Goal: Task Accomplishment & Management: Manage account settings

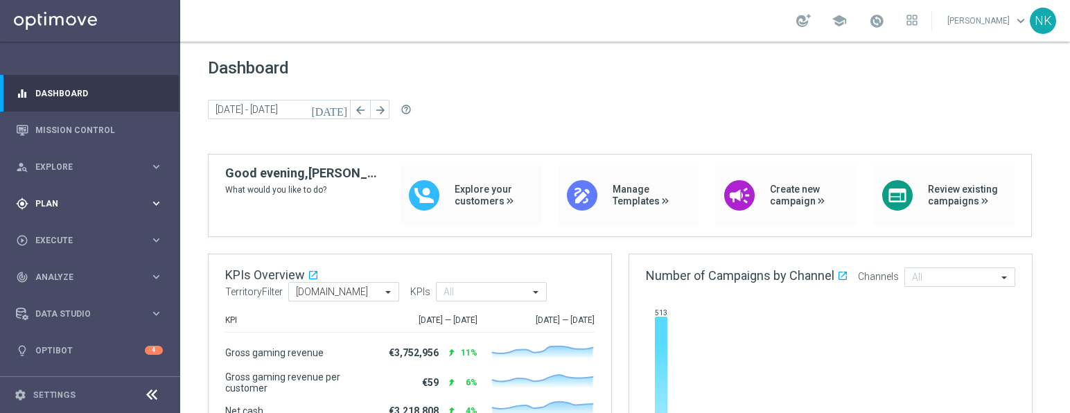
click at [90, 198] on div "gps_fixed Plan" at bounding box center [83, 203] width 134 height 12
click at [69, 229] on link "Target Groups" at bounding box center [90, 232] width 108 height 11
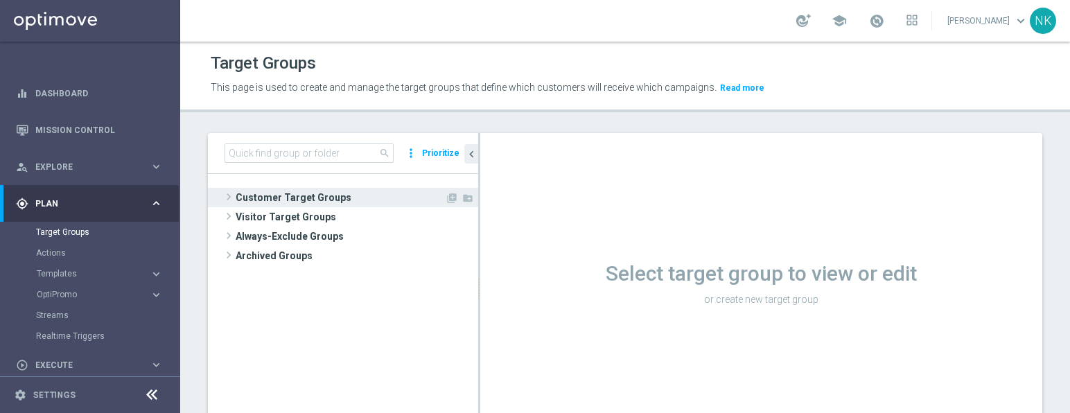
click at [223, 198] on span at bounding box center [229, 196] width 14 height 17
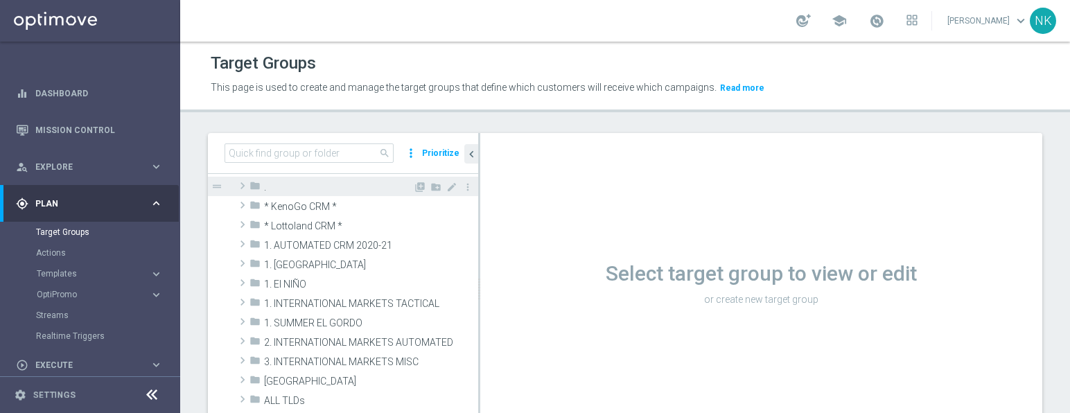
scroll to position [31, 0]
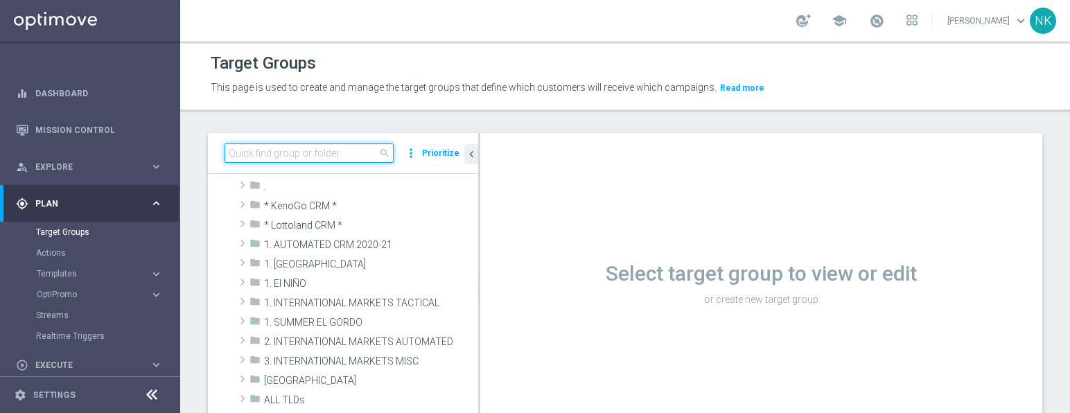
click at [289, 154] on input at bounding box center [308, 152] width 169 height 19
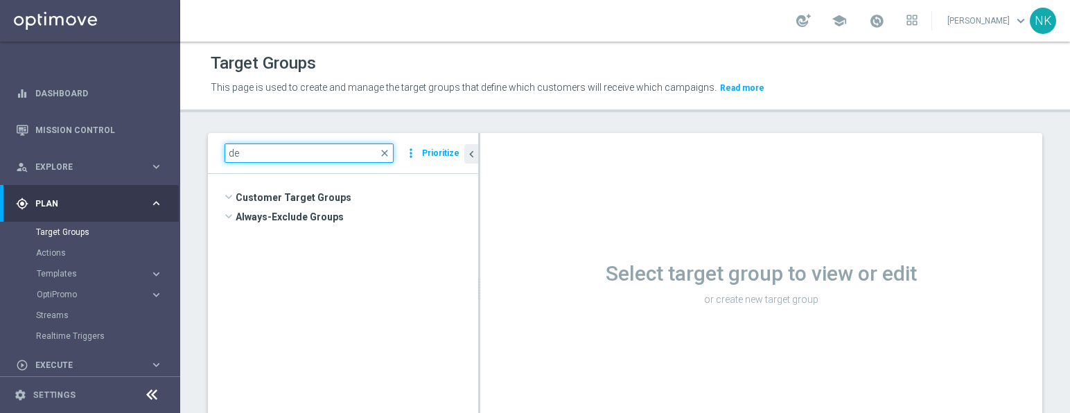
type input "d"
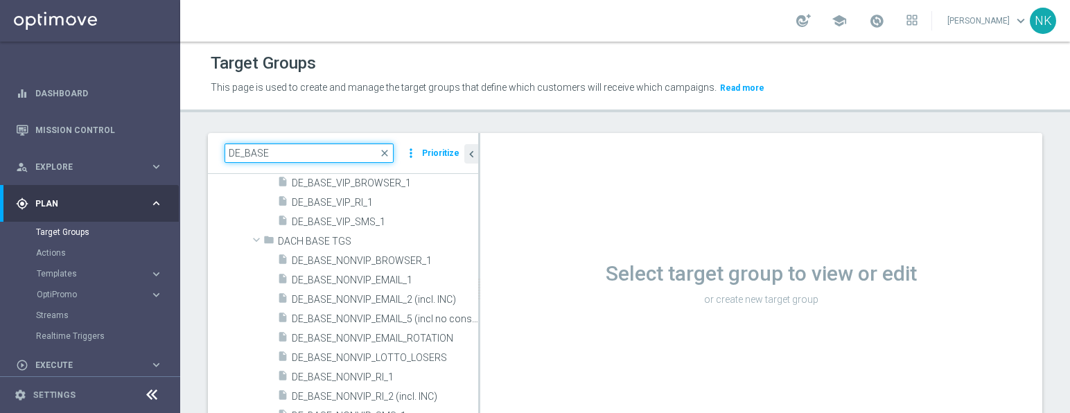
scroll to position [175, 0]
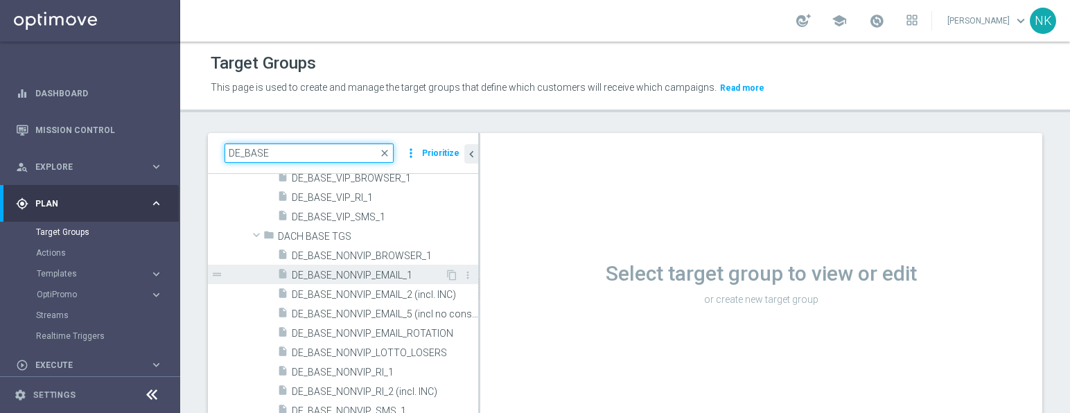
type input "DE_BASE"
click at [350, 272] on span "DE_BASE_NONVIP_EMAIL_1" at bounding box center [368, 275] width 153 height 12
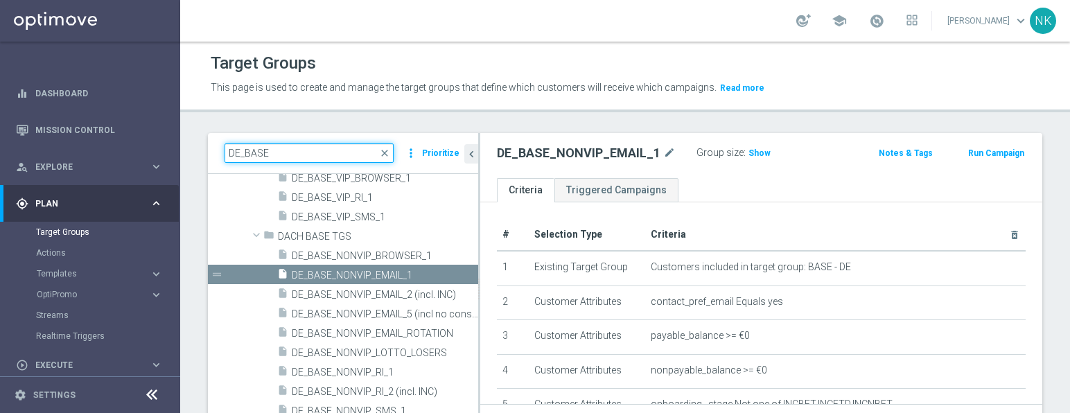
click at [312, 150] on input "DE_BASE" at bounding box center [308, 152] width 169 height 19
click at [302, 157] on input "DE_BASE" at bounding box center [308, 152] width 169 height 19
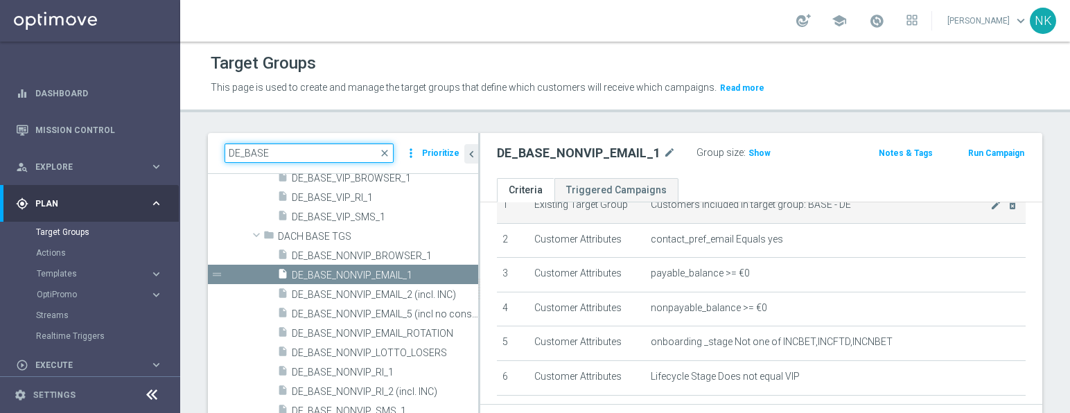
scroll to position [38, 0]
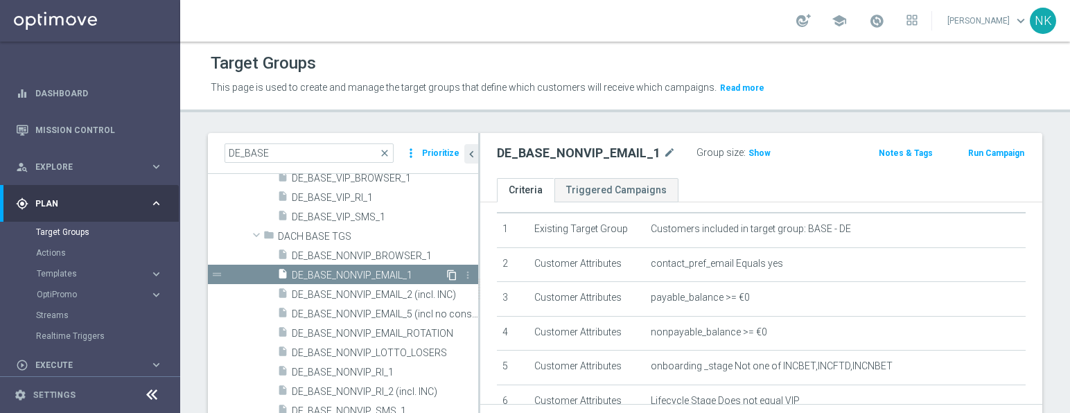
click at [446, 274] on icon "content_copy" at bounding box center [451, 274] width 11 height 11
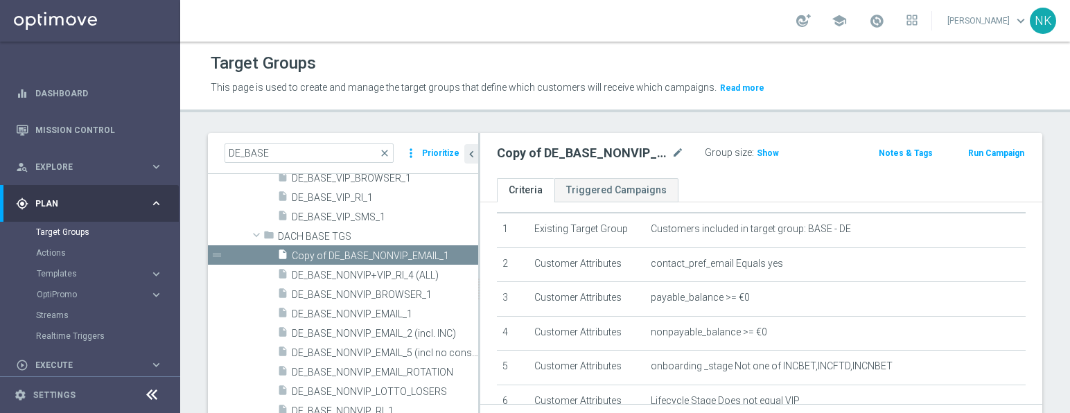
scroll to position [135, 0]
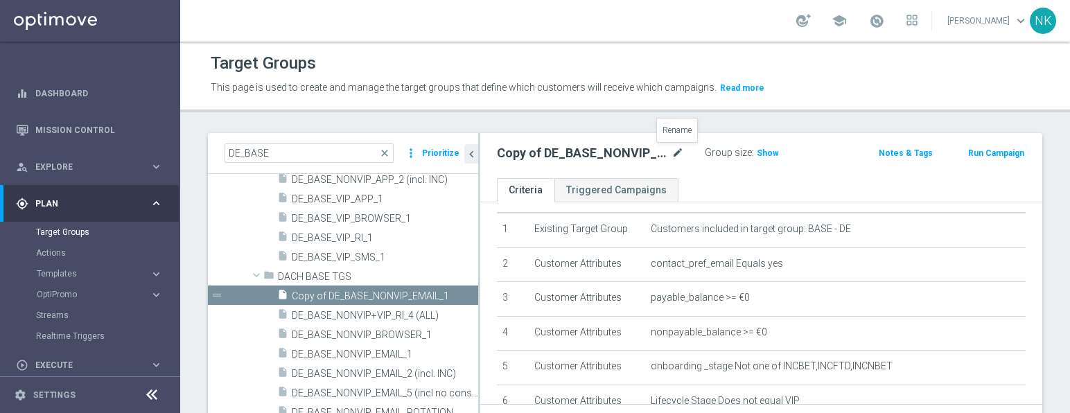
click at [677, 151] on icon "mode_edit" at bounding box center [677, 153] width 12 height 17
click at [543, 161] on input "Copy of DE_BASE_NONVIP_EMAIL_1" at bounding box center [590, 154] width 187 height 19
drag, startPoint x: 537, startPoint y: 153, endPoint x: 486, endPoint y: 153, distance: 51.3
click at [490, 153] on div "Copy of DE_BASE_NONVIP_EMAIL_1" at bounding box center [590, 154] width 208 height 19
click at [634, 156] on input "DE_BASE_NONVIP_EMAIL_1" at bounding box center [590, 154] width 187 height 19
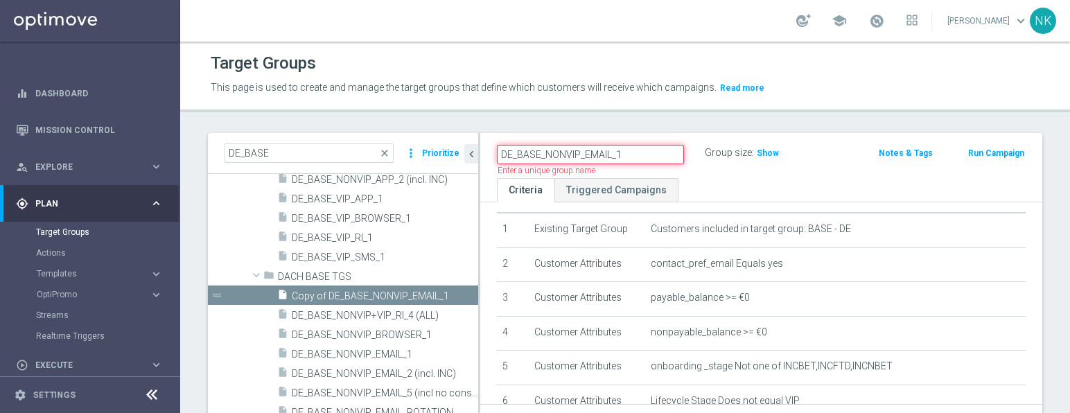
click at [633, 154] on input "DE_BASE_NONVIP_EMAIL_1" at bounding box center [590, 154] width 187 height 19
paste input "de_all_TGT_NVIP_EM_TAC_W36_DEPOSIT_ISSUE"
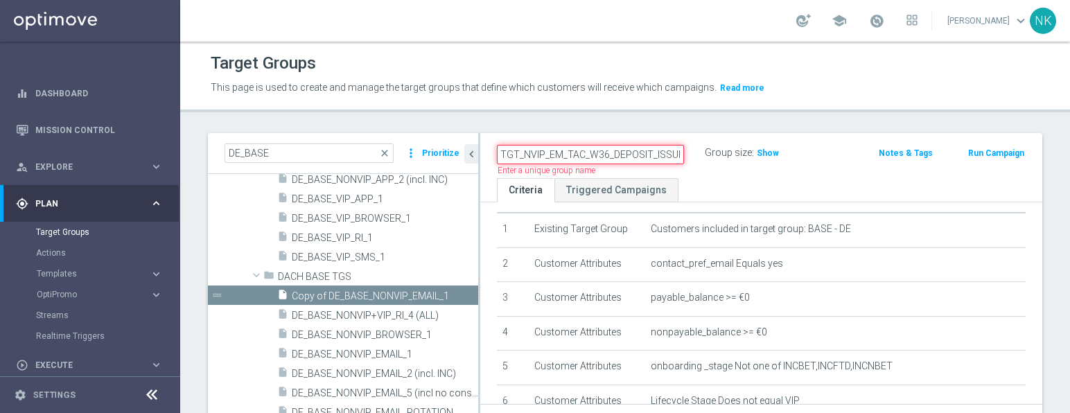
type input "de_all_TGT_NVIP_EM_TAC_W36_DEPOSIT_ISSUE"
click at [853, 187] on ul "Criteria Triggered Campaigns" at bounding box center [761, 190] width 562 height 24
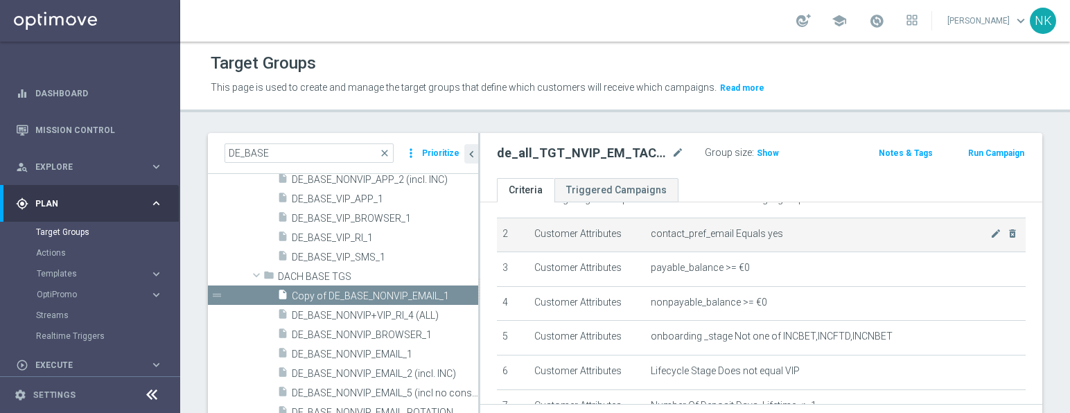
scroll to position [69, 0]
click at [1006, 234] on icon "delete_forever" at bounding box center [1011, 232] width 11 height 11
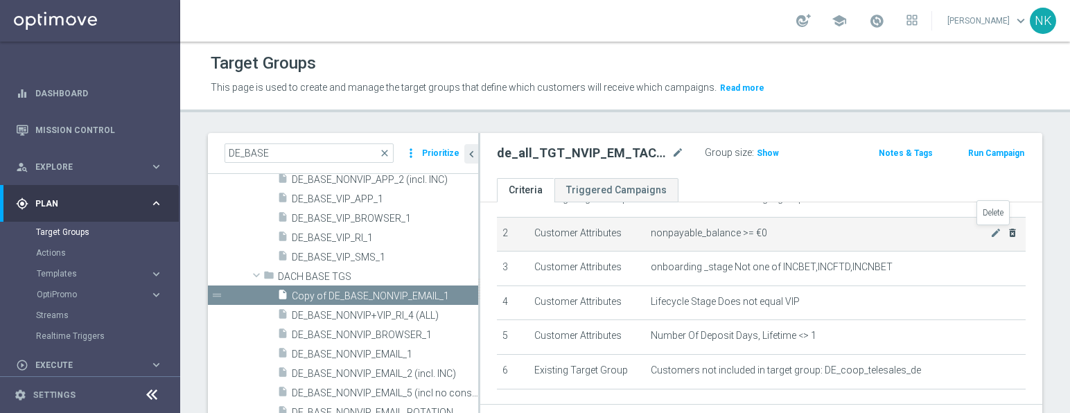
click at [1006, 234] on icon "delete_forever" at bounding box center [1011, 232] width 11 height 11
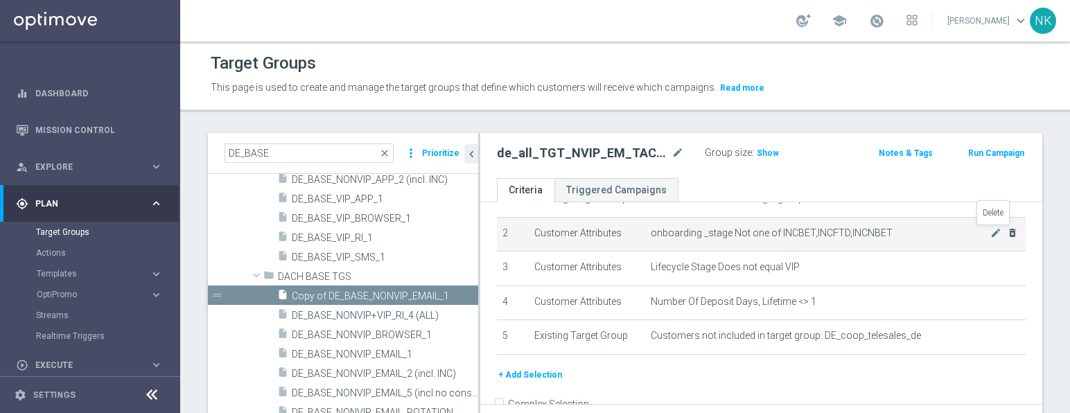
click at [1006, 234] on icon "delete_forever" at bounding box center [1011, 232] width 11 height 11
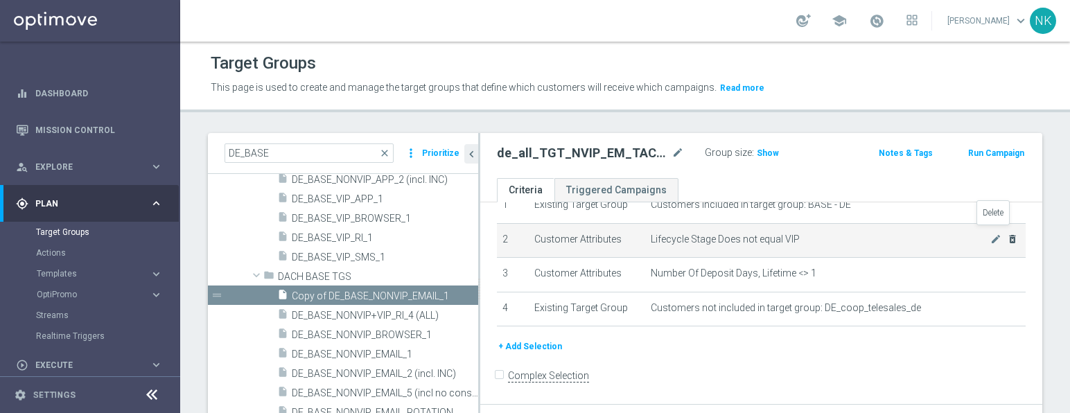
click at [1006, 234] on icon "delete_forever" at bounding box center [1011, 238] width 11 height 11
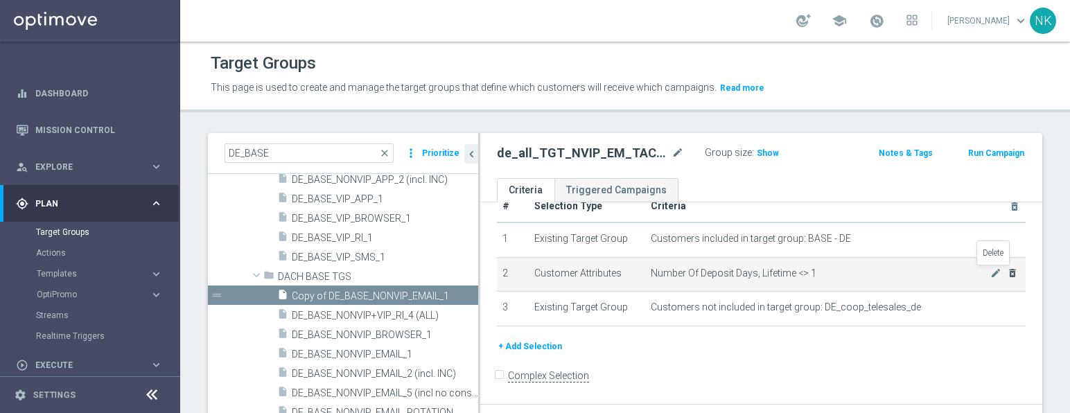
click at [1006, 272] on icon "delete_forever" at bounding box center [1011, 272] width 11 height 11
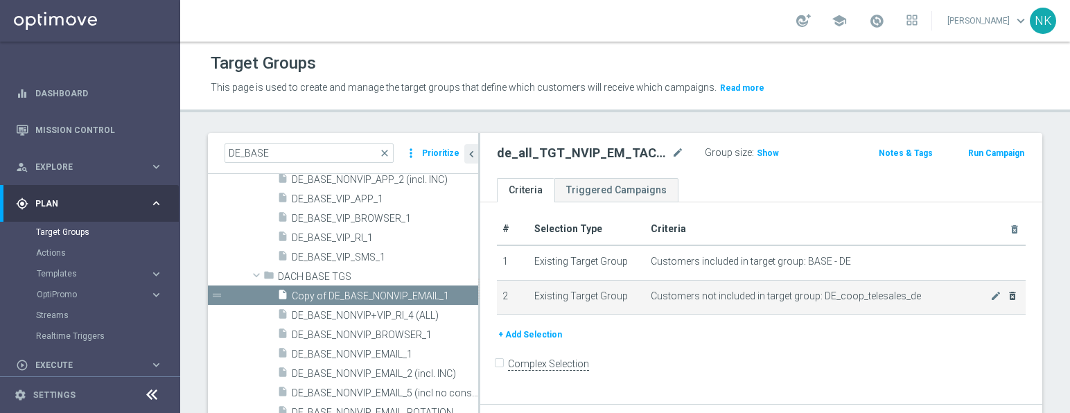
scroll to position [0, 0]
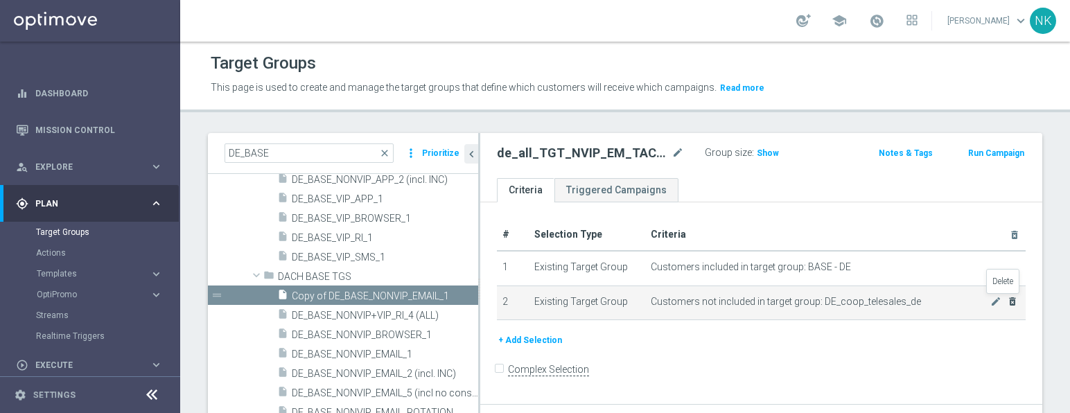
click at [1006, 302] on icon "delete_forever" at bounding box center [1011, 301] width 11 height 11
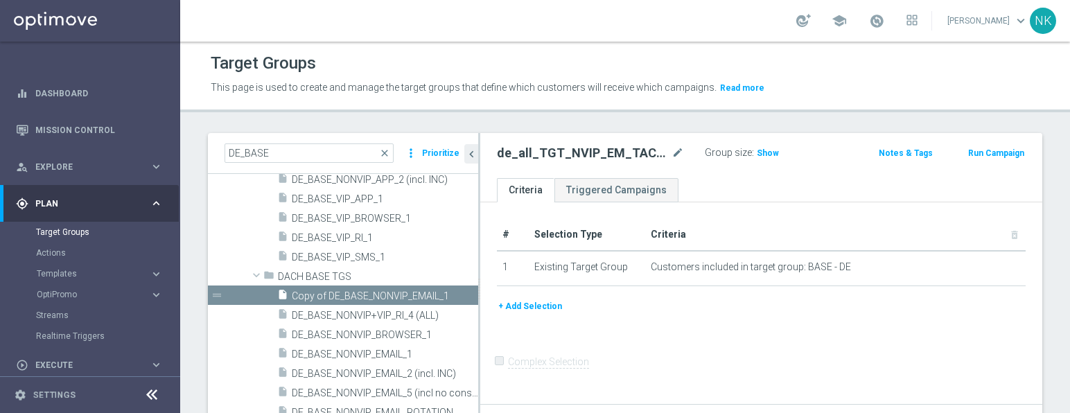
click at [538, 308] on button "+ Add Selection" at bounding box center [530, 306] width 66 height 15
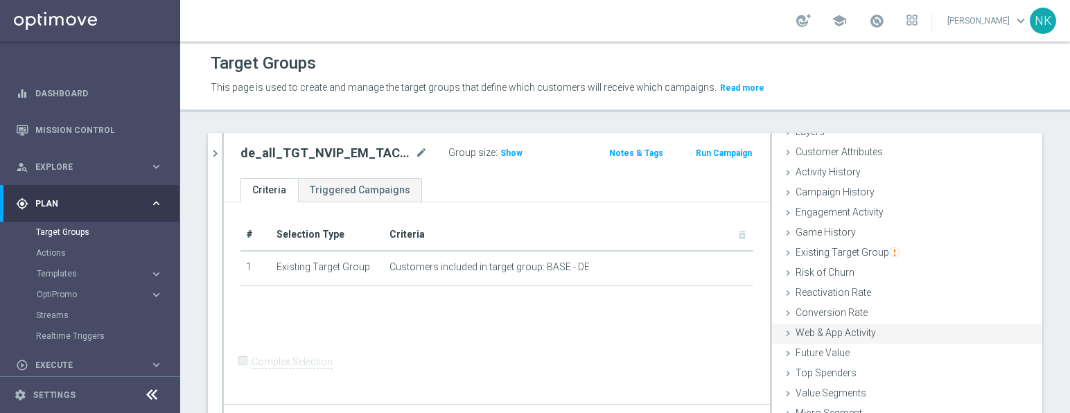
scroll to position [79, 0]
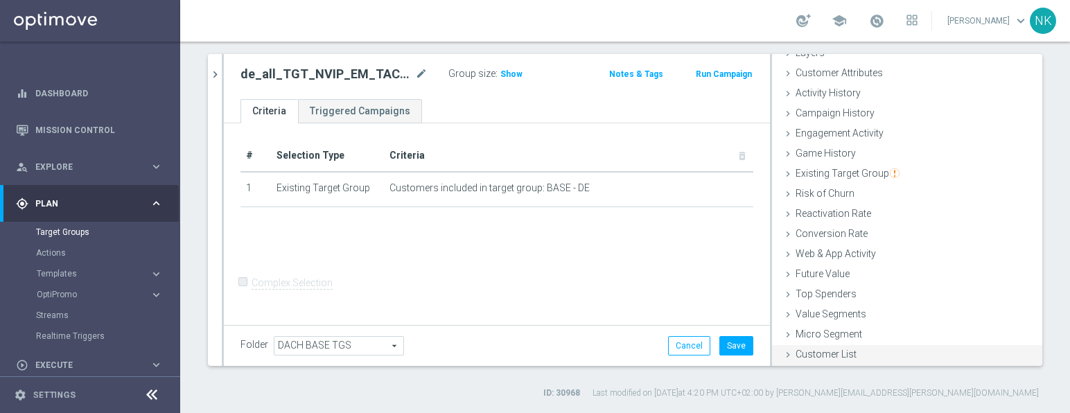
click at [826, 357] on span "Customer List" at bounding box center [825, 353] width 61 height 11
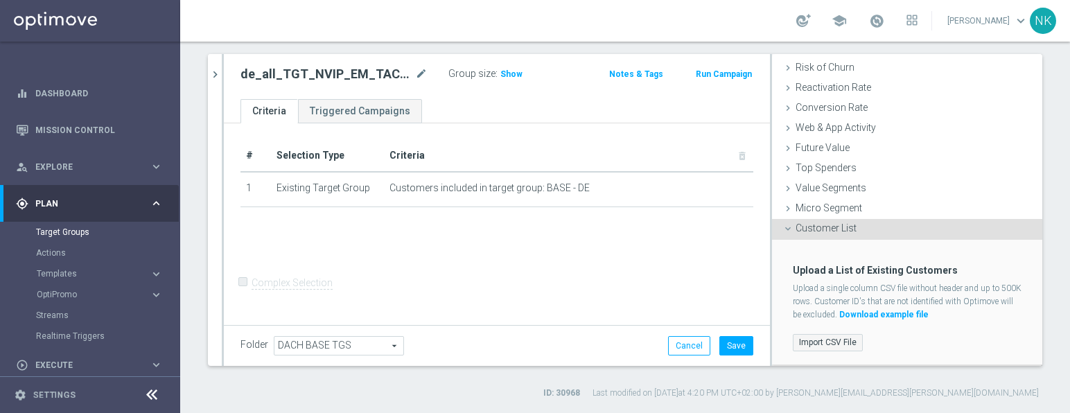
click at [823, 346] on label "Import CSV File" at bounding box center [827, 342] width 70 height 17
click at [0, 0] on input "Import CSV File" at bounding box center [0, 0] width 0 height 0
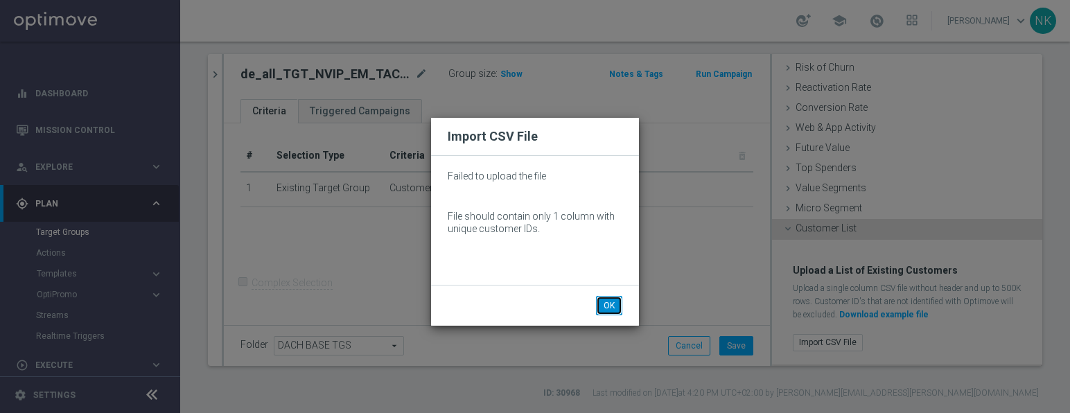
click at [608, 309] on button "OK" at bounding box center [609, 305] width 26 height 19
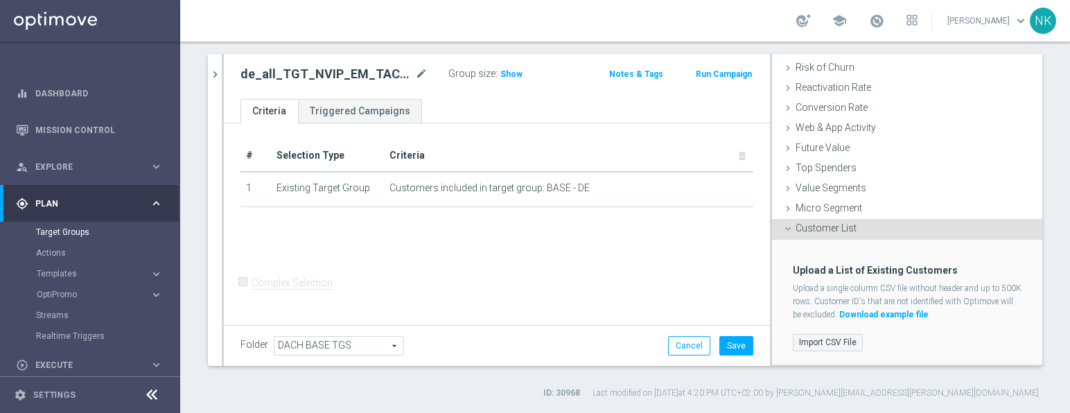
click at [832, 339] on label "Import CSV File" at bounding box center [827, 342] width 70 height 17
click at [0, 0] on input "Import CSV File" at bounding box center [0, 0] width 0 height 0
click at [891, 348] on div "Import CSV File" at bounding box center [906, 342] width 249 height 23
click at [837, 342] on label "Import CSV File" at bounding box center [827, 342] width 70 height 17
click at [0, 0] on input "Import CSV File" at bounding box center [0, 0] width 0 height 0
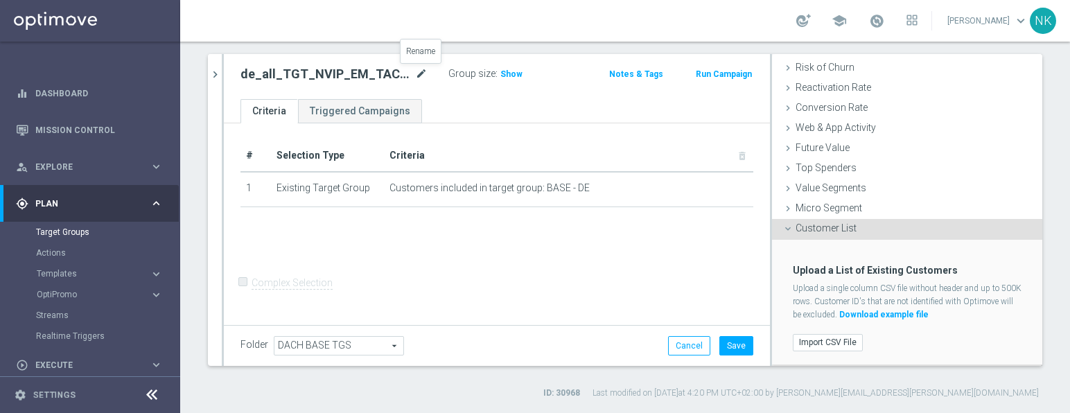
click at [426, 73] on icon "mode_edit" at bounding box center [421, 74] width 12 height 17
click at [346, 69] on input "de_all_TGT_NVIP_EM_TAC_W36_DEPOSIT_ISSUE" at bounding box center [333, 75] width 187 height 19
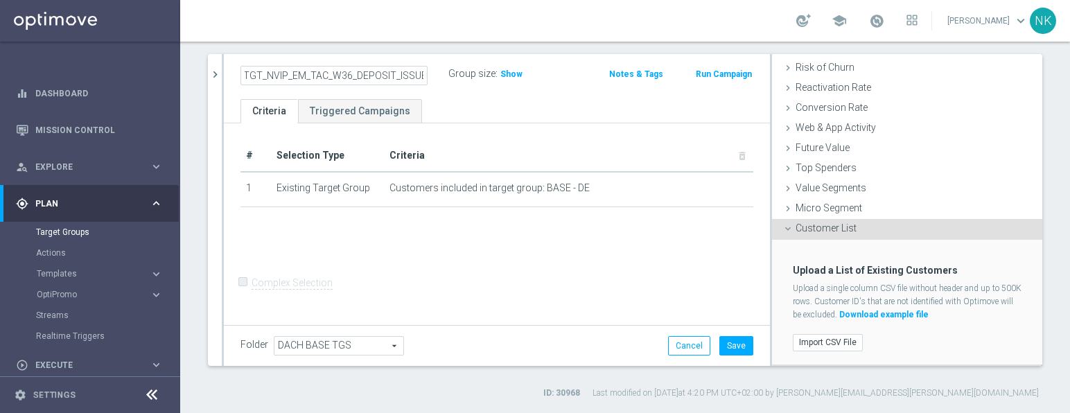
click at [344, 78] on input "de_all_TGT_NVIP_EM_TAC_W36_DEPOSIT_ISSUE" at bounding box center [333, 75] width 187 height 19
drag, startPoint x: 544, startPoint y: 101, endPoint x: 362, endPoint y: 79, distance: 182.8
click at [543, 101] on ul "Criteria Triggered Campaigns" at bounding box center [497, 111] width 546 height 24
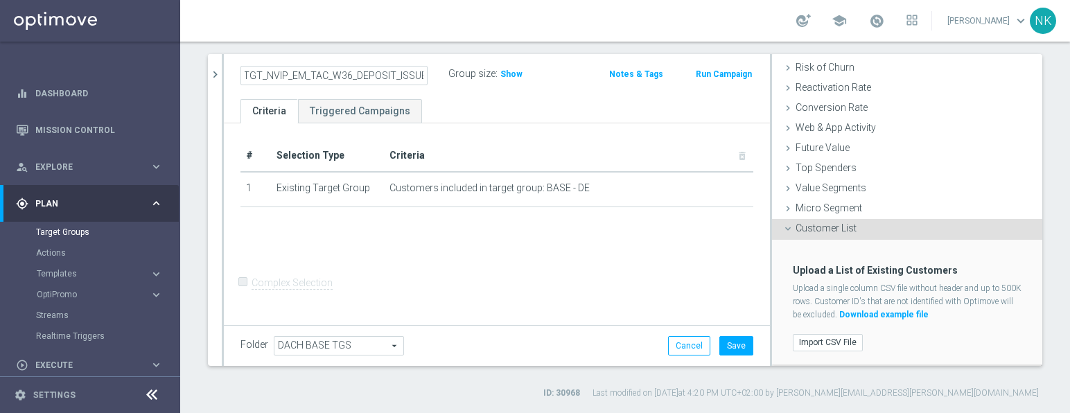
scroll to position [0, 0]
click at [362, 79] on input "de_all_TGT_NVIP_EM_TAC_W36_DEPOSIT_ISSUE" at bounding box center [333, 75] width 187 height 19
click at [362, 79] on h2 "de_all_TGT_NVIP_EM_TAC_W36_DEPOSIT_ISSUE" at bounding box center [326, 74] width 172 height 17
click at [415, 72] on icon "mode_edit" at bounding box center [421, 74] width 12 height 17
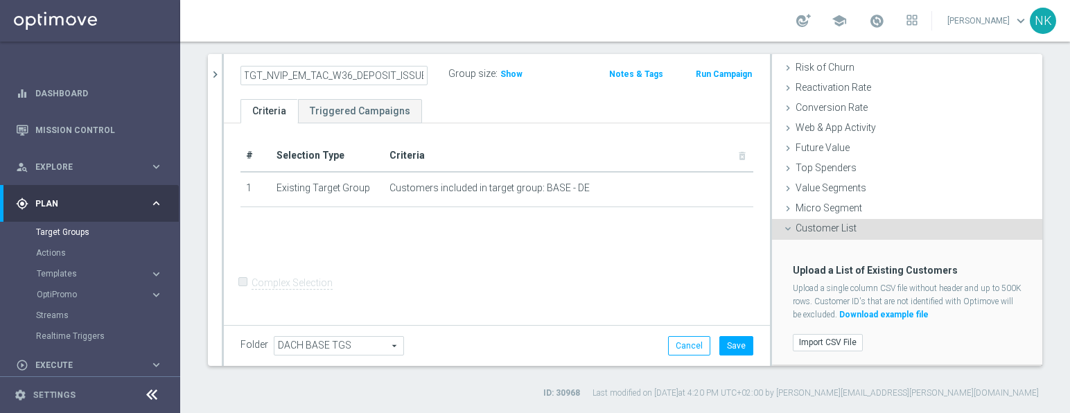
click at [337, 82] on input "de_all_TGT_NVIP_EM_TAC_W36_DEPOSIT_ISSUE" at bounding box center [333, 75] width 187 height 19
click at [346, 71] on input "de_all_TGT_NVIP_EM_TAC_W36_DEPOSIT_ISSUE" at bounding box center [333, 75] width 187 height 19
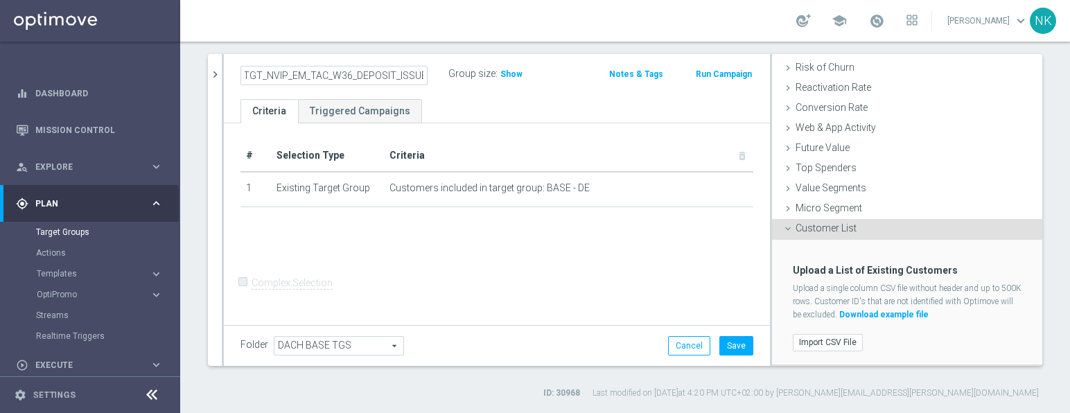
click at [580, 123] on div "# Selection Type Criteria delete_forever 1 Existing Target Group Customers incl…" at bounding box center [497, 222] width 546 height 199
click at [719, 341] on button "Save" at bounding box center [736, 345] width 34 height 19
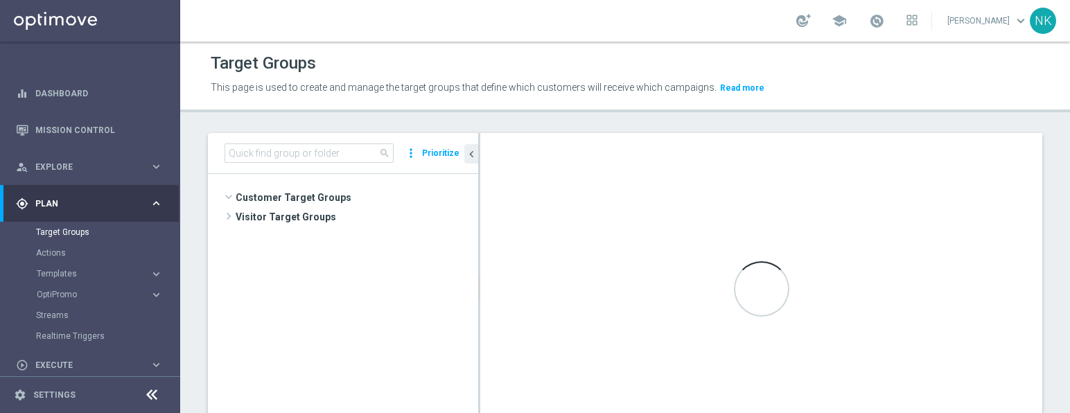
scroll to position [819, 0]
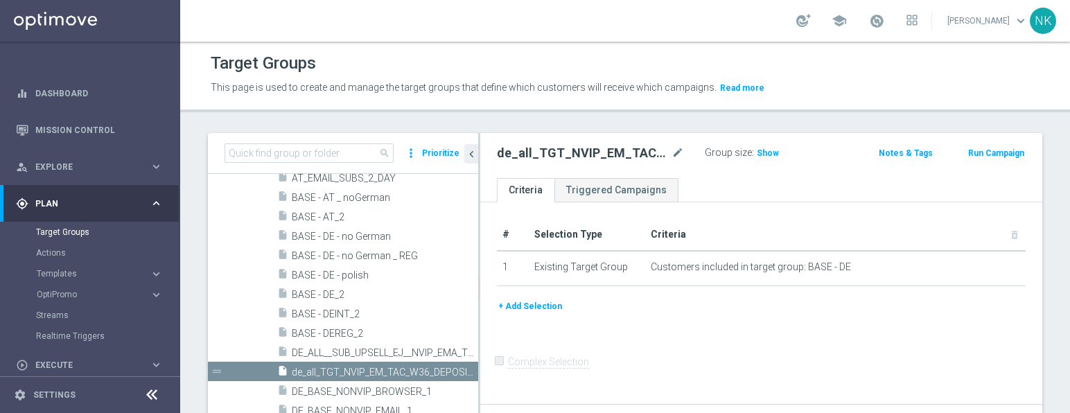
click at [533, 303] on button "+ Add Selection" at bounding box center [530, 306] width 66 height 15
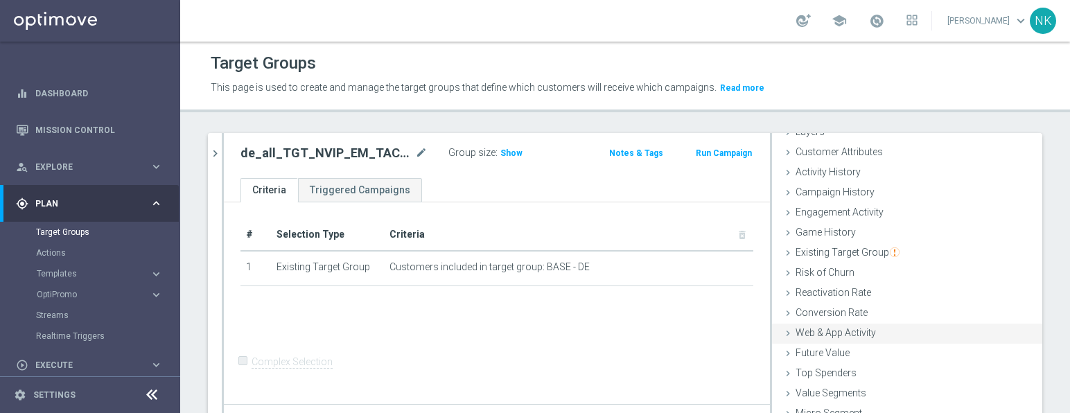
scroll to position [79, 0]
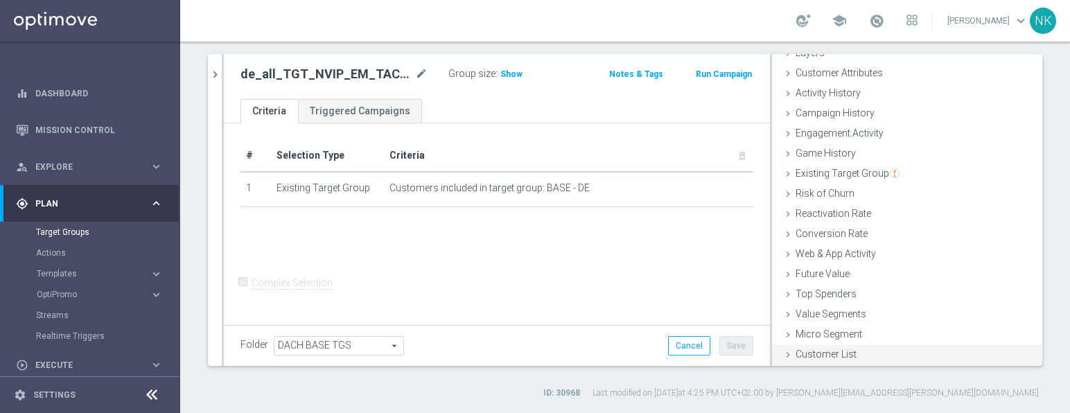
click at [821, 354] on span "Customer List" at bounding box center [825, 353] width 61 height 11
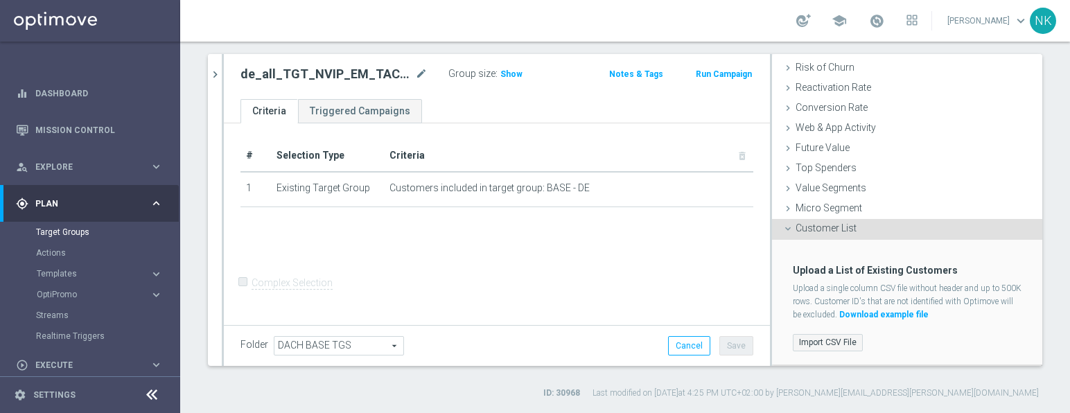
click at [828, 344] on label "Import CSV File" at bounding box center [827, 342] width 70 height 17
click at [0, 0] on input "Import CSV File" at bounding box center [0, 0] width 0 height 0
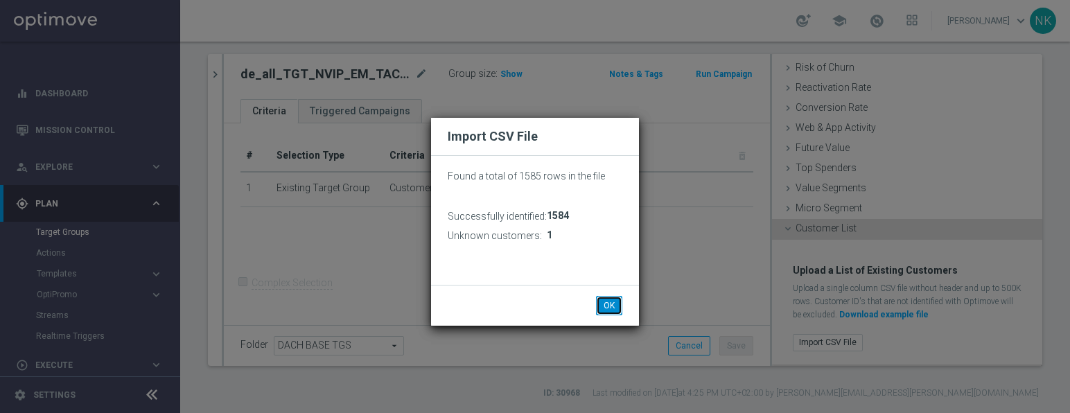
click at [612, 303] on button "OK" at bounding box center [609, 305] width 26 height 19
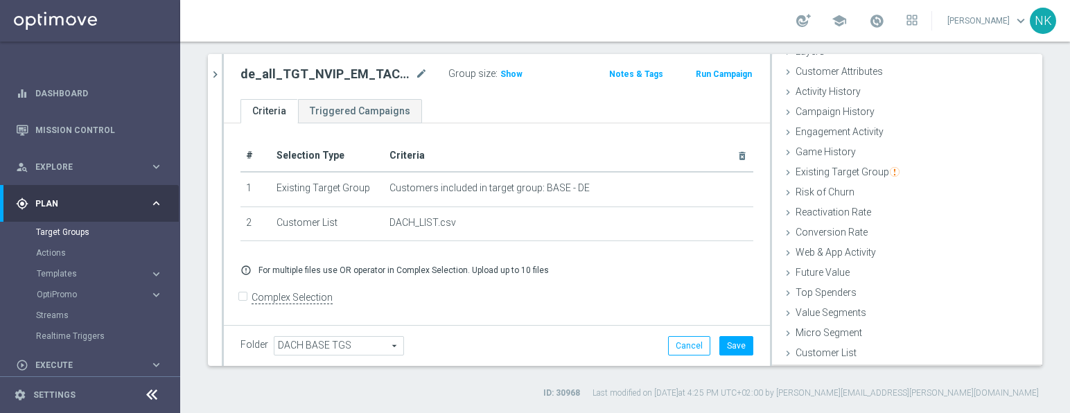
scroll to position [64, 0]
click at [512, 74] on span "Show" at bounding box center [511, 74] width 22 height 10
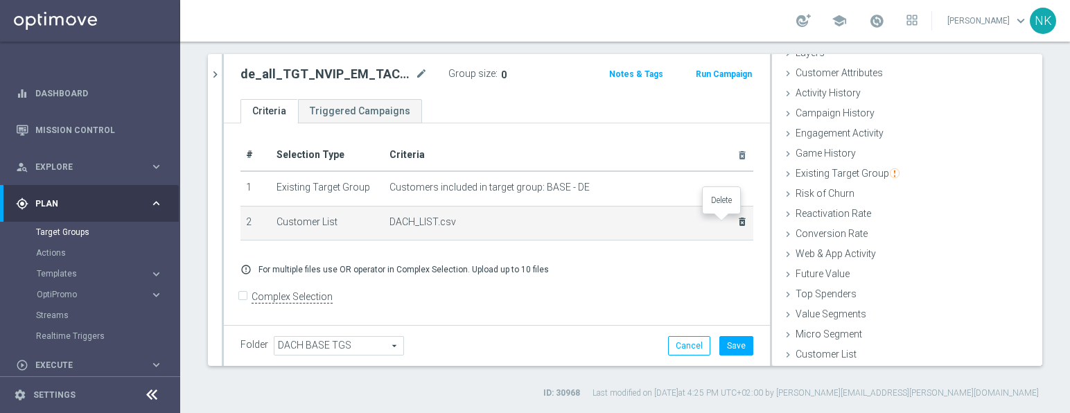
click at [736, 223] on icon "delete_forever" at bounding box center [741, 221] width 11 height 11
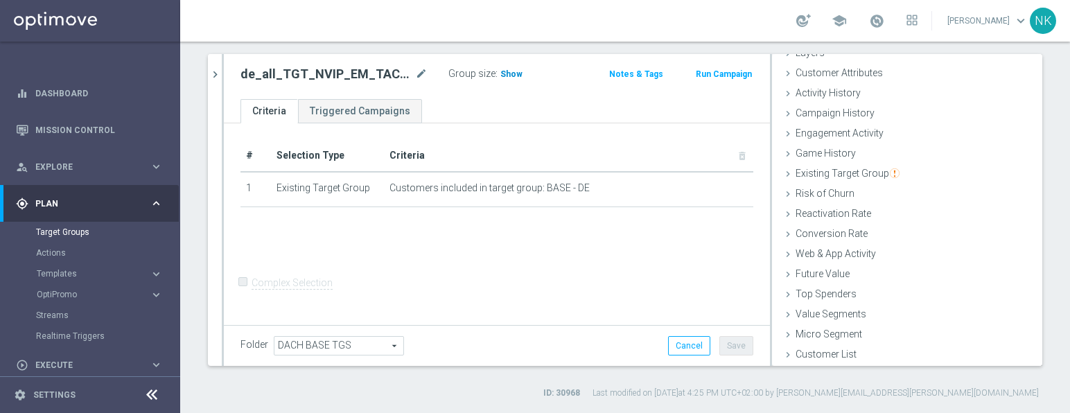
click at [514, 73] on span "Show" at bounding box center [511, 74] width 22 height 10
click at [810, 352] on span "Customer List" at bounding box center [825, 353] width 61 height 11
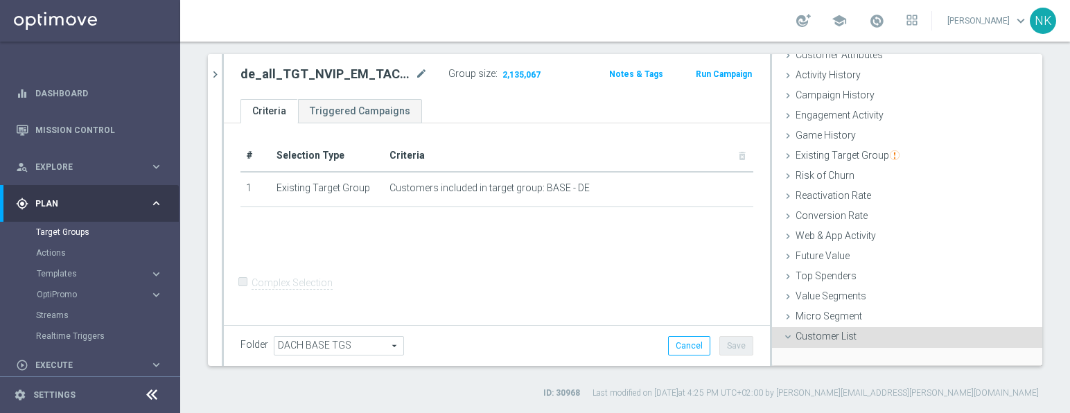
scroll to position [190, 0]
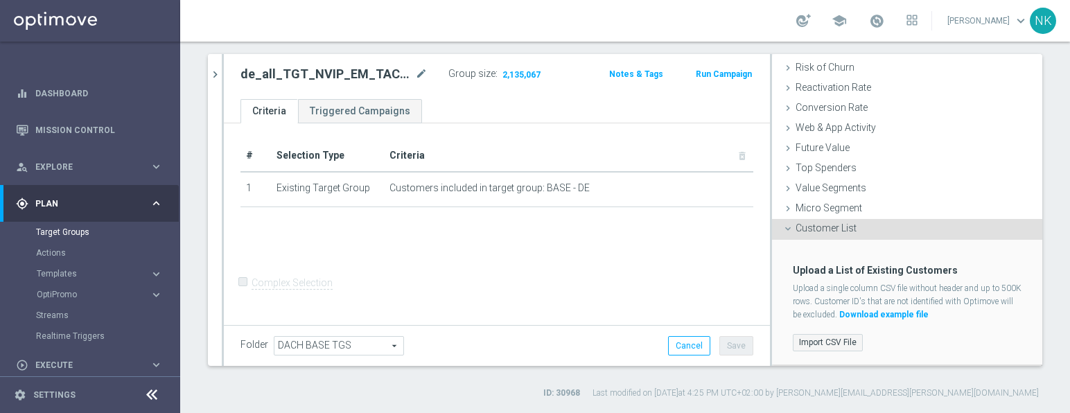
click at [810, 345] on label "Import CSV File" at bounding box center [827, 342] width 70 height 17
click at [0, 0] on input "Import CSV File" at bounding box center [0, 0] width 0 height 0
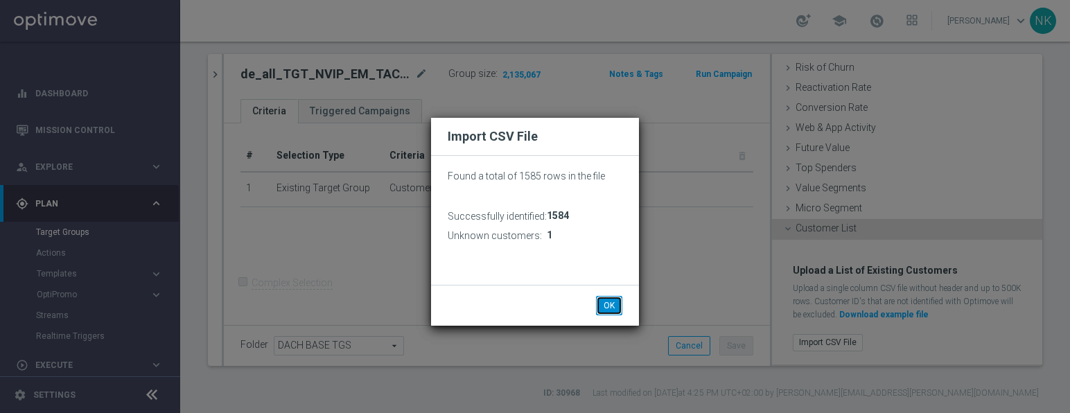
click at [607, 310] on button "OK" at bounding box center [609, 305] width 26 height 19
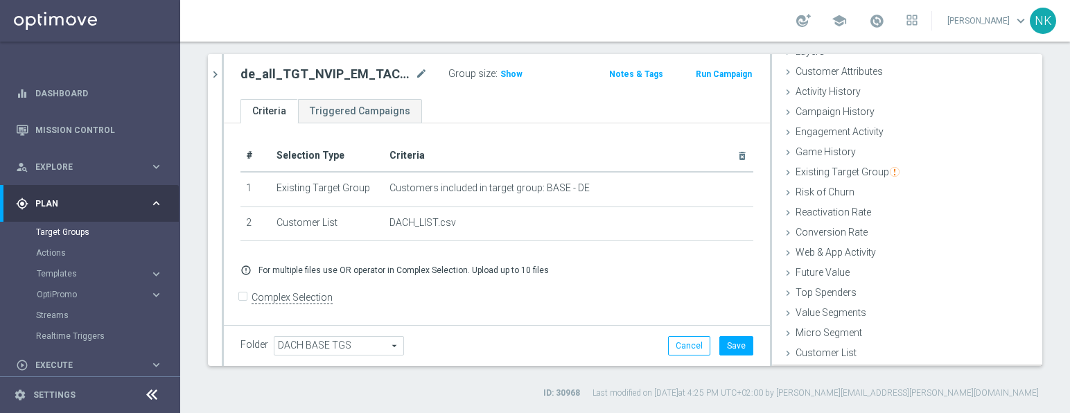
scroll to position [64, 0]
click at [512, 80] on h3 "Show" at bounding box center [511, 73] width 25 height 15
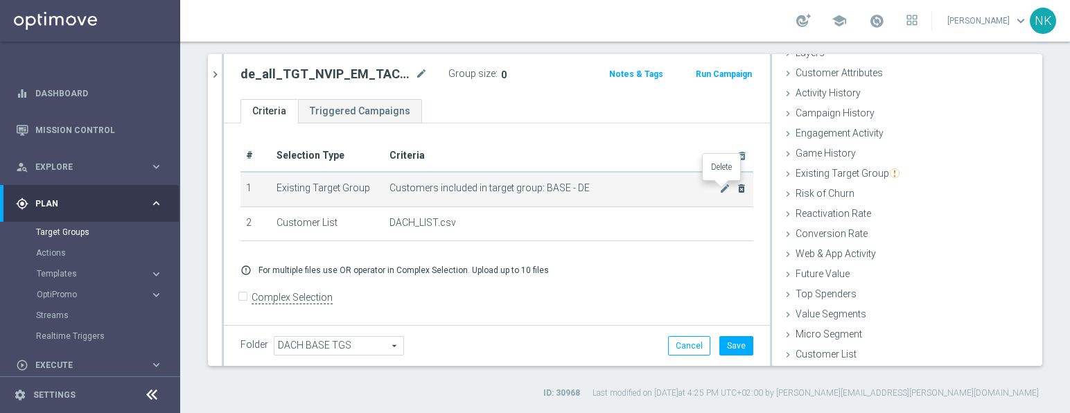
click at [736, 188] on icon "delete_forever" at bounding box center [741, 188] width 11 height 11
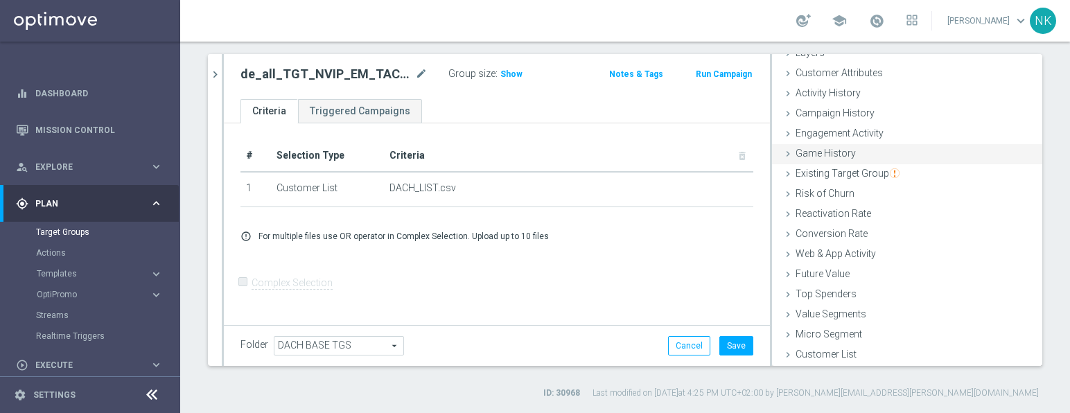
scroll to position [0, 0]
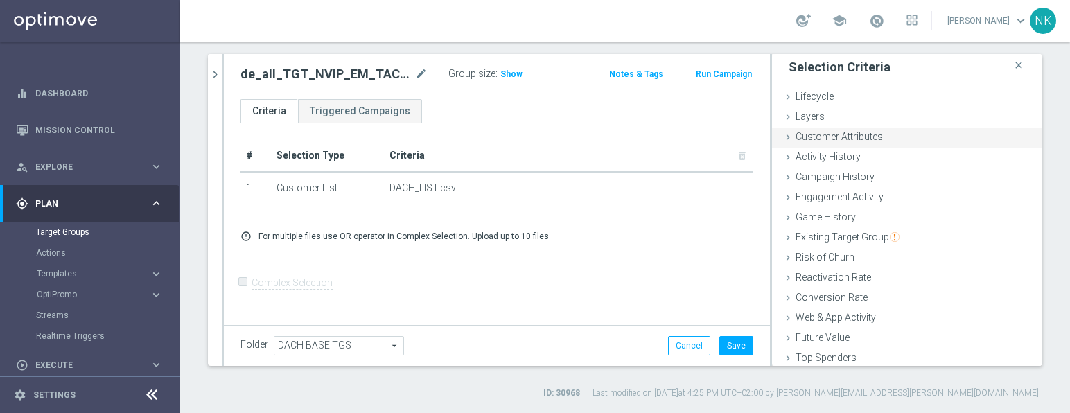
click at [795, 132] on span "Customer Attributes" at bounding box center [838, 136] width 87 height 11
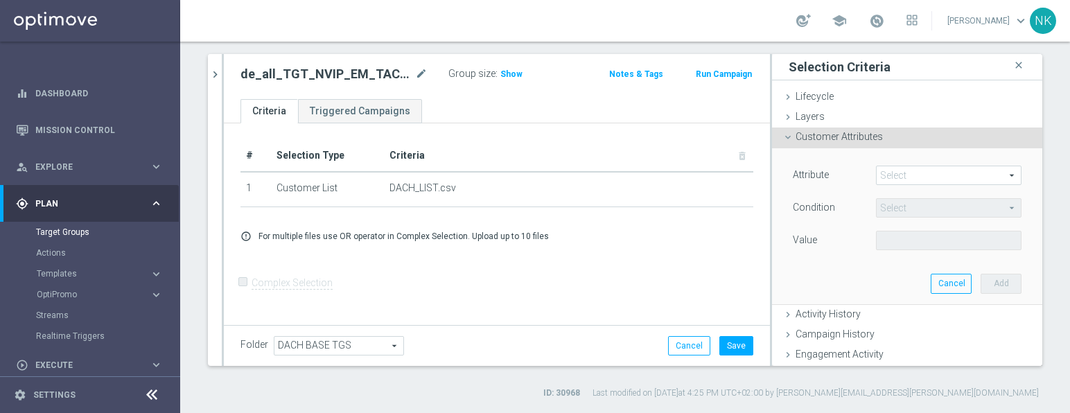
click at [898, 168] on span at bounding box center [948, 175] width 144 height 18
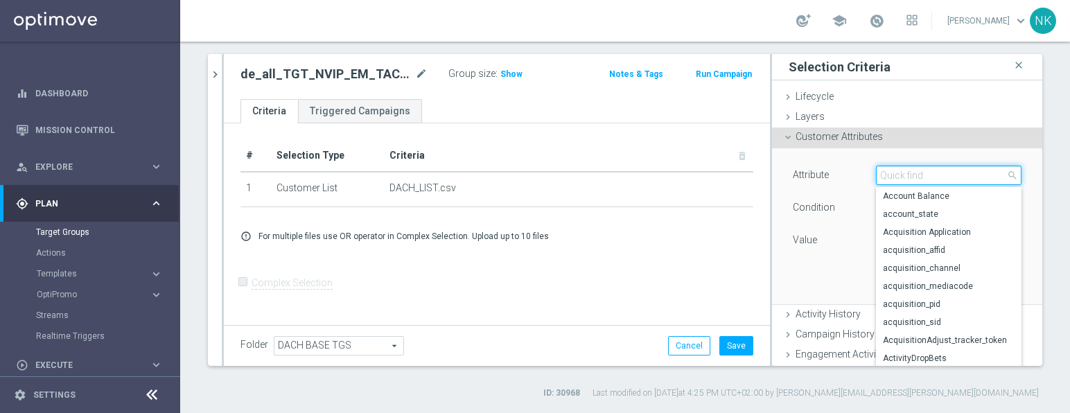
click at [898, 168] on input "search" at bounding box center [948, 175] width 145 height 19
type input "CURR"
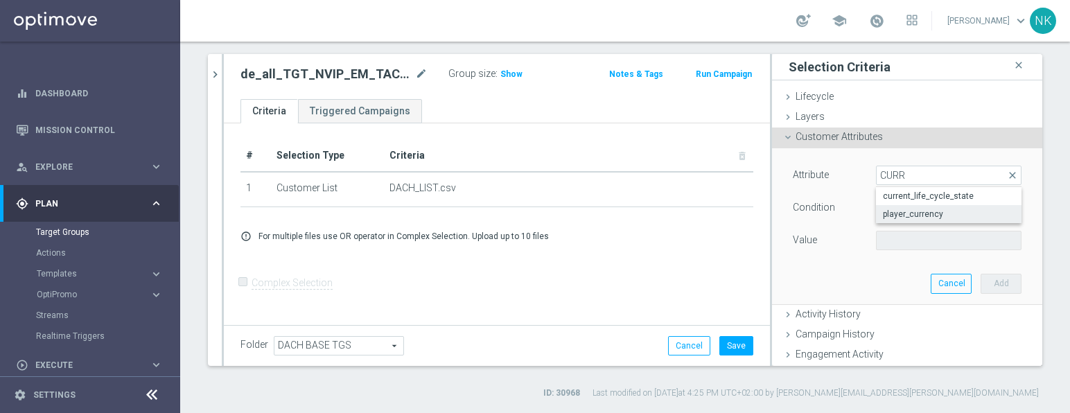
click at [889, 212] on span "player_currency" at bounding box center [948, 213] width 132 height 11
type input "player_currency"
type input "Equals"
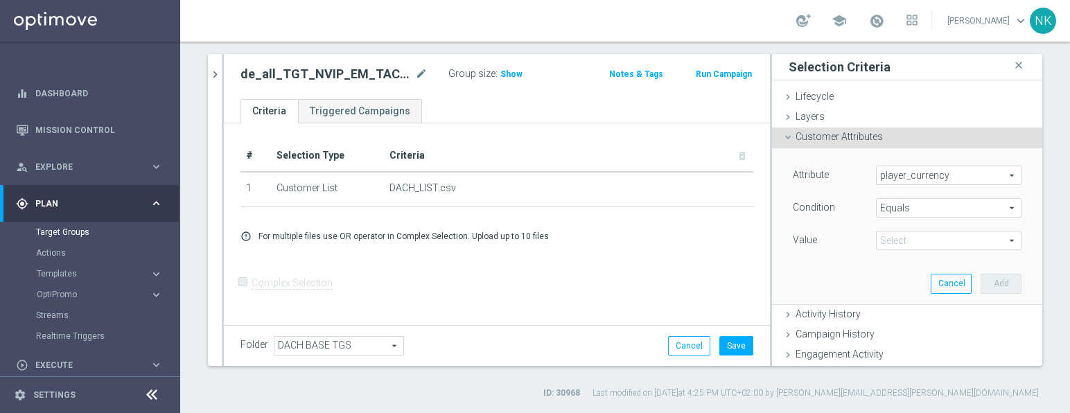
click at [899, 253] on div "Attribute player_currency player_currency arrow_drop_down search Condition Equa…" at bounding box center [906, 225] width 249 height 155
click at [900, 245] on span at bounding box center [948, 240] width 144 height 18
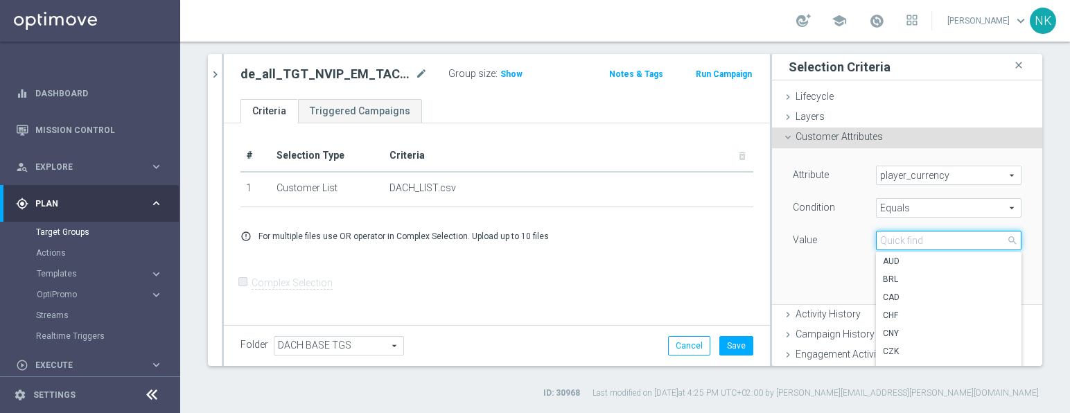
click at [900, 245] on input "search" at bounding box center [948, 240] width 145 height 19
type input "EUR"
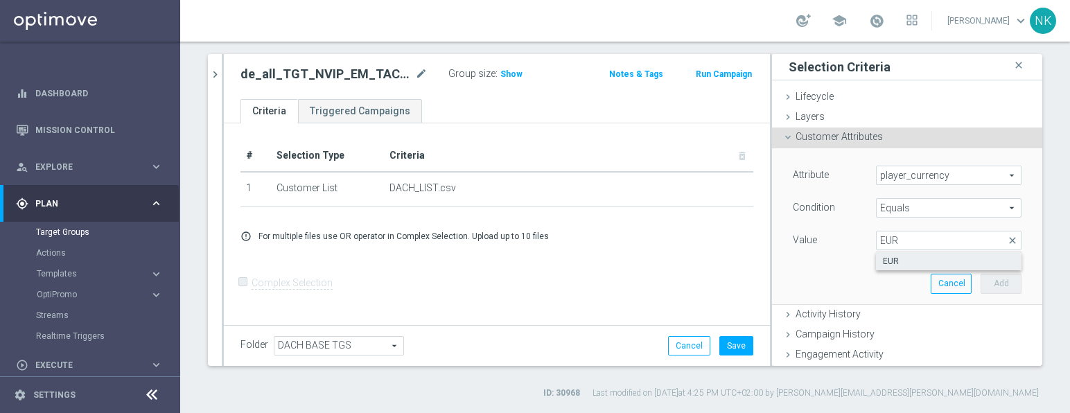
click at [901, 258] on span "EUR" at bounding box center [948, 261] width 132 height 11
type input "EUR"
click at [982, 283] on button "Add" at bounding box center [1000, 283] width 41 height 19
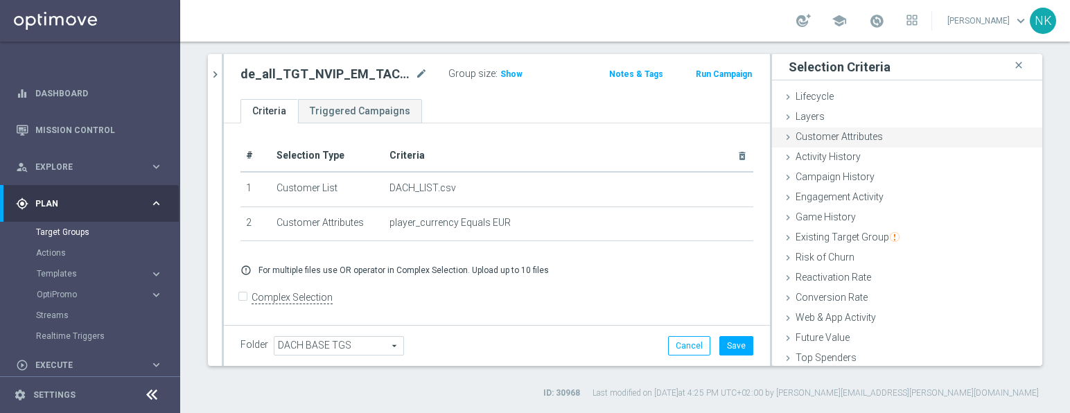
click at [796, 143] on div "Customer Attributes done selection saved" at bounding box center [907, 137] width 270 height 21
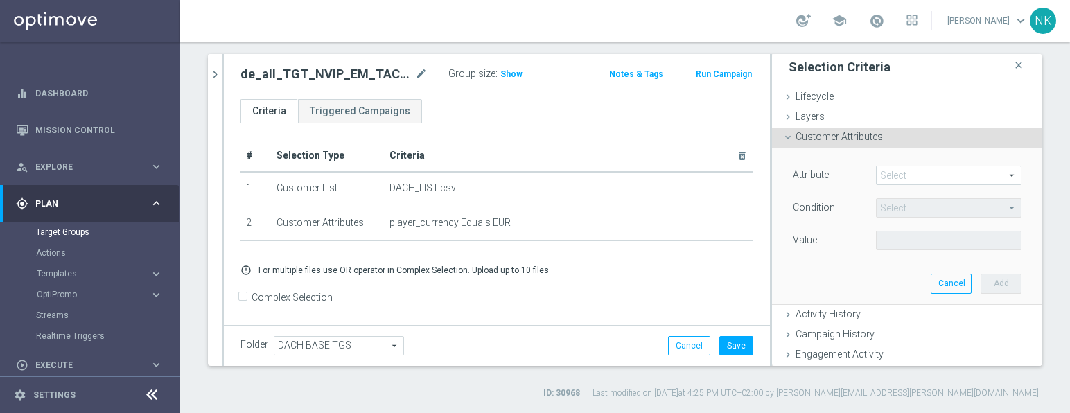
click at [897, 168] on span at bounding box center [948, 175] width 144 height 18
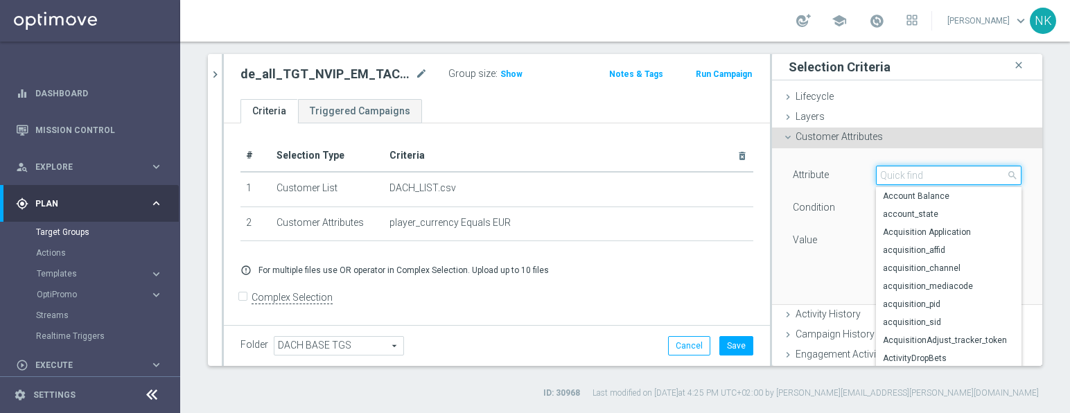
click at [897, 168] on input "search" at bounding box center [948, 175] width 145 height 19
type input "R"
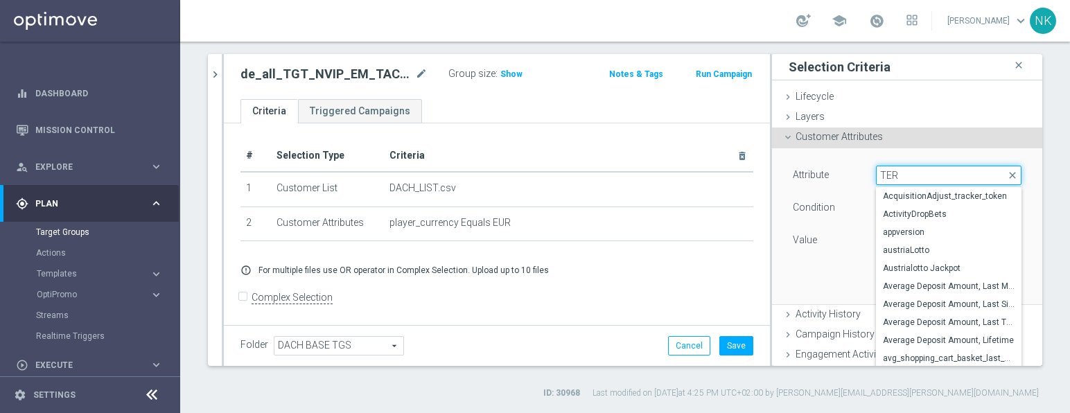
type input "TERR"
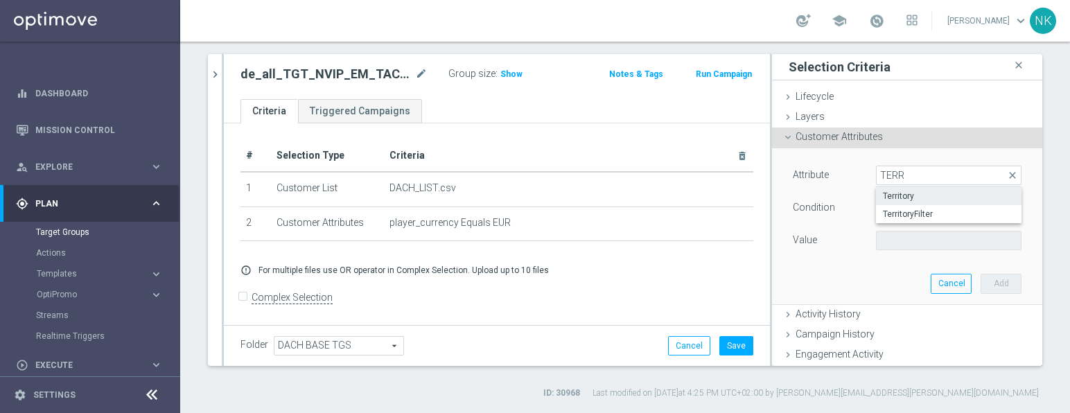
click at [895, 191] on span "Territory" at bounding box center [948, 195] width 132 height 11
type input "Territory"
type input "Equals"
click at [897, 236] on span at bounding box center [948, 240] width 144 height 18
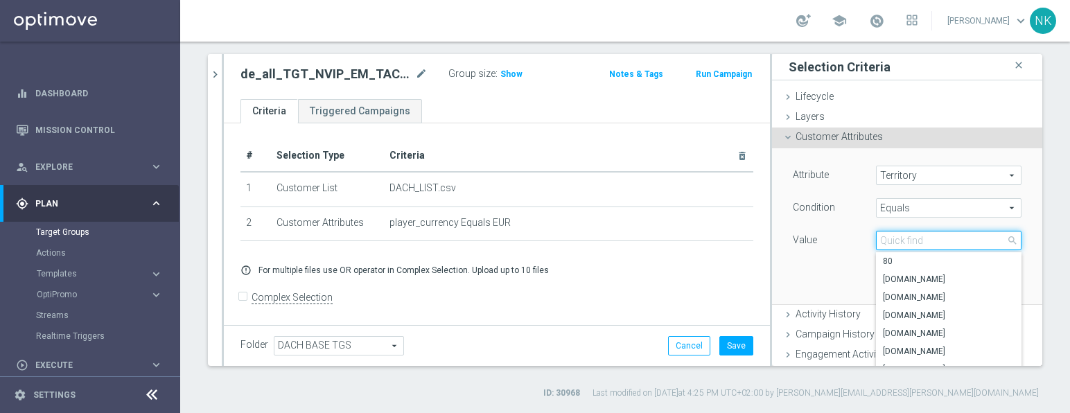
click at [897, 236] on input "search" at bounding box center [948, 240] width 145 height 19
type input ".COM"
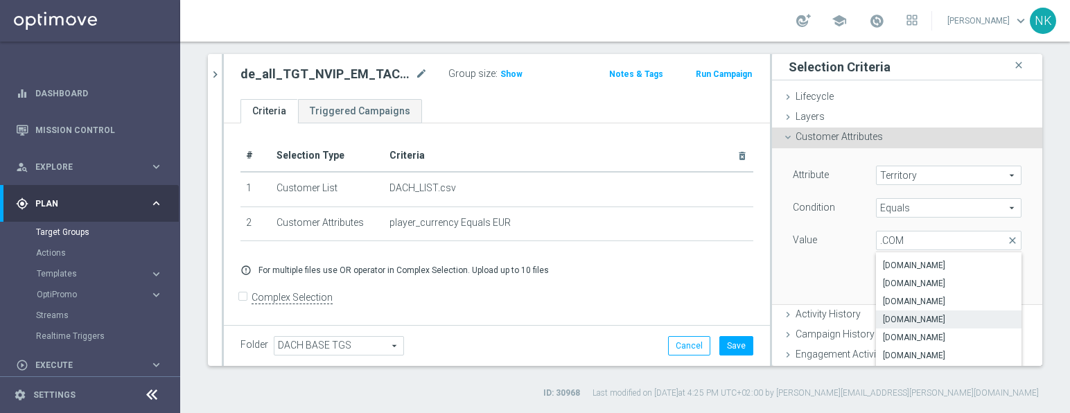
click at [913, 319] on span "www.lottoland.com" at bounding box center [948, 319] width 132 height 11
type input "www.lottoland.com"
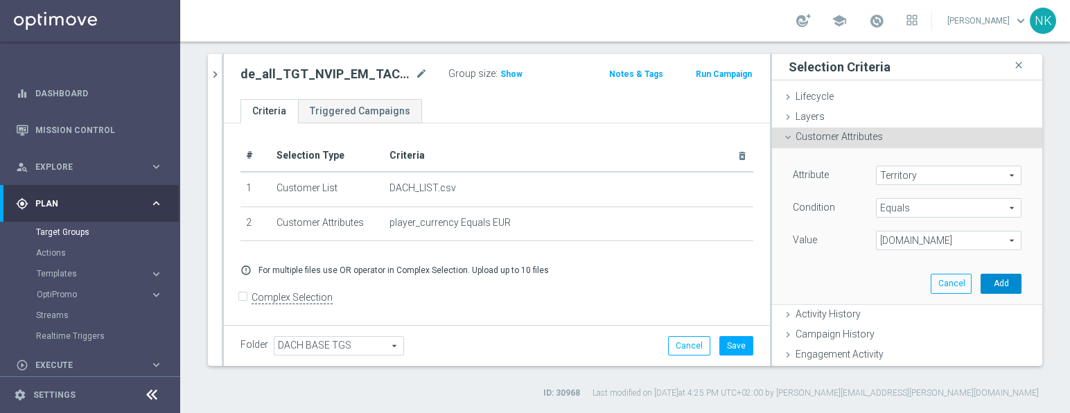
click at [984, 288] on button "Add" at bounding box center [1000, 283] width 41 height 19
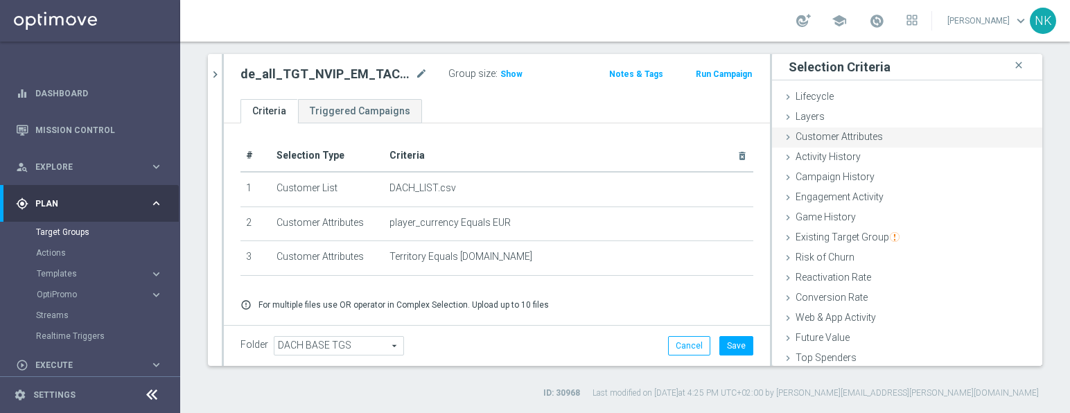
click at [807, 130] on div "Customer Attributes done selection saved" at bounding box center [907, 137] width 270 height 21
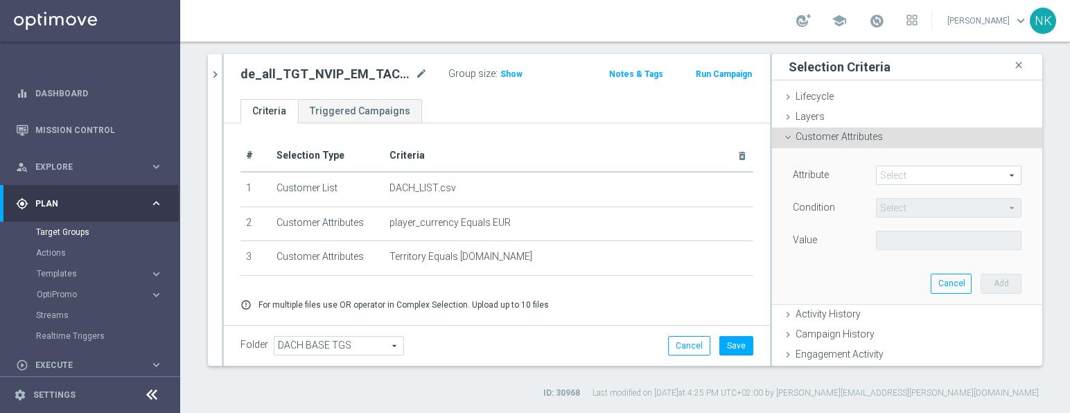
click at [883, 170] on span at bounding box center [948, 175] width 144 height 18
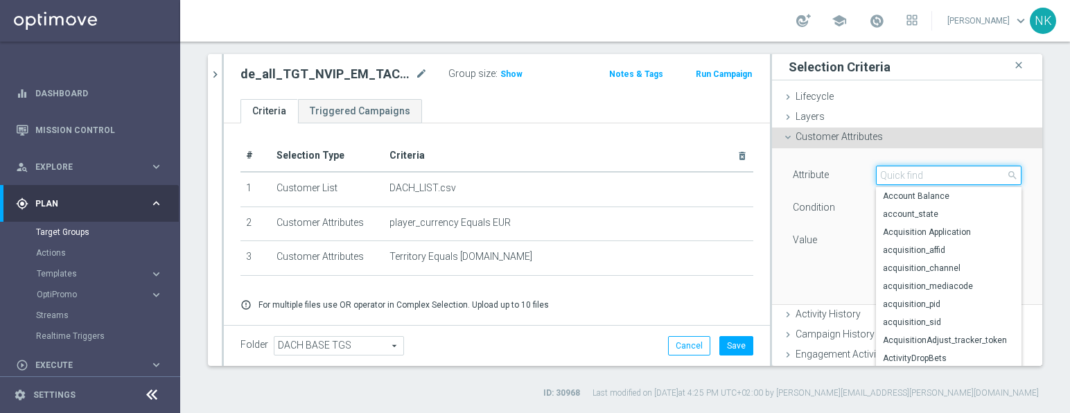
click at [883, 170] on input "search" at bounding box center [948, 175] width 145 height 19
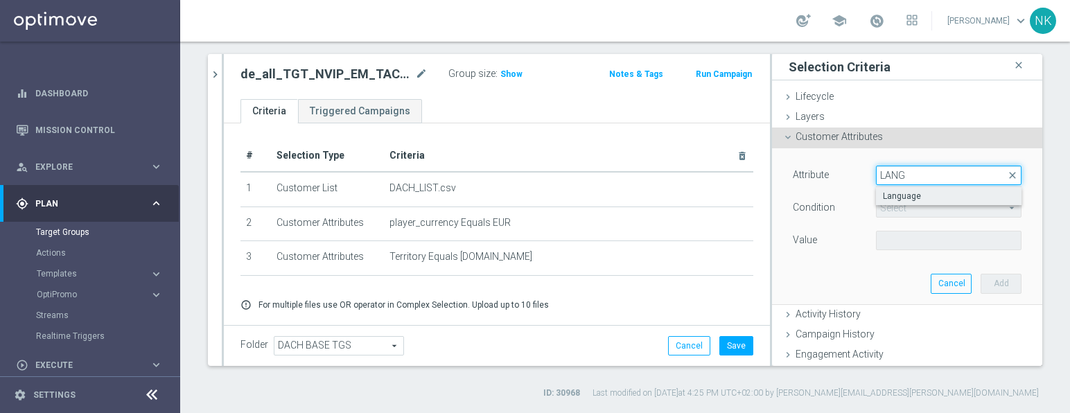
type input "LANG"
click at [883, 193] on span "Language" at bounding box center [948, 195] width 132 height 11
type input "Language"
type input "Equals"
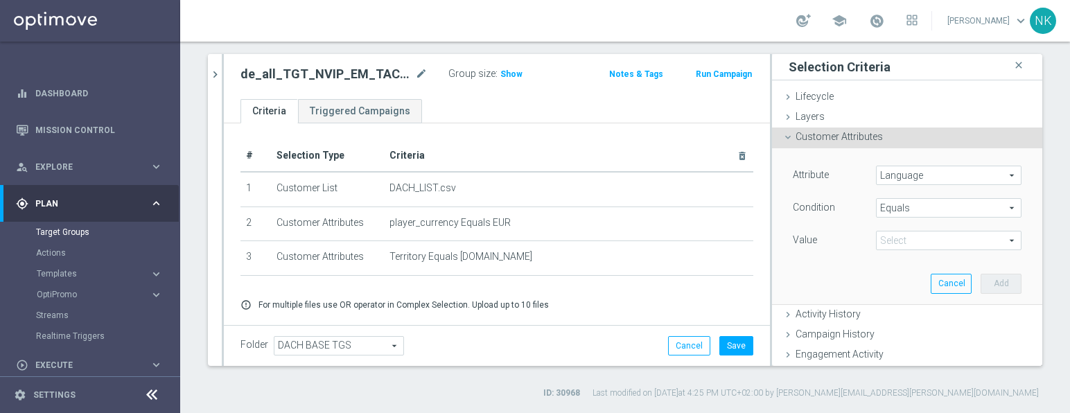
click at [897, 236] on span at bounding box center [948, 240] width 144 height 18
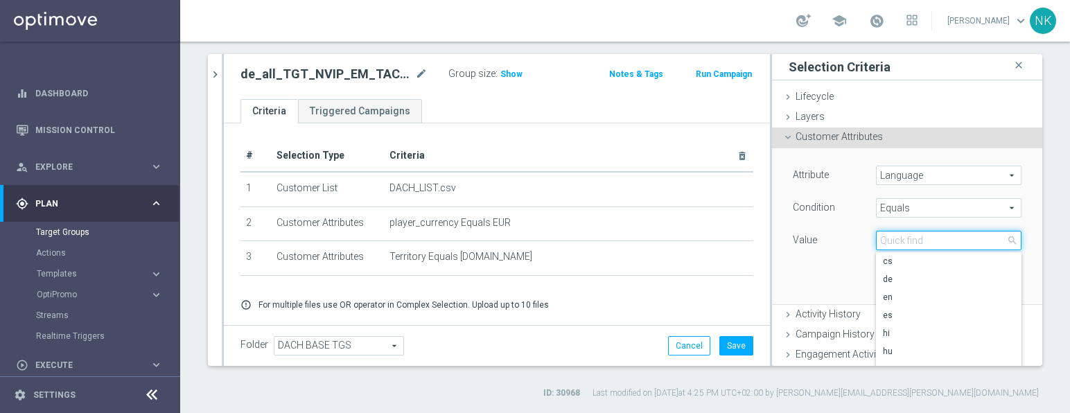
click at [897, 236] on input "search" at bounding box center [948, 240] width 145 height 19
type input "DE"
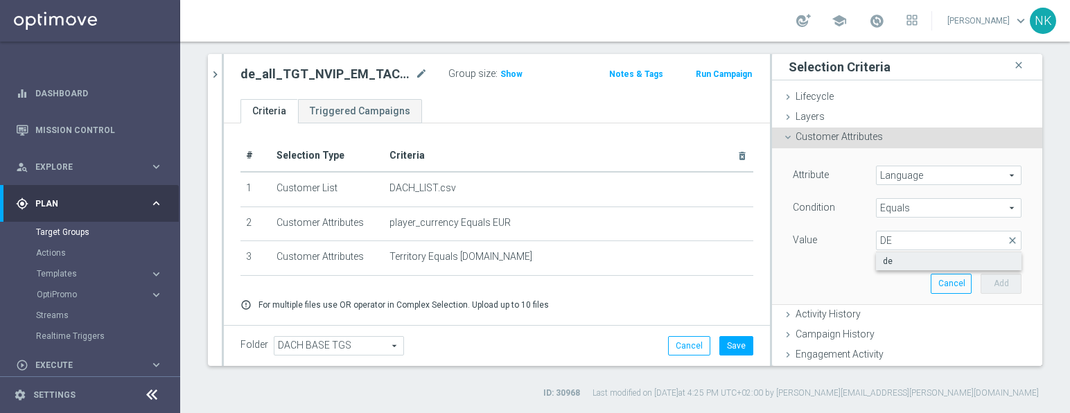
click at [899, 256] on span "de" at bounding box center [948, 261] width 132 height 11
type input "de"
click at [980, 277] on button "Add" at bounding box center [1000, 283] width 41 height 19
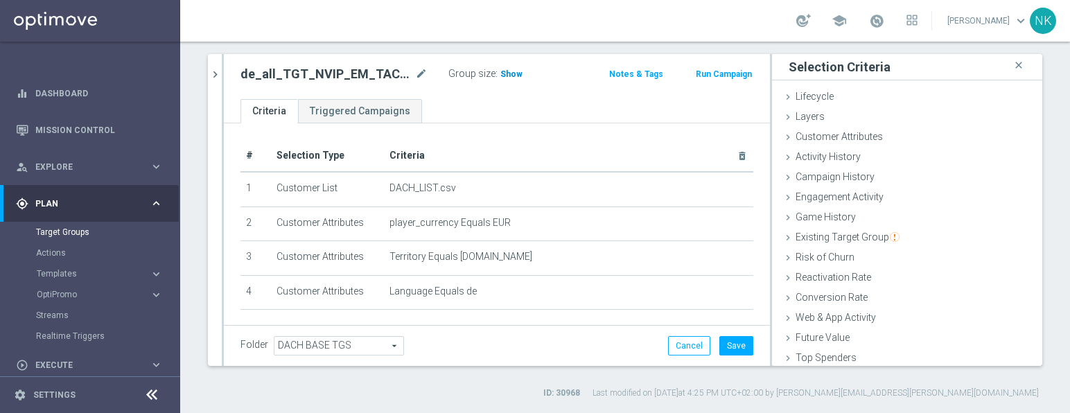
click at [508, 74] on span "Show" at bounding box center [511, 74] width 22 height 10
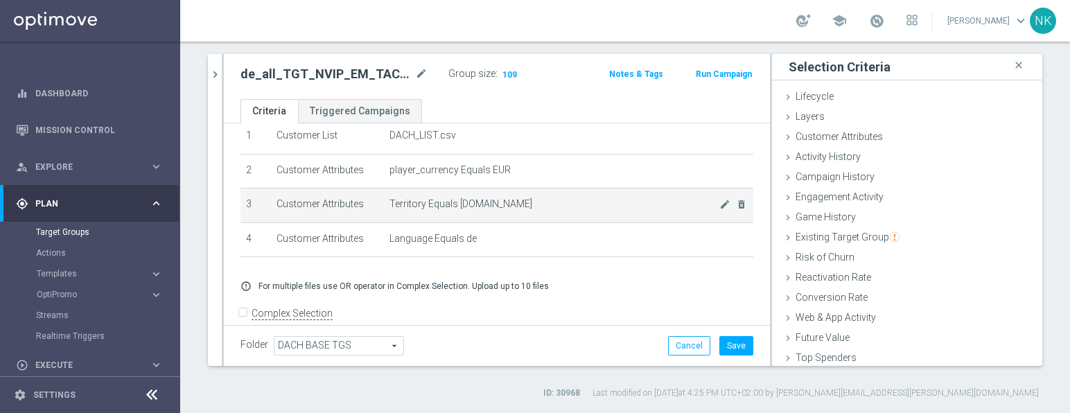
scroll to position [65, 0]
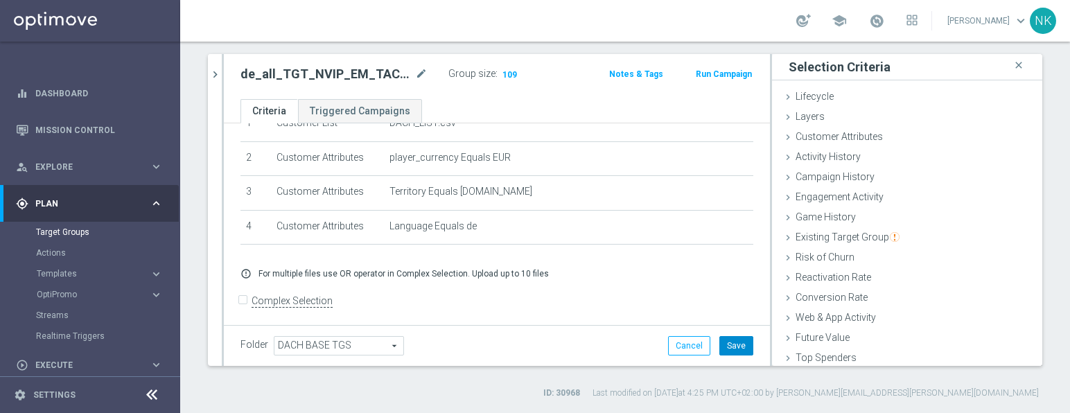
click at [729, 341] on button "Save" at bounding box center [736, 345] width 34 height 19
click at [214, 74] on icon "chevron_right" at bounding box center [214, 74] width 13 height 13
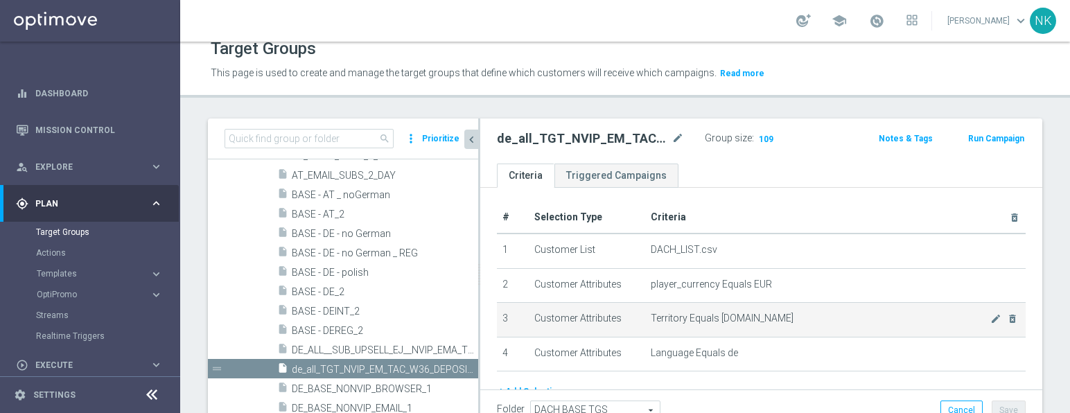
scroll to position [0, 0]
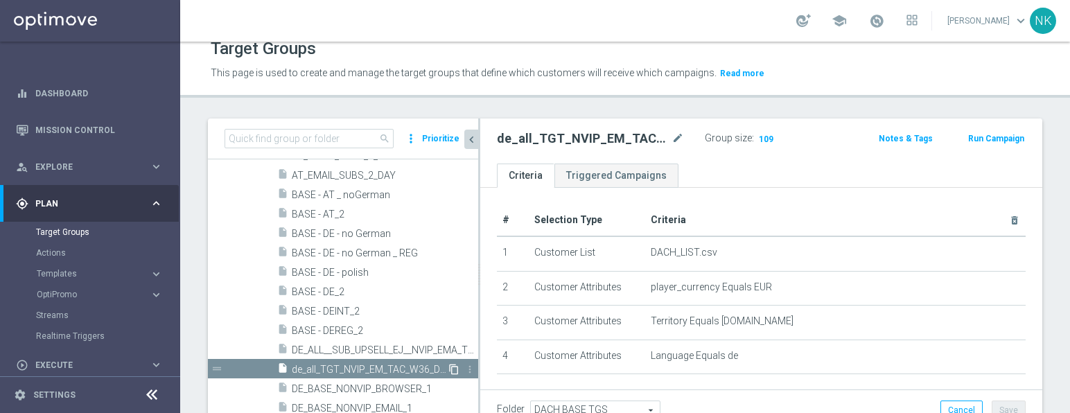
click at [448, 370] on icon "content_copy" at bounding box center [453, 369] width 11 height 11
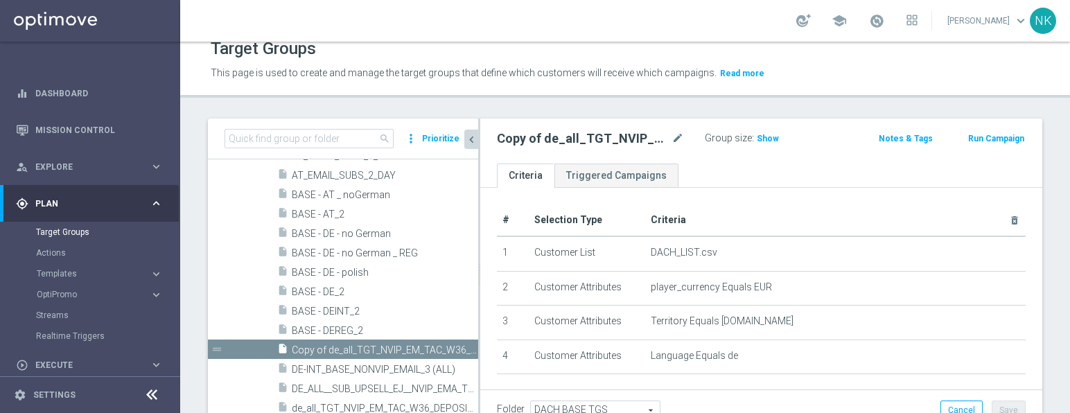
scroll to position [801, 0]
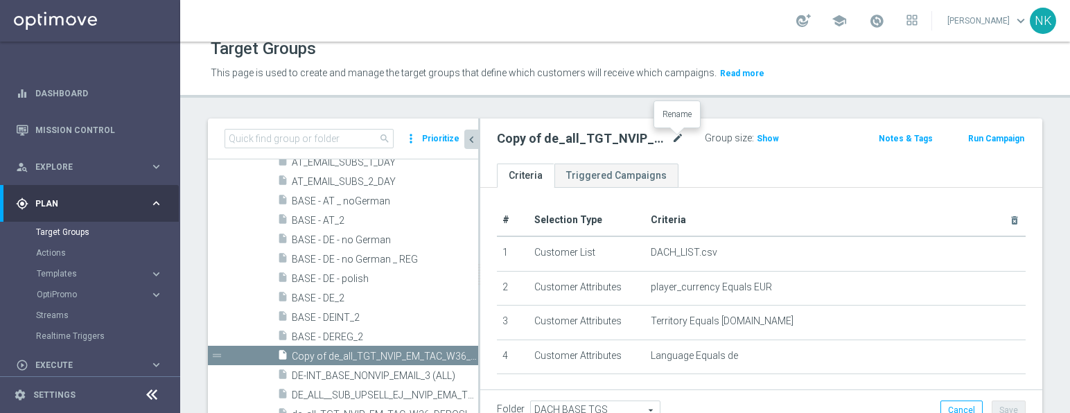
click at [678, 136] on icon "mode_edit" at bounding box center [677, 138] width 12 height 17
click at [566, 141] on input "Copy of de_all_TGT_NVIP_EM_TAC_W36_DEPOSIT_ISSUE" at bounding box center [590, 139] width 187 height 19
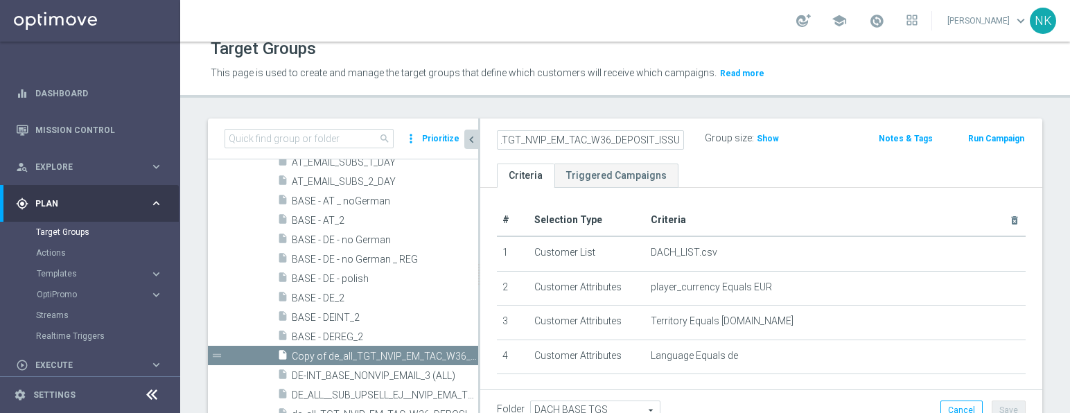
click at [588, 135] on input "Copy of de_all_TGT_NVIP_EM_TAC_W36_DEPOSIT_ISSUE" at bounding box center [590, 139] width 187 height 19
drag, startPoint x: 598, startPoint y: 141, endPoint x: 480, endPoint y: 143, distance: 117.8
click at [480, 143] on div "Copy of de_AT_TGT_NVIP_EM_TAC_W36_DEPOSIT_ISSUE Group size : Show Notes & Tags …" at bounding box center [761, 140] width 562 height 45
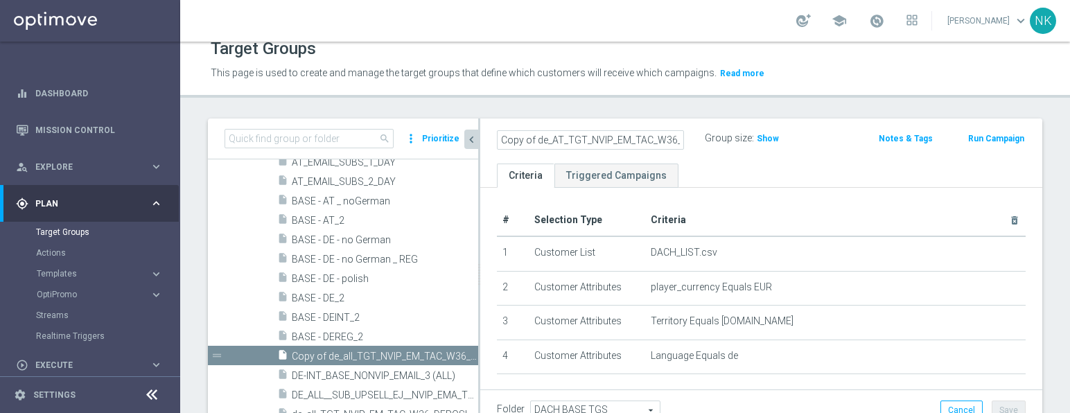
click at [535, 142] on input "Copy of de_AT_TGT_NVIP_EM_TAC_W36_DEPOSIT_ISSUE" at bounding box center [590, 139] width 187 height 19
click at [547, 143] on input "Copy of de_AT_TGT_NVIP_EM_TAC_W36_DEPOSIT_ISSUE" at bounding box center [590, 139] width 187 height 19
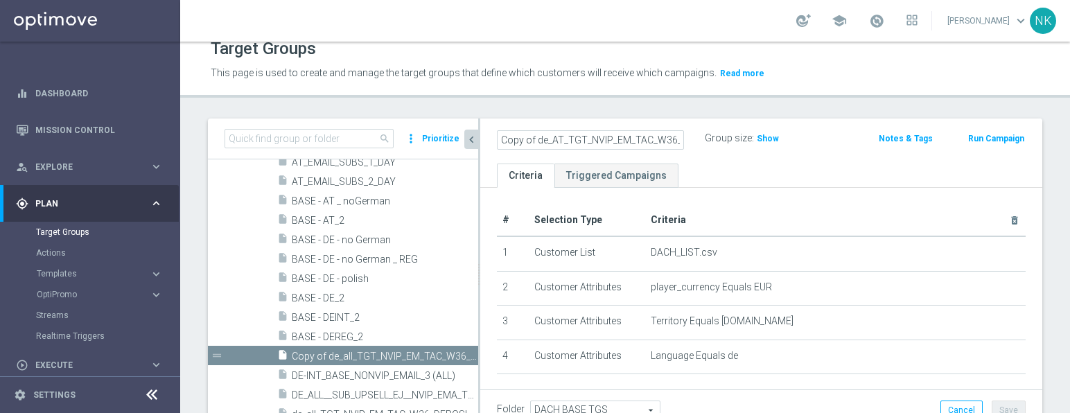
type input "de_AT_TGT_NVIP_EM_TAC_W36_DEPOSIT_ISSUE"
drag, startPoint x: 583, startPoint y: 140, endPoint x: 465, endPoint y: 137, distance: 117.8
click at [465, 137] on as-split "search more_vert Prioritize Customer Target Groups library_add create_new_folder" at bounding box center [625, 274] width 834 height 312
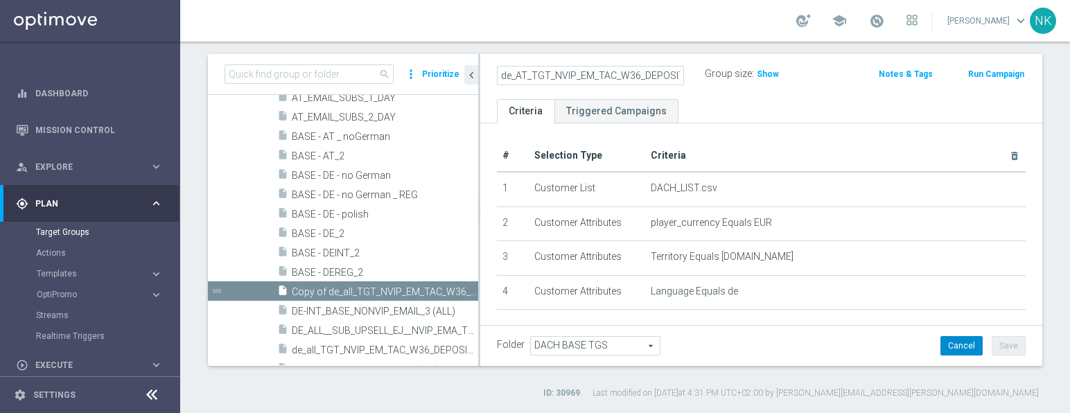
click at [946, 351] on button "Cancel" at bounding box center [961, 345] width 42 height 19
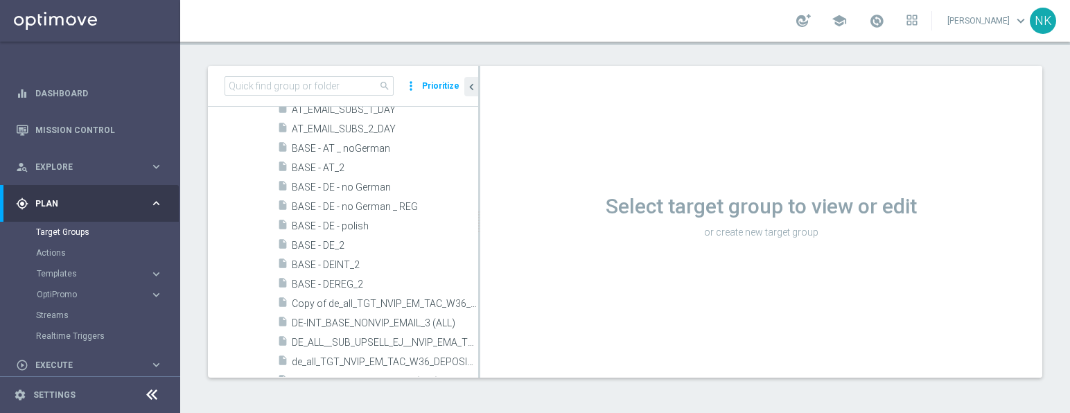
scroll to position [67, 0]
click at [298, 89] on input at bounding box center [308, 85] width 169 height 19
paste input "de_all_TGT_NVIP_EM_TAC_W36_DEPOSIT_ISSUE"
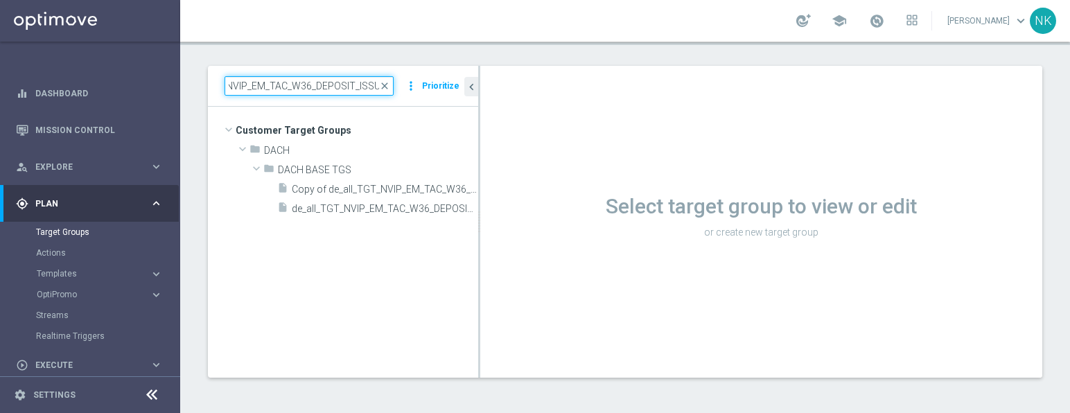
scroll to position [0, 0]
type input "de_all_TGT_NVIP_EM_TAC_W36_DEPOSIT_ISSUE"
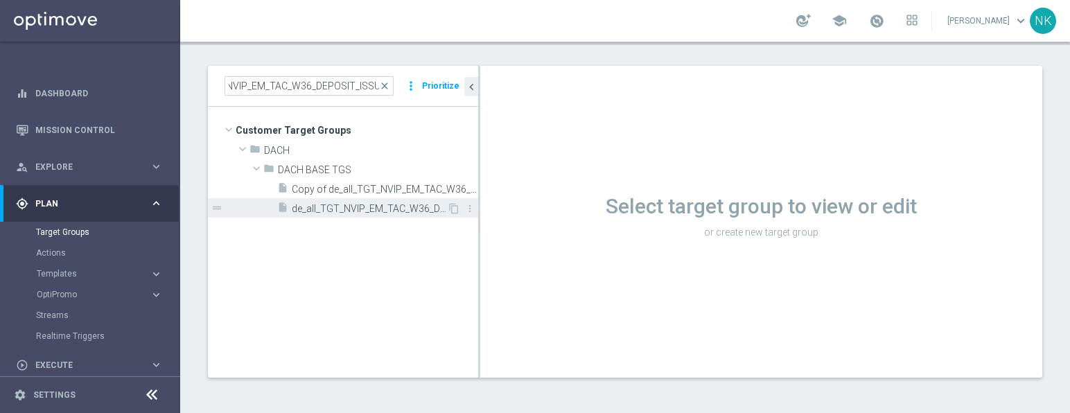
click at [349, 212] on span "de_all_TGT_NVIP_EM_TAC_W36_DEPOSIT_ISSUE" at bounding box center [369, 209] width 155 height 12
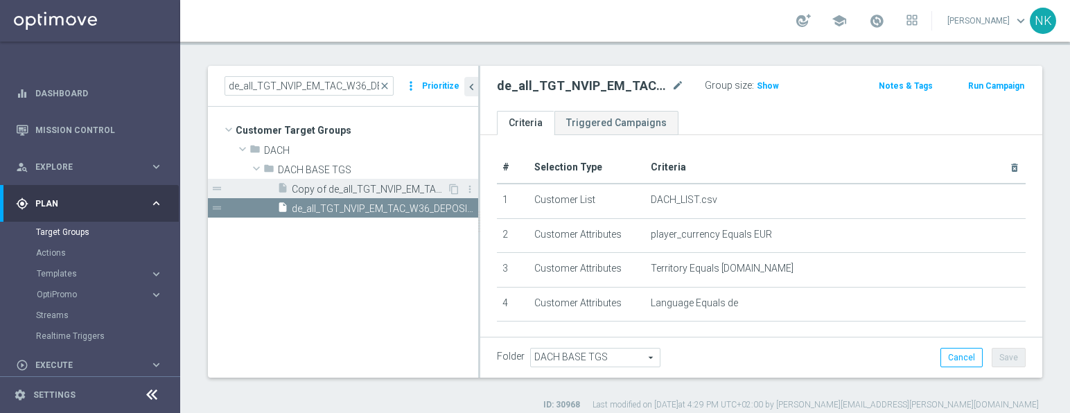
click at [354, 192] on span "Copy of de_all_TGT_NVIP_EM_TAC_W36_DEPOSIT_ISSUE" at bounding box center [369, 190] width 155 height 12
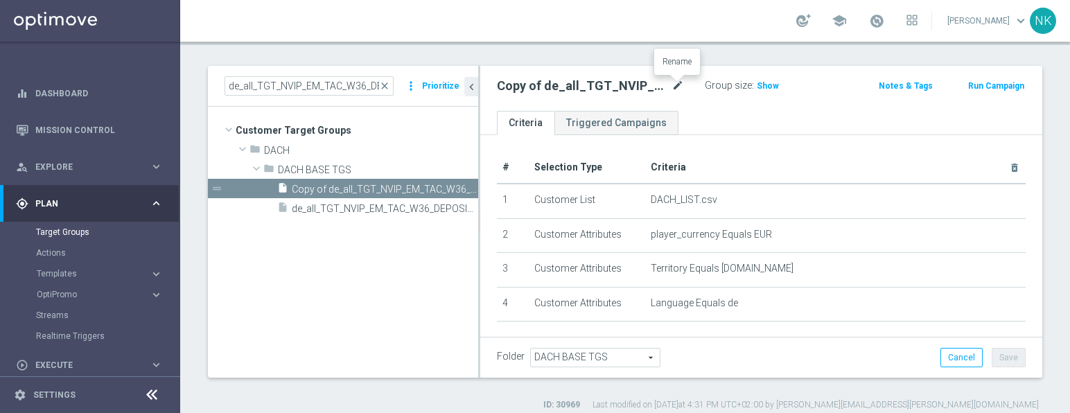
click at [675, 85] on icon "mode_edit" at bounding box center [677, 86] width 12 height 17
click at [583, 85] on input "Copy of de_all_TGT_NVIP_EM_TAC_W36_DEPOSIT_ISSUE" at bounding box center [590, 87] width 187 height 19
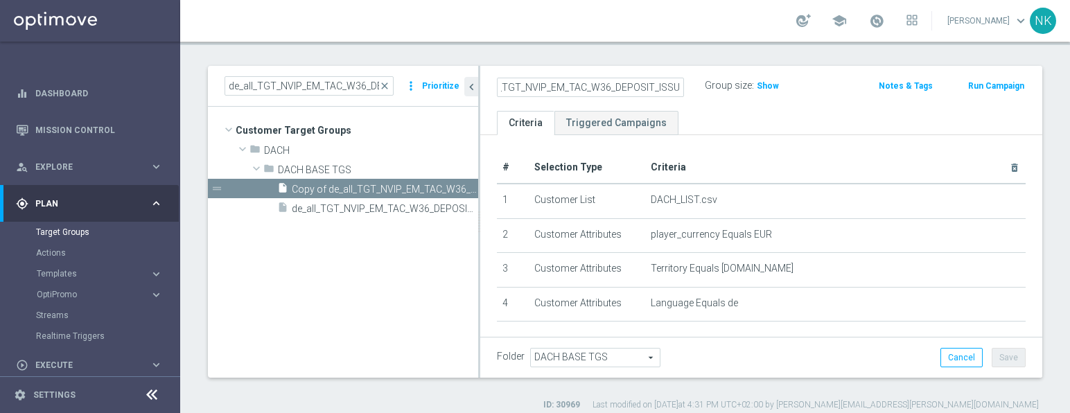
click at [583, 85] on input "Copy of de_all_TGT_NVIP_EM_TAC_W36_DEPOSIT_ISSUE" at bounding box center [590, 87] width 187 height 19
type input "de_AT_TGT_NVIP_EM_TAC_W36_DEPOSIT_ISSUE"
click at [805, 115] on ul "Criteria Triggered Campaigns" at bounding box center [761, 123] width 562 height 24
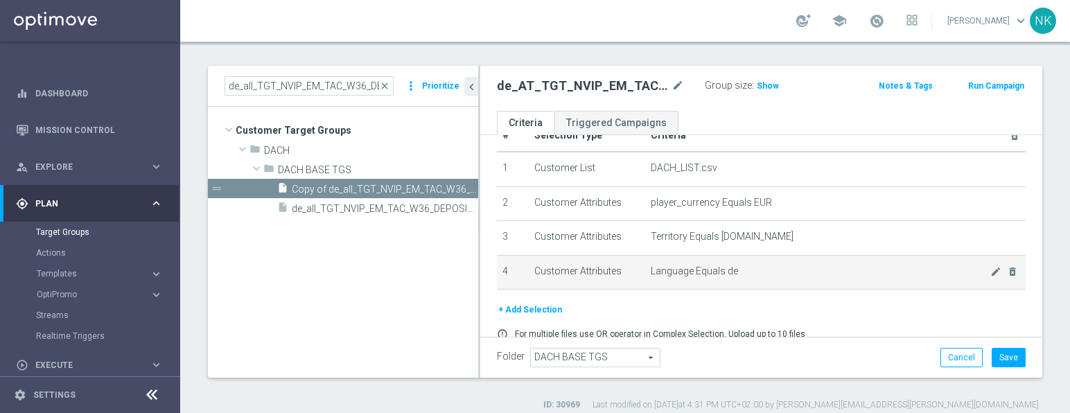
scroll to position [0, 0]
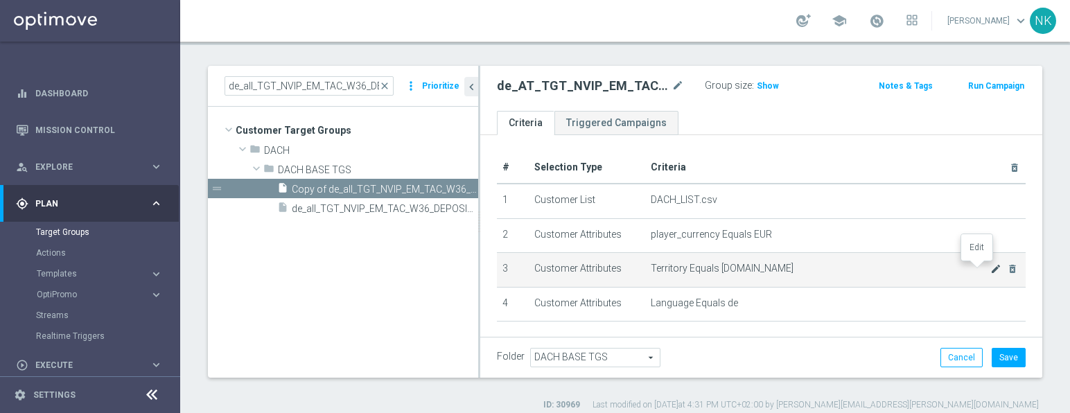
click at [990, 272] on icon "mode_edit" at bounding box center [995, 268] width 11 height 11
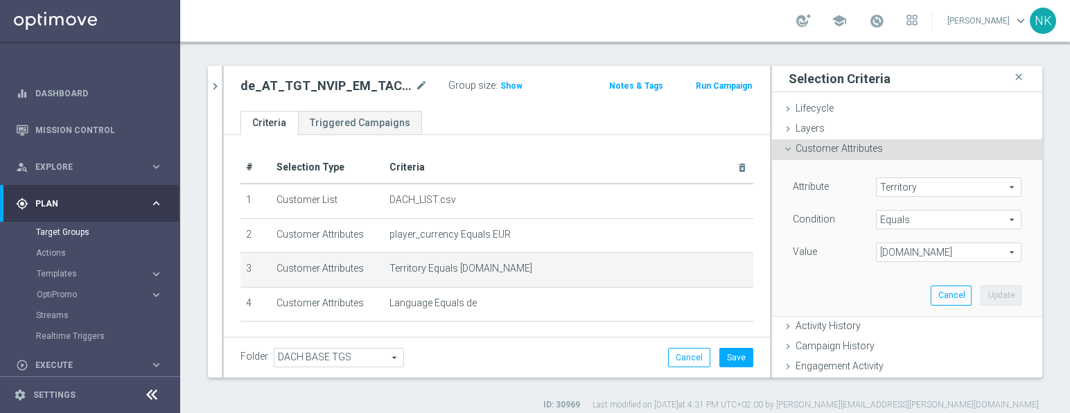
click at [943, 245] on span "www.lottoland.com" at bounding box center [948, 252] width 144 height 18
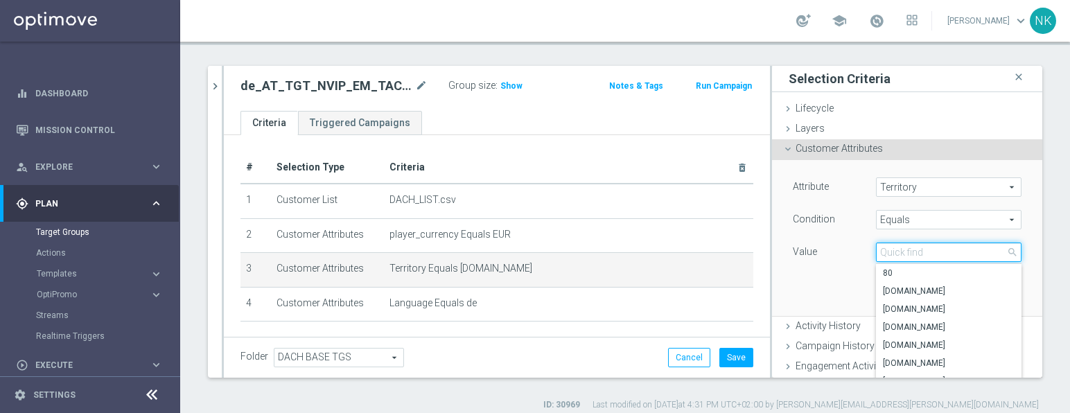
click at [943, 245] on input "search" at bounding box center [948, 251] width 145 height 19
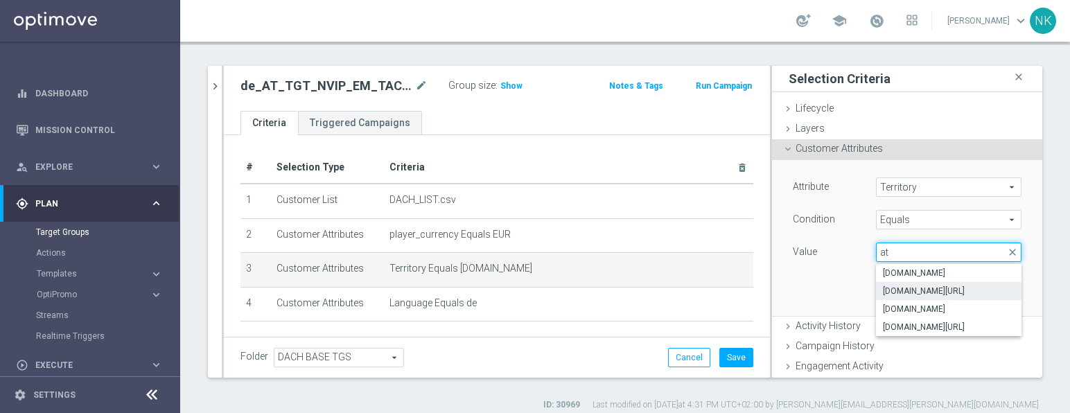
type input "at"
click at [919, 299] on label "www.kenogo.com.au/platform" at bounding box center [948, 291] width 145 height 18
type input "www.kenogo.com.au/platform"
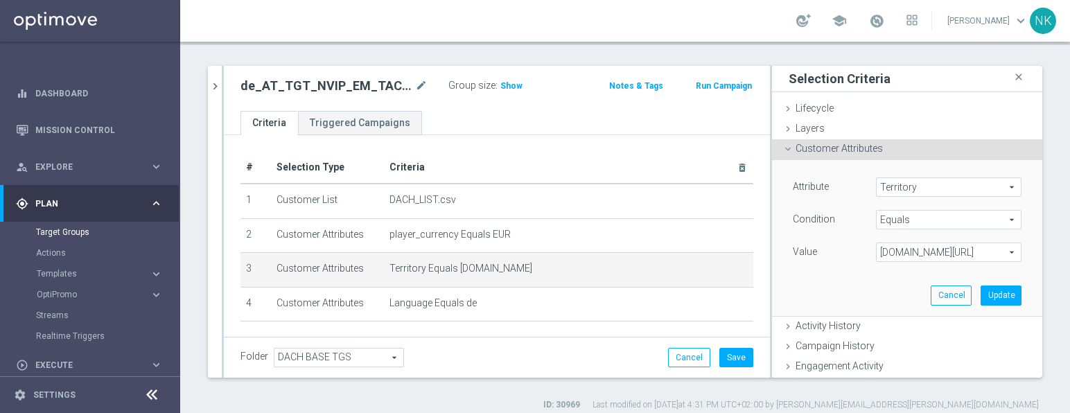
click at [986, 250] on span "www.kenogo.com.au/platform" at bounding box center [948, 252] width 144 height 18
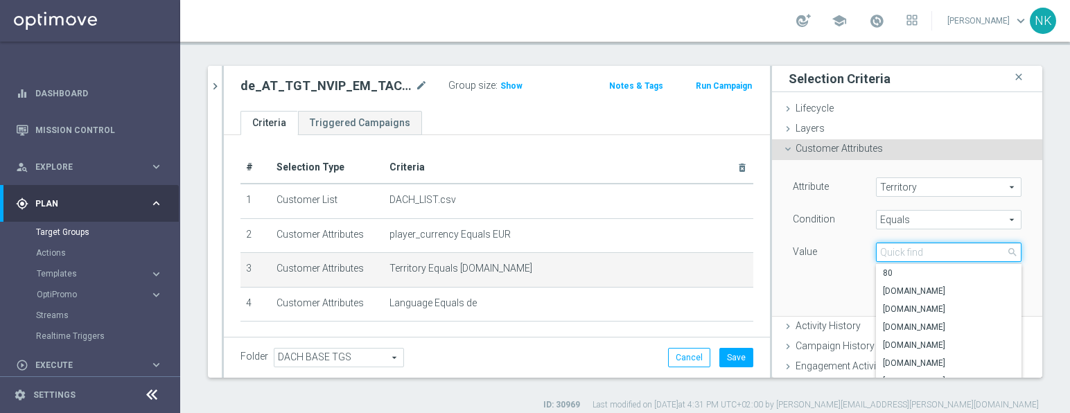
click at [912, 257] on input "search" at bounding box center [948, 251] width 145 height 19
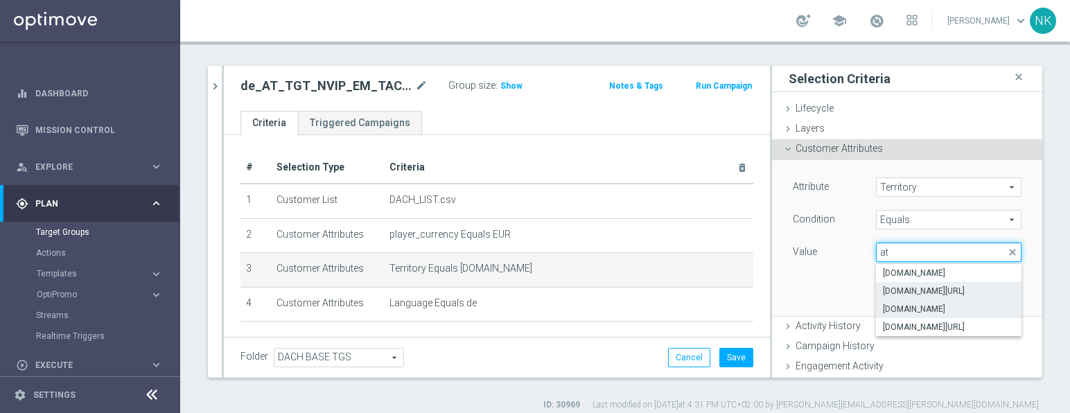
type input "at"
click at [904, 306] on span "www.lottoland.at" at bounding box center [948, 308] width 132 height 11
type input "www.lottoland.at"
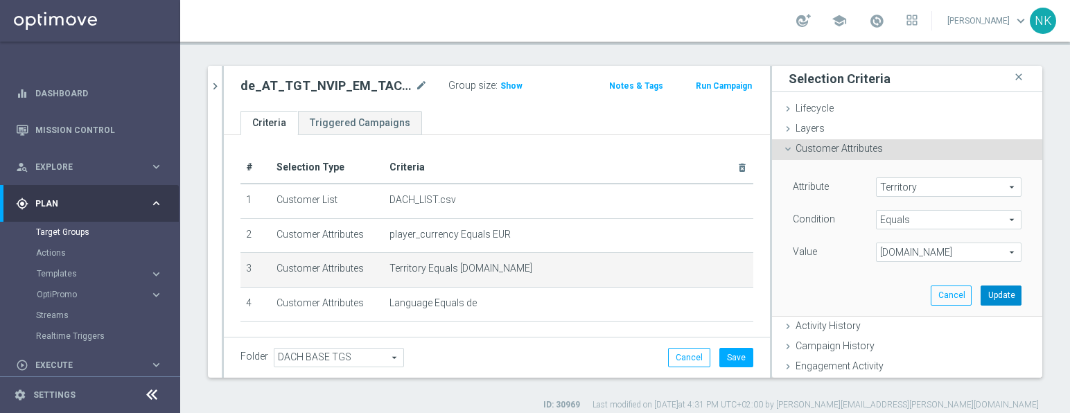
click at [980, 294] on button "Update" at bounding box center [1000, 294] width 41 height 19
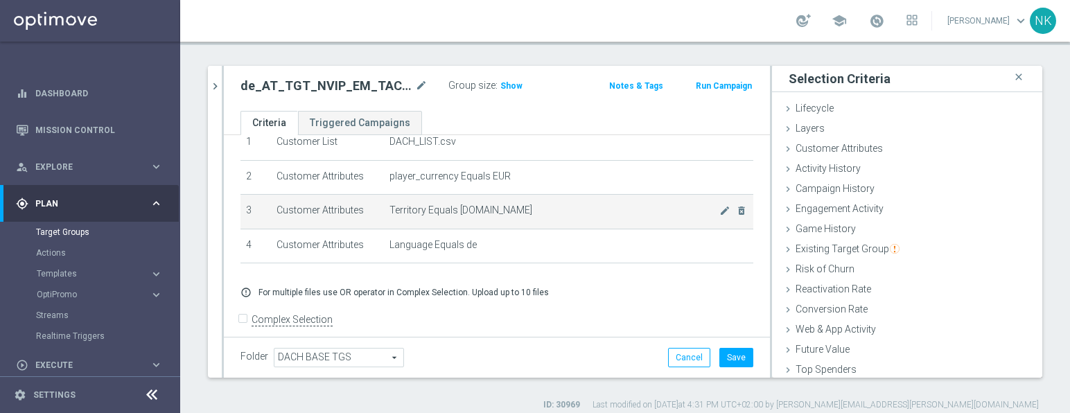
scroll to position [59, 0]
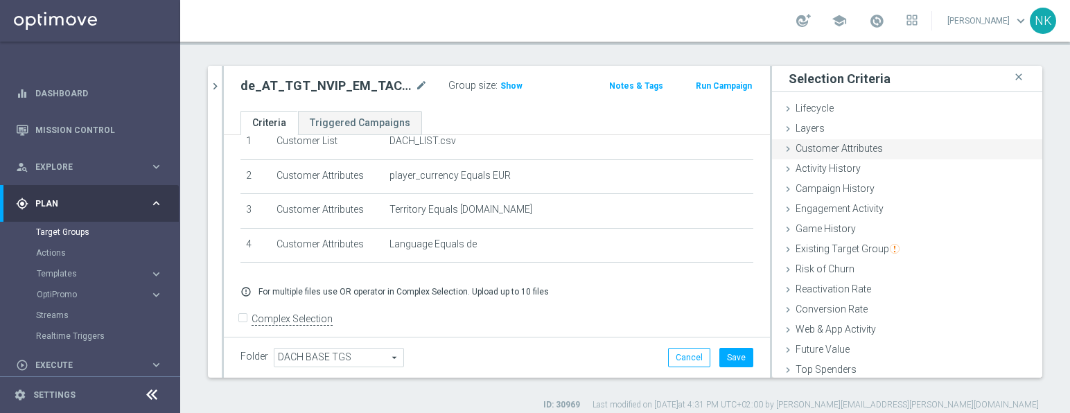
click at [824, 149] on span "Customer Attributes" at bounding box center [838, 148] width 87 height 11
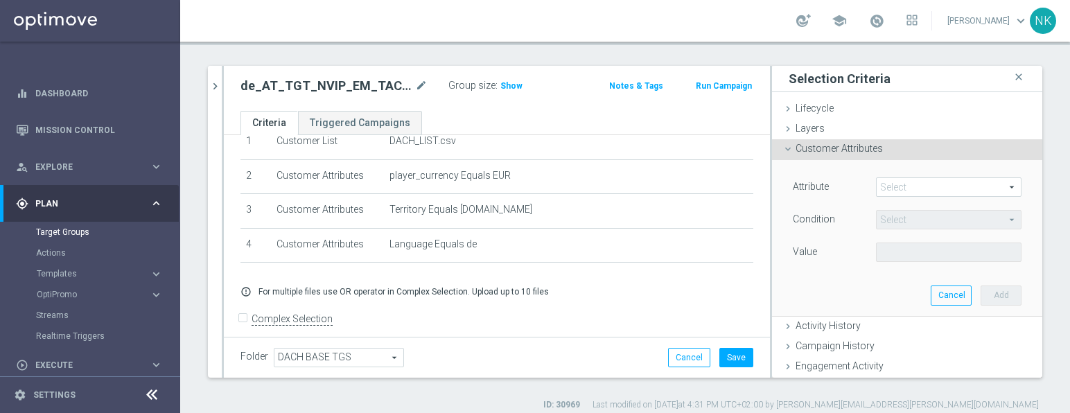
click at [824, 149] on span "Customer Attributes" at bounding box center [838, 148] width 87 height 11
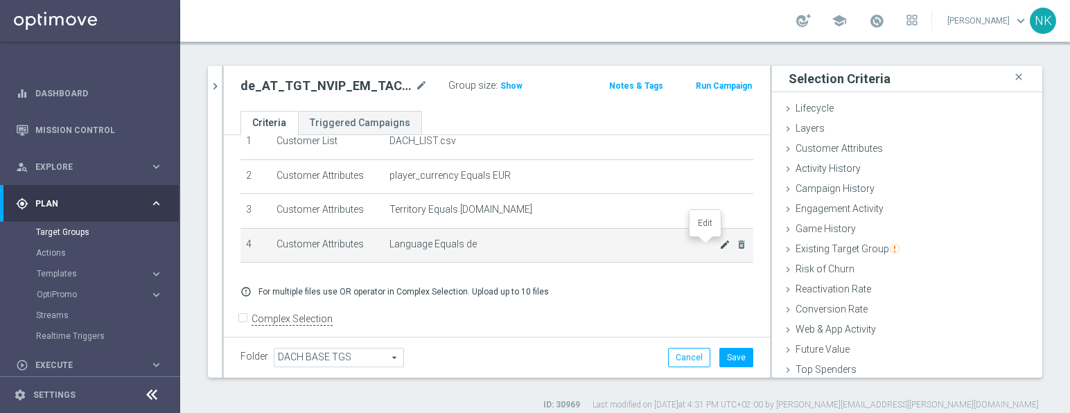
click at [719, 242] on icon "mode_edit" at bounding box center [724, 244] width 11 height 11
click at [719, 248] on icon "mode_edit" at bounding box center [724, 244] width 11 height 11
click at [719, 243] on icon "mode_edit" at bounding box center [724, 244] width 11 height 11
click at [675, 291] on div "error_outline For multiple files use OR operator in Complex Selection. Upload u…" at bounding box center [496, 291] width 533 height 11
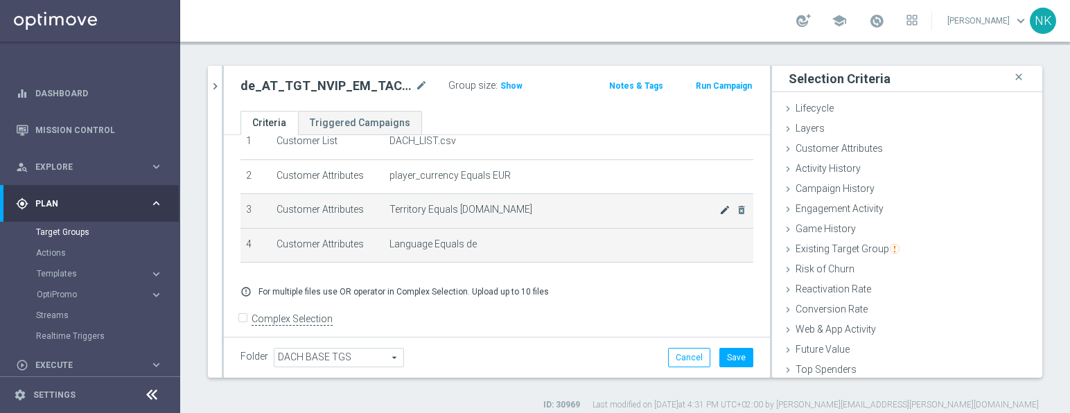
click at [719, 211] on icon "mode_edit" at bounding box center [724, 209] width 11 height 11
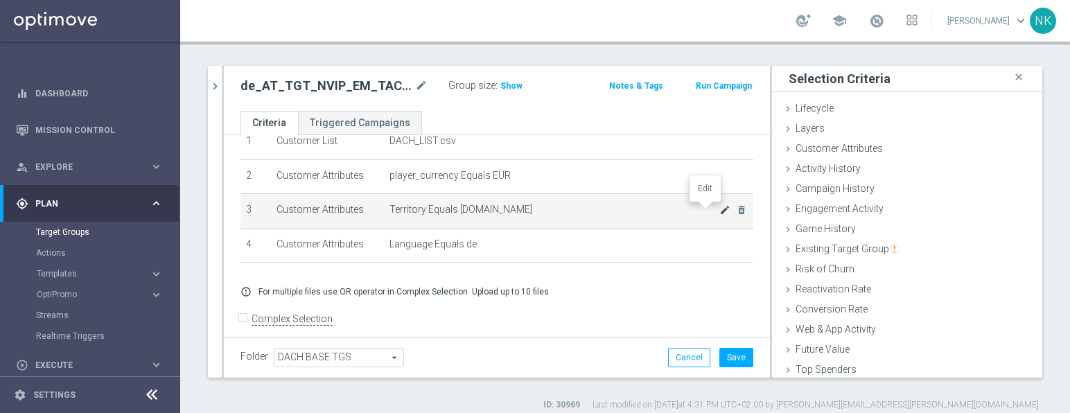
click at [719, 211] on icon "mode_edit" at bounding box center [724, 209] width 11 height 11
click at [1011, 73] on icon "close" at bounding box center [1018, 77] width 14 height 19
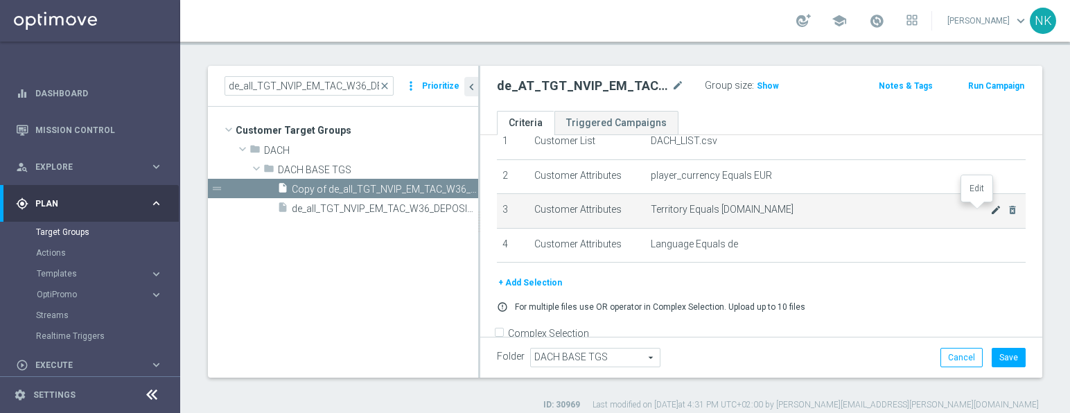
click at [990, 211] on icon "mode_edit" at bounding box center [995, 209] width 11 height 11
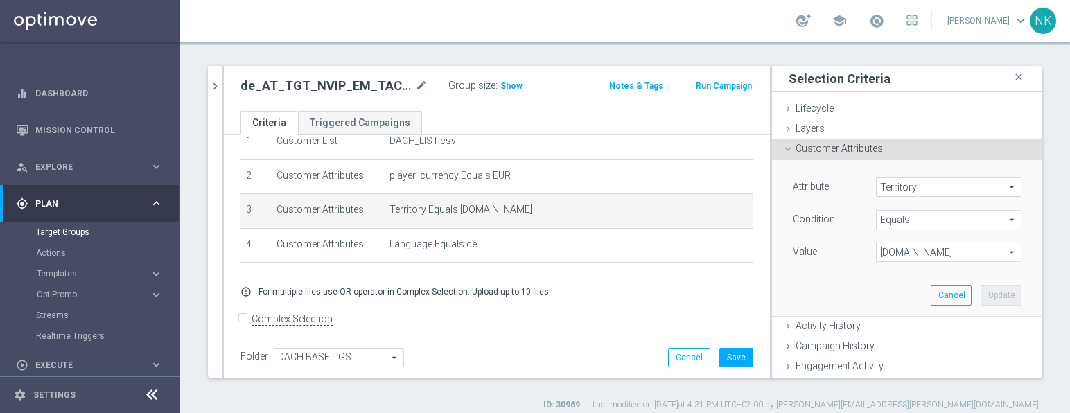
click at [927, 219] on span "Equals" at bounding box center [948, 220] width 144 height 18
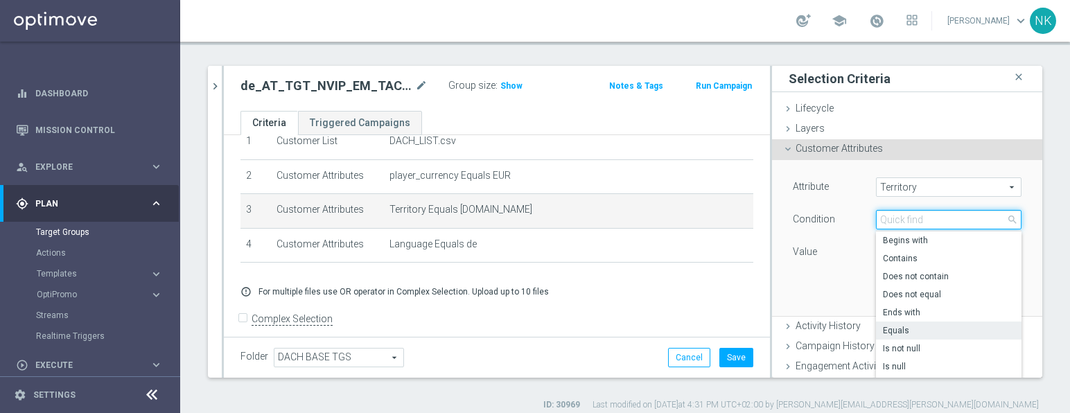
click at [927, 219] on input "search" at bounding box center [948, 219] width 145 height 19
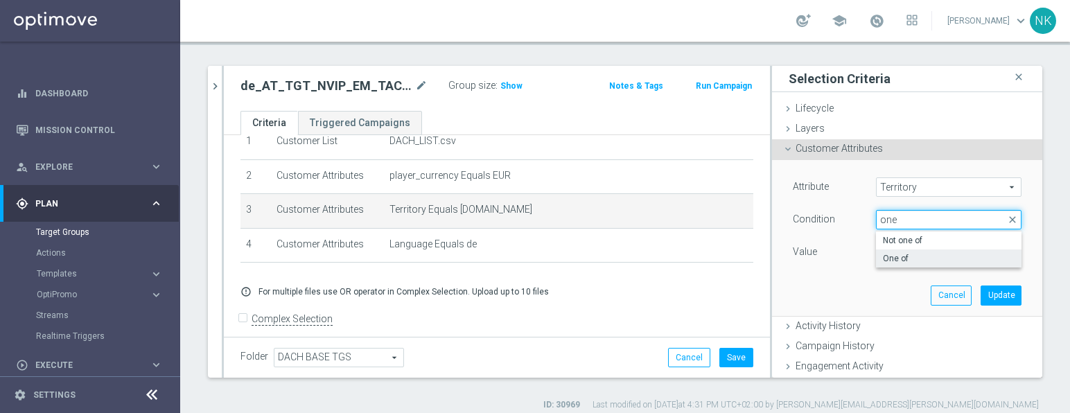
type input "one"
click at [914, 258] on span "One of" at bounding box center [948, 258] width 132 height 11
type input "One of"
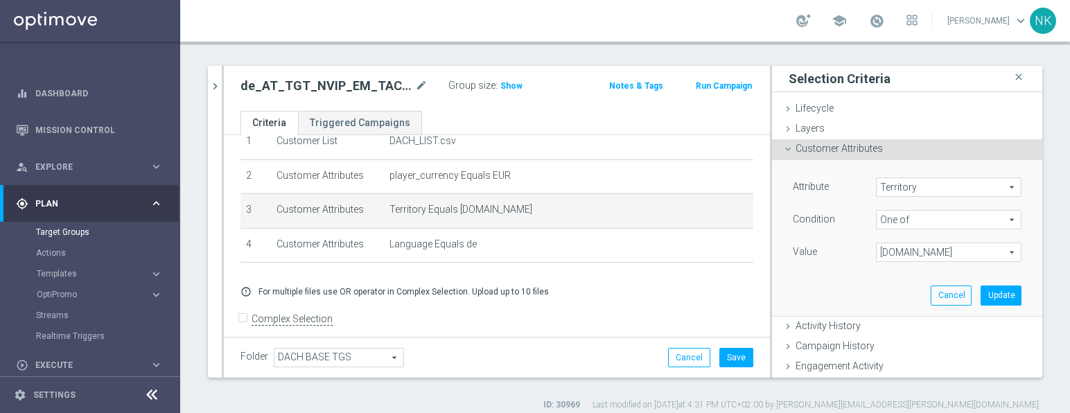
click at [975, 254] on span "www.lottoland.at" at bounding box center [948, 252] width 144 height 18
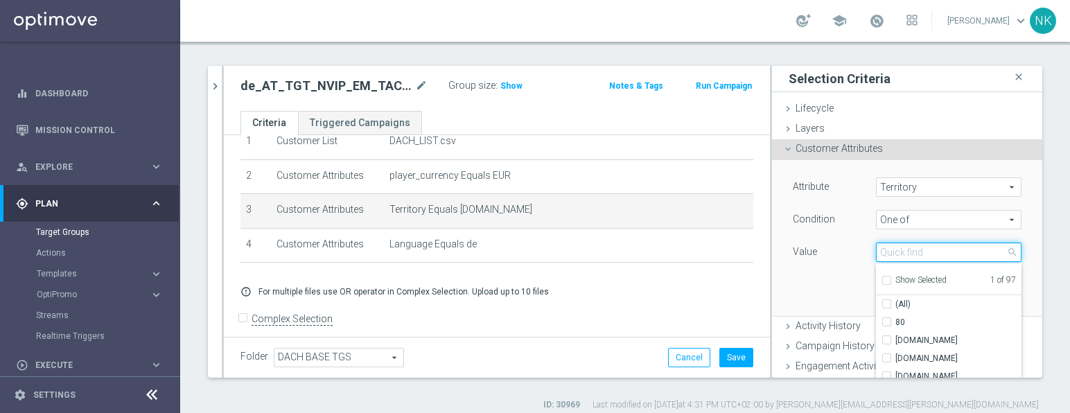
click at [919, 248] on input "search" at bounding box center [948, 251] width 145 height 19
type input "ch"
checkbox input "true"
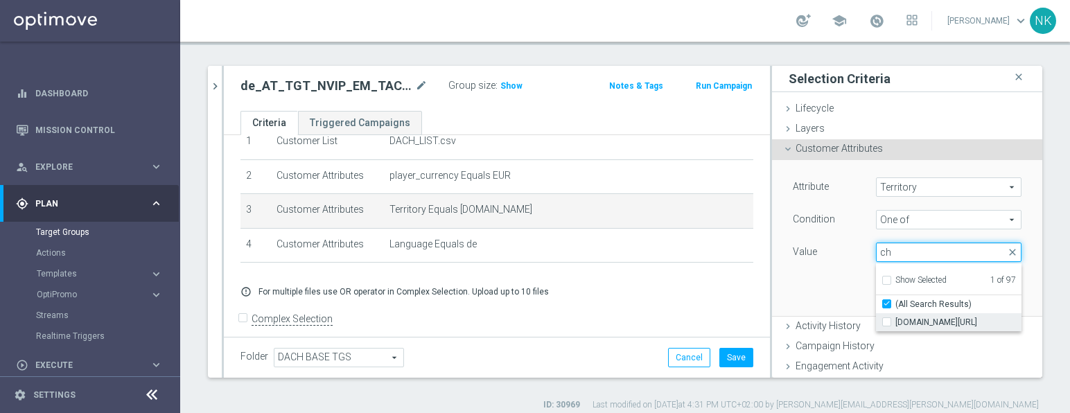
type input "ch"
click at [886, 320] on input "www.lottoland.com/ch" at bounding box center [890, 322] width 9 height 9
checkbox input "true"
type input "Selected 2 of 97"
checkbox input "false"
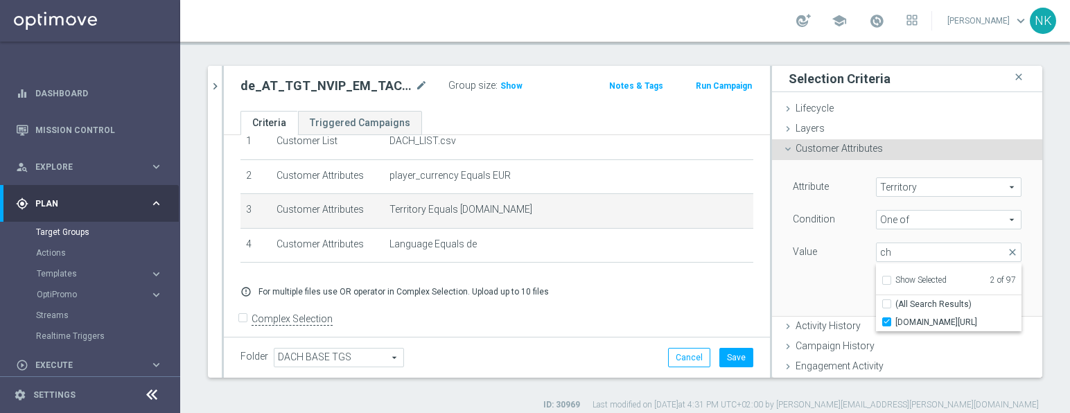
click at [1011, 202] on div "Attribute Territory Territory arrow_drop_down search Condition One of One of ar…" at bounding box center [907, 238] width 270 height 157
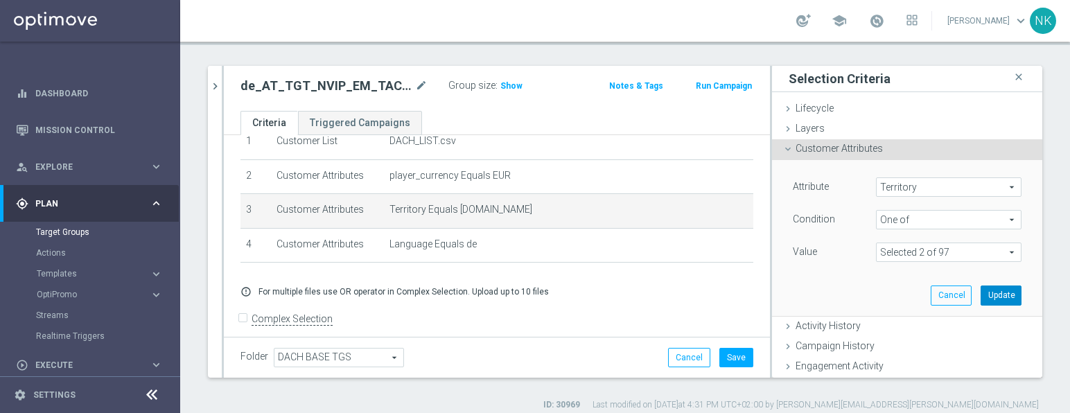
click at [980, 298] on button "Update" at bounding box center [1000, 294] width 41 height 19
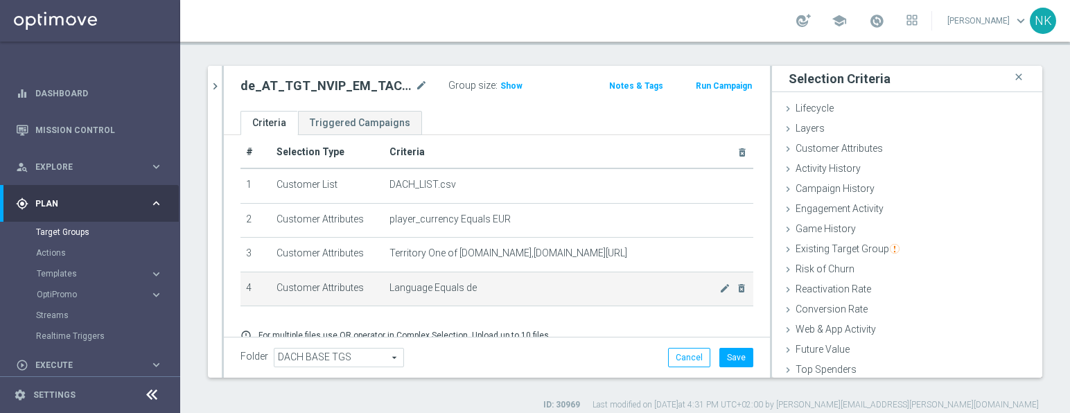
scroll to position [12, 0]
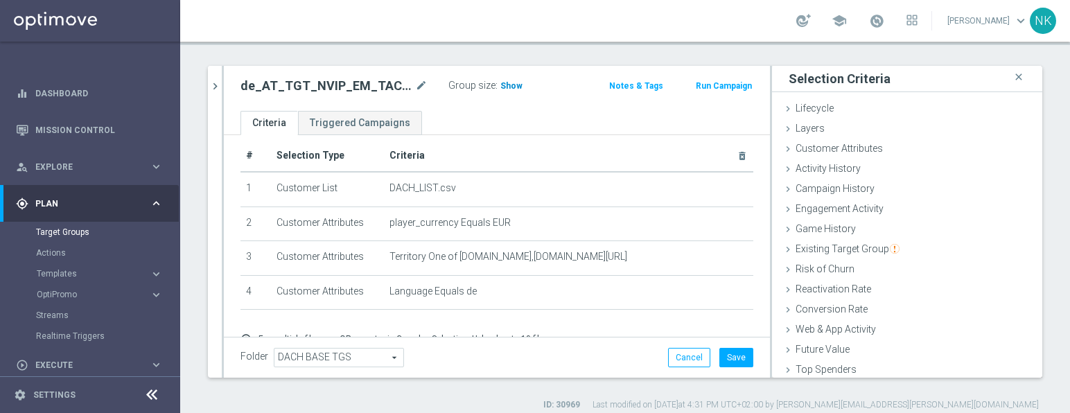
click at [513, 89] on span "Show" at bounding box center [511, 86] width 22 height 10
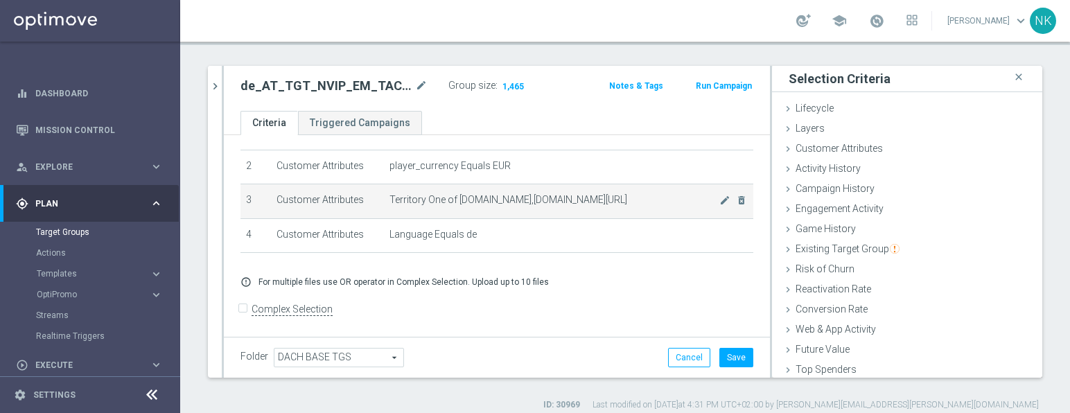
scroll to position [69, 0]
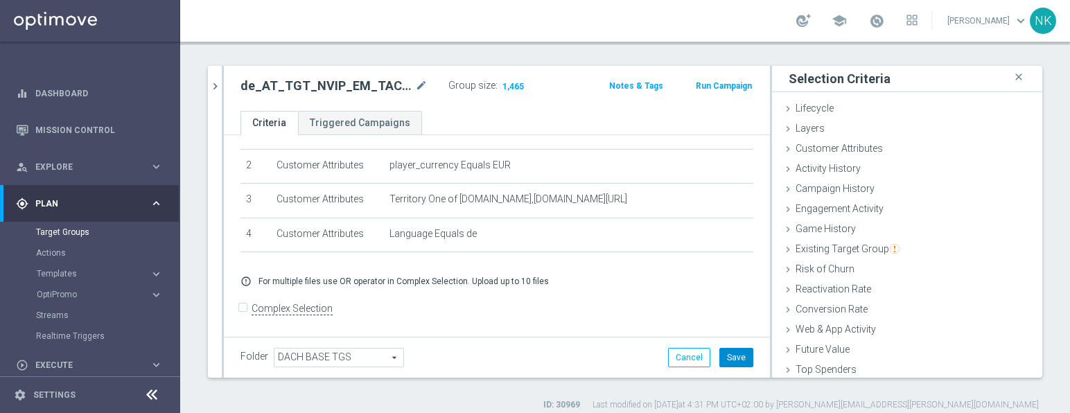
click at [725, 355] on button "Save" at bounding box center [736, 357] width 34 height 19
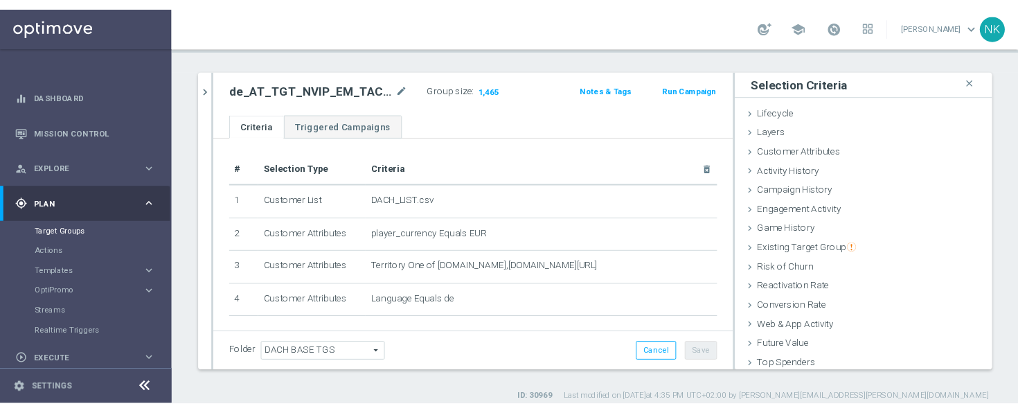
scroll to position [67, 0]
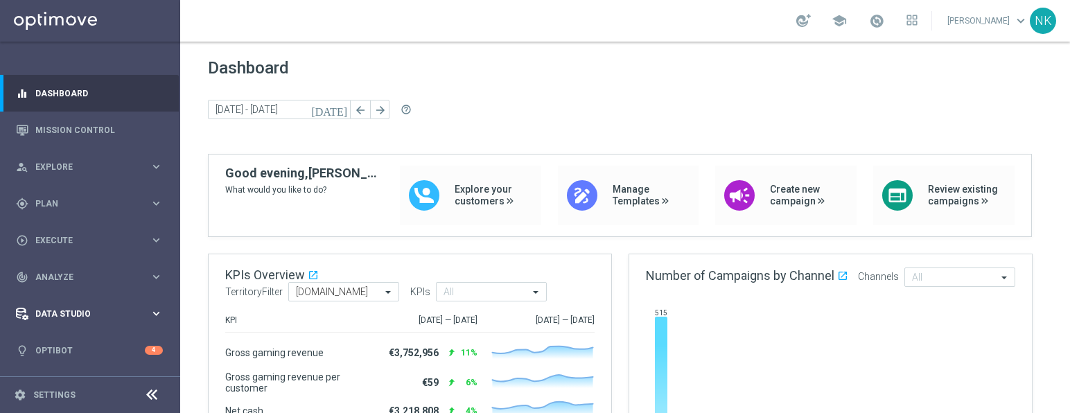
click at [152, 308] on icon "keyboard_arrow_right" at bounding box center [156, 313] width 13 height 13
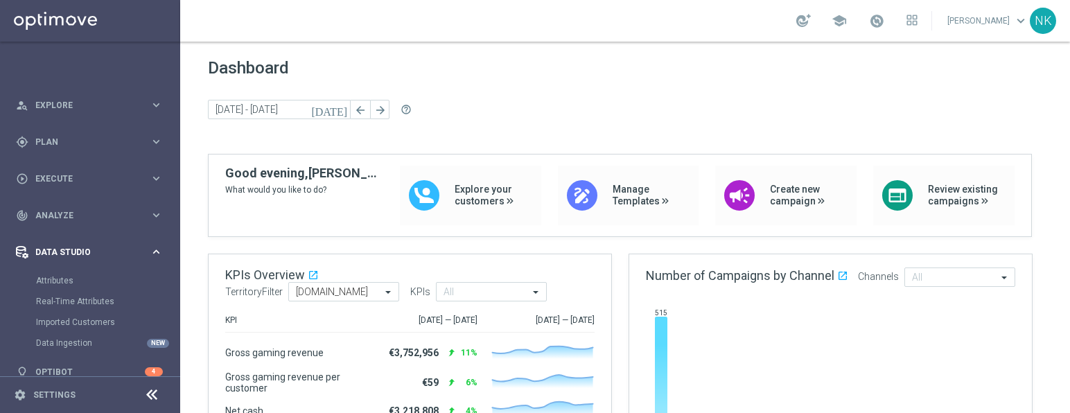
scroll to position [79, 0]
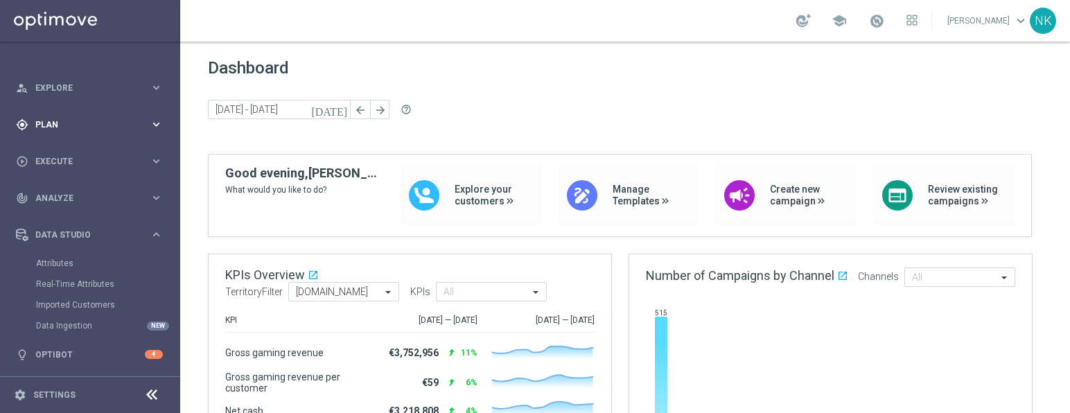
click at [156, 120] on icon "keyboard_arrow_right" at bounding box center [156, 124] width 13 height 13
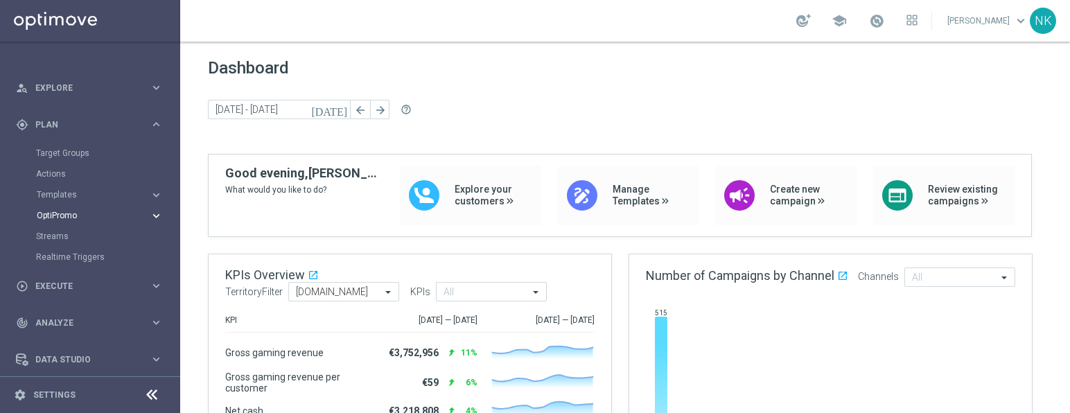
click at [127, 211] on span "OptiPromo" at bounding box center [86, 215] width 99 height 8
click at [103, 285] on span "Execute" at bounding box center [92, 286] width 114 height 8
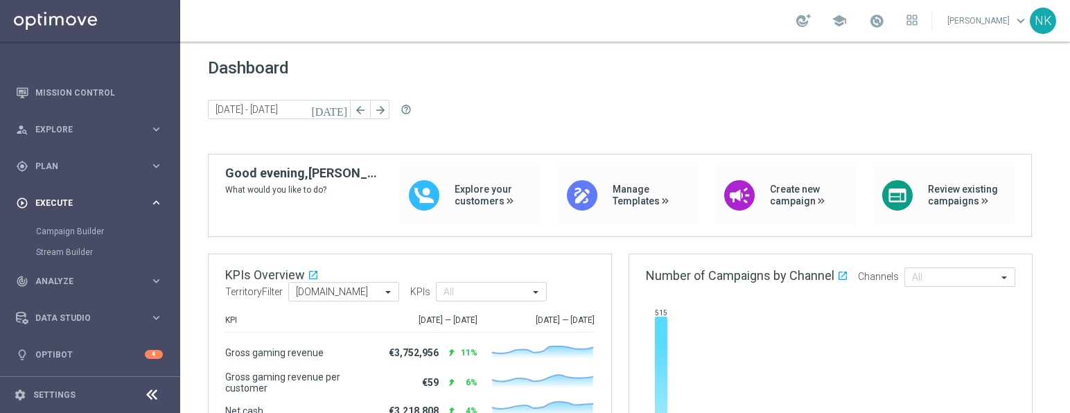
scroll to position [37, 0]
click at [100, 320] on span "Data Studio" at bounding box center [92, 318] width 114 height 8
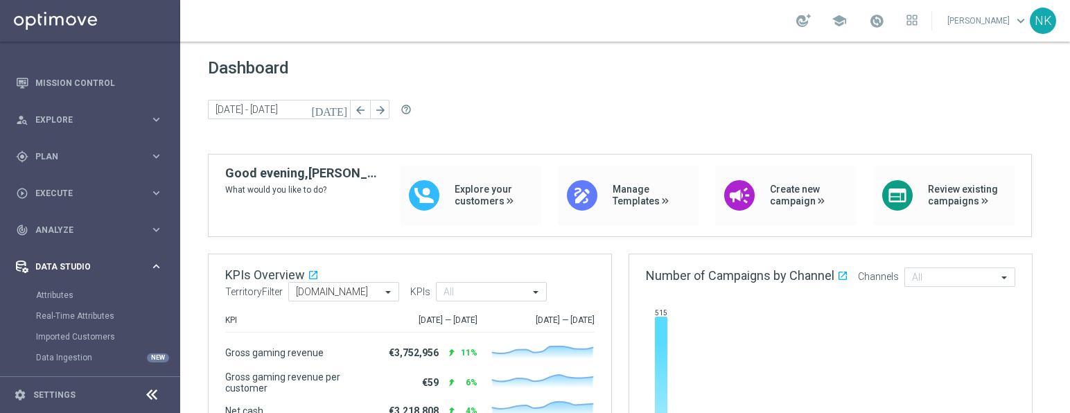
scroll to position [44, 0]
click at [98, 232] on span "Analyze" at bounding box center [92, 233] width 114 height 8
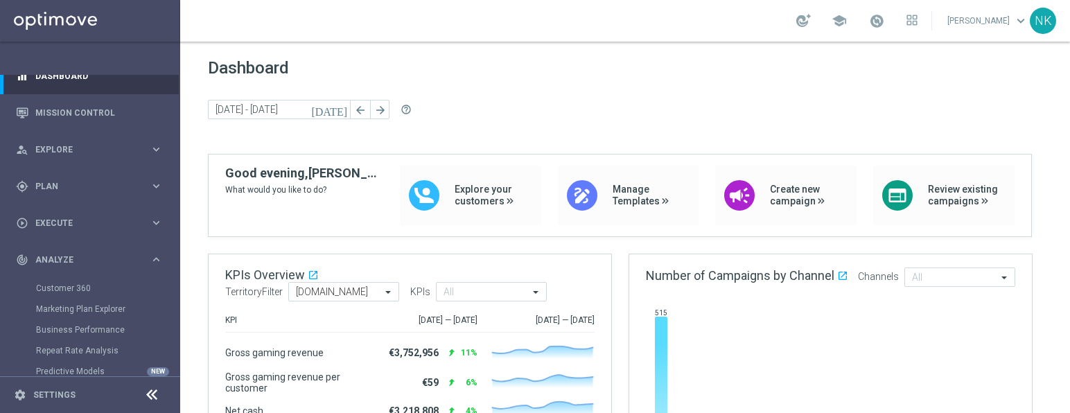
scroll to position [15, 0]
click at [103, 184] on span "Plan" at bounding box center [92, 188] width 114 height 8
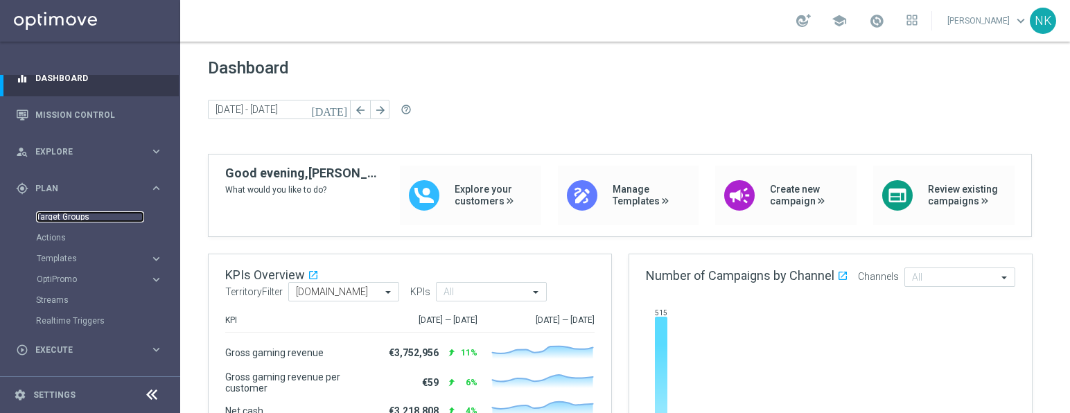
click at [71, 216] on link "Target Groups" at bounding box center [90, 216] width 108 height 11
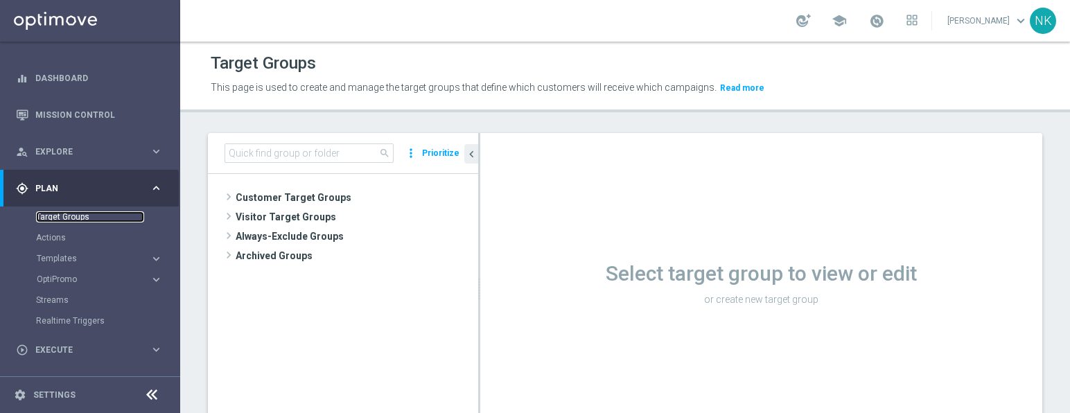
scroll to position [67, 0]
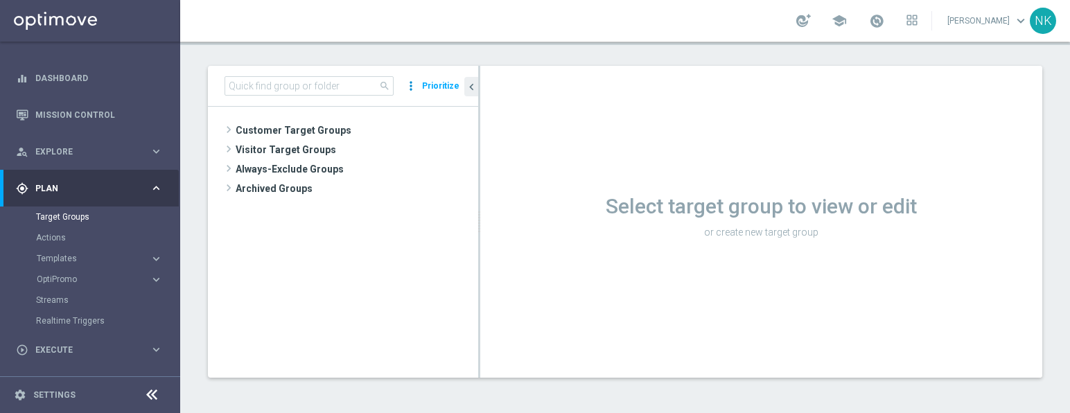
click at [413, 89] on icon "more_vert" at bounding box center [411, 85] width 14 height 19
click at [475, 91] on icon "chevron_left" at bounding box center [471, 86] width 13 height 13
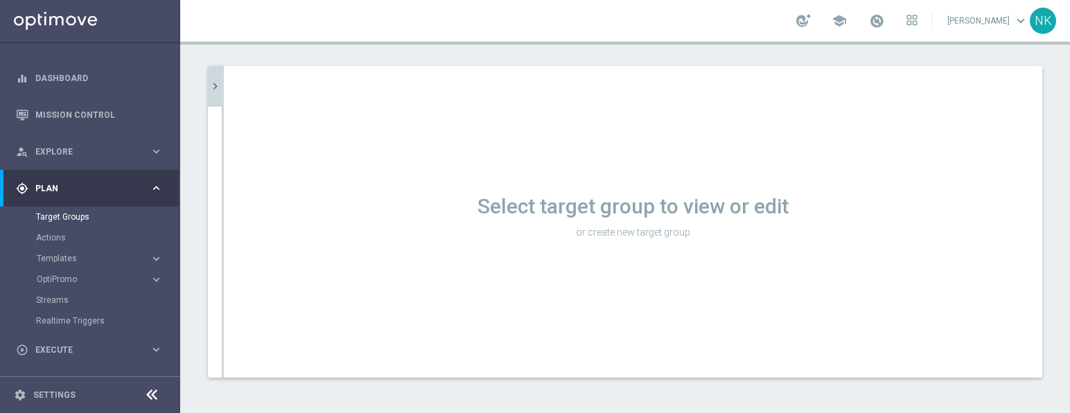
click at [211, 86] on icon "chevron_right" at bounding box center [214, 86] width 13 height 13
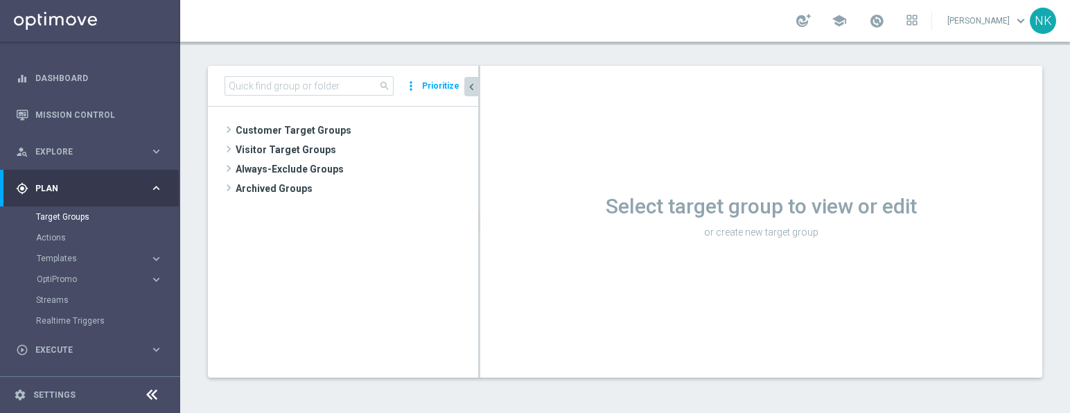
click at [749, 237] on p "or create new target group" at bounding box center [761, 232] width 562 height 12
click at [1019, 24] on span "keyboard_arrow_down" at bounding box center [1020, 20] width 15 height 15
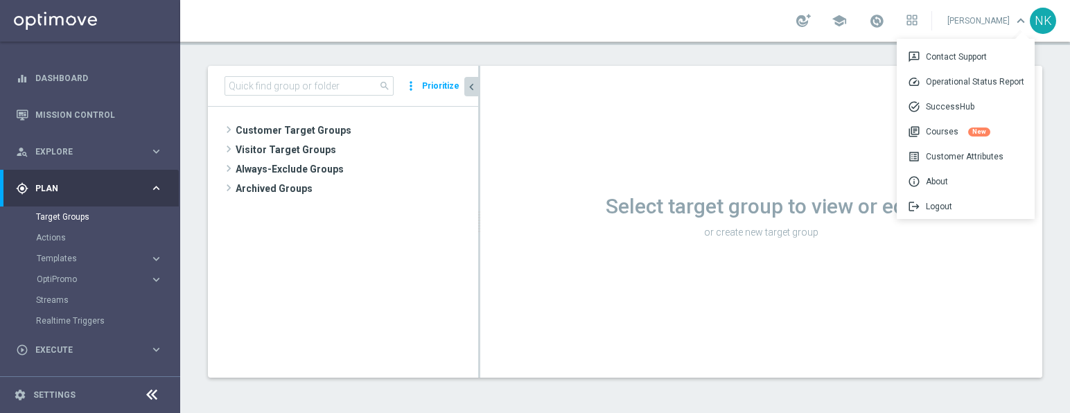
click at [1019, 24] on span "keyboard_arrow_down" at bounding box center [1020, 20] width 15 height 15
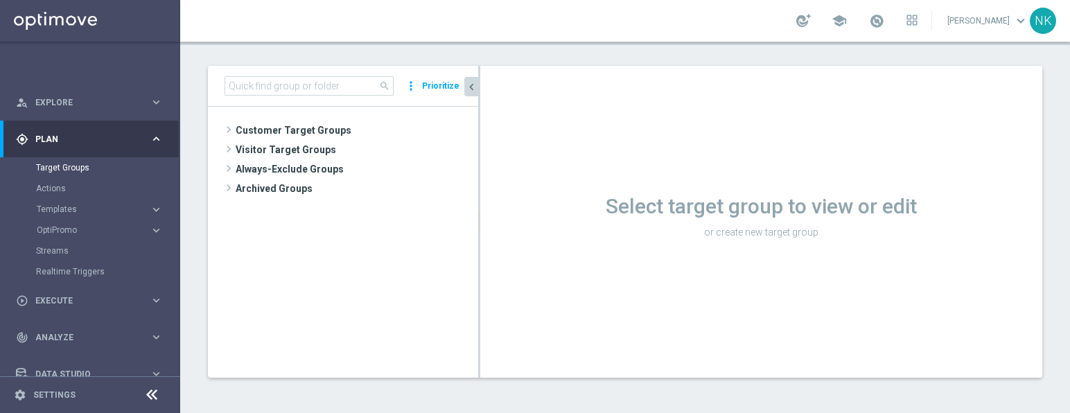
scroll to position [66, 0]
click at [57, 248] on link "Streams" at bounding box center [90, 248] width 108 height 11
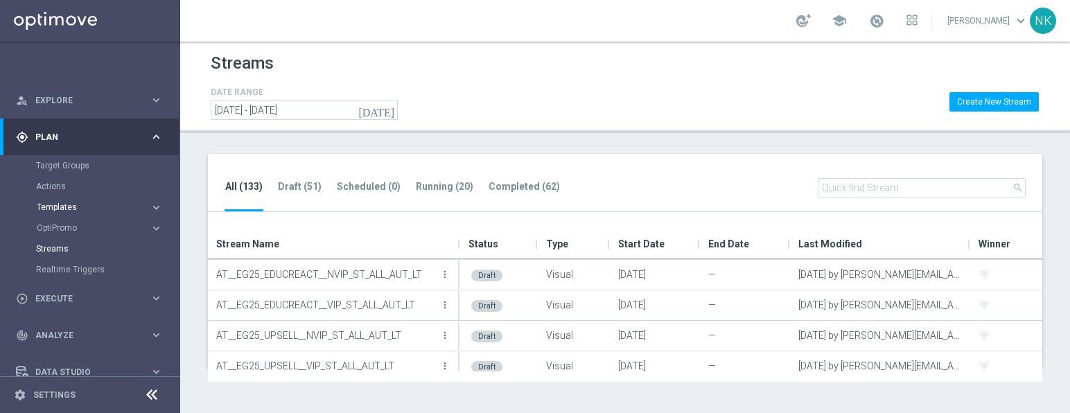
click at [84, 208] on span "Templates" at bounding box center [86, 207] width 99 height 8
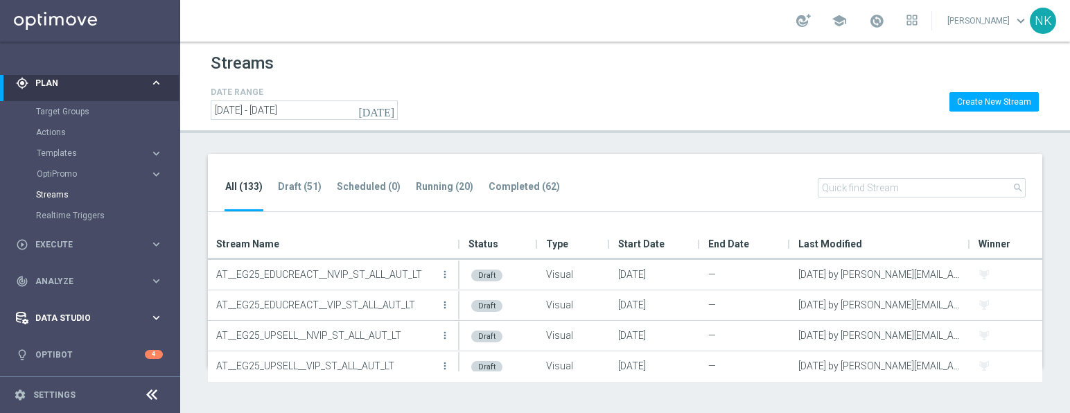
click at [93, 321] on span "Data Studio" at bounding box center [92, 318] width 114 height 8
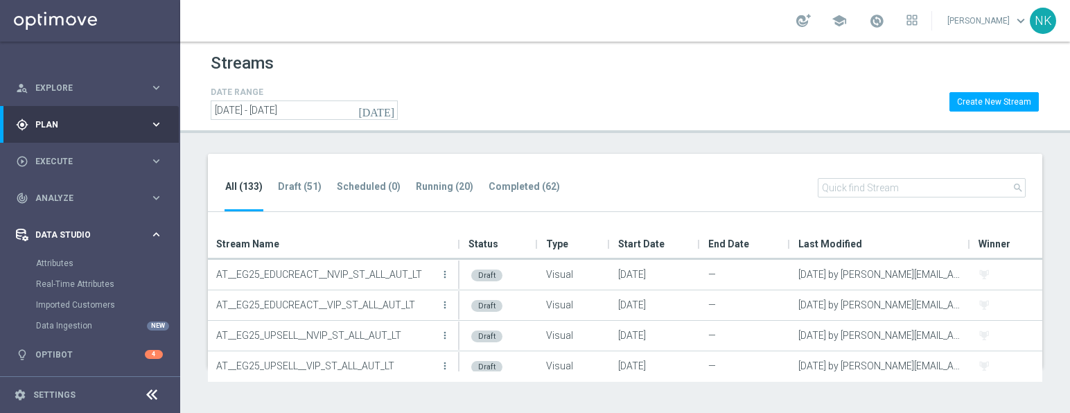
scroll to position [79, 0]
click at [434, 186] on tab-header "Running (20)" at bounding box center [444, 187] width 57 height 12
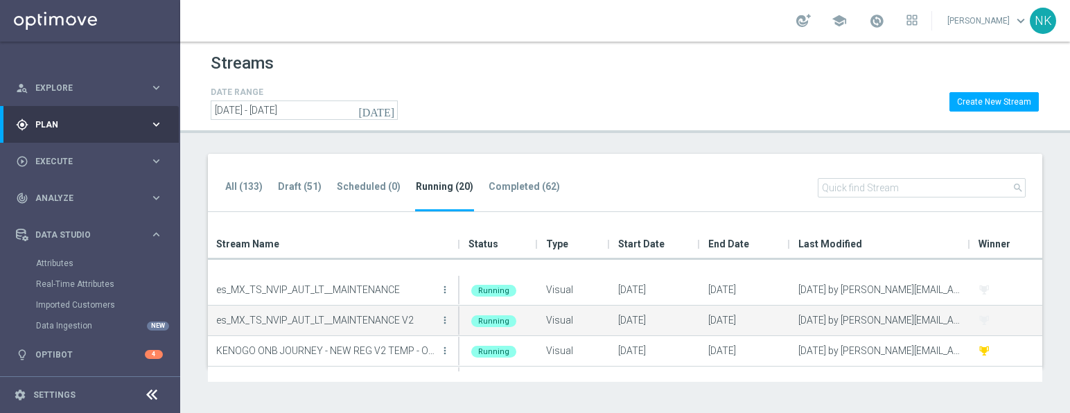
scroll to position [498, 0]
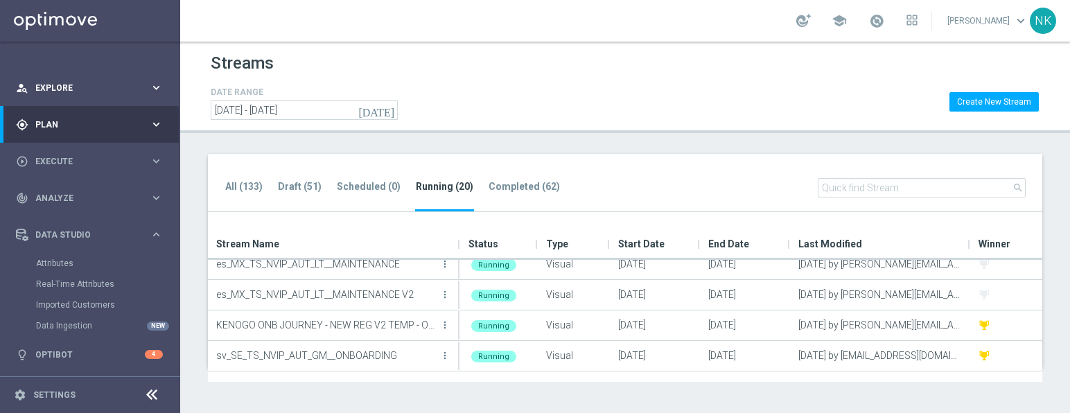
click at [64, 91] on span "Explore" at bounding box center [92, 88] width 114 height 8
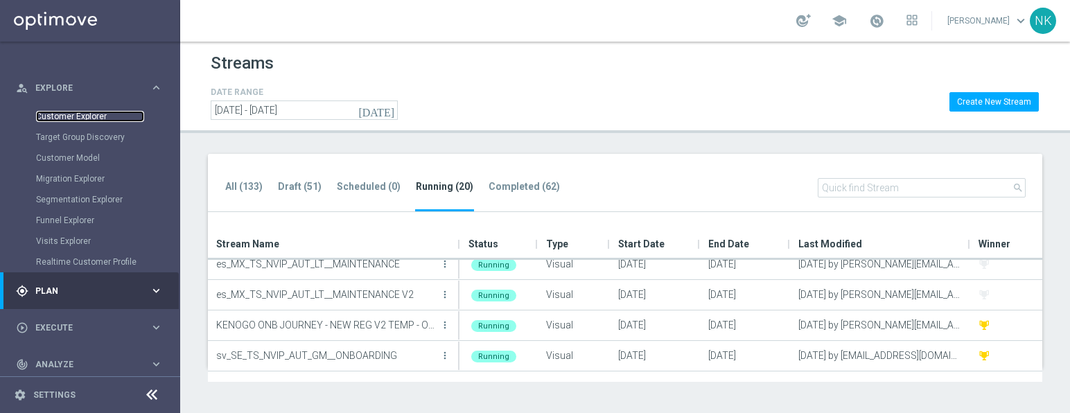
click at [71, 119] on link "Customer Explorer" at bounding box center [90, 116] width 108 height 11
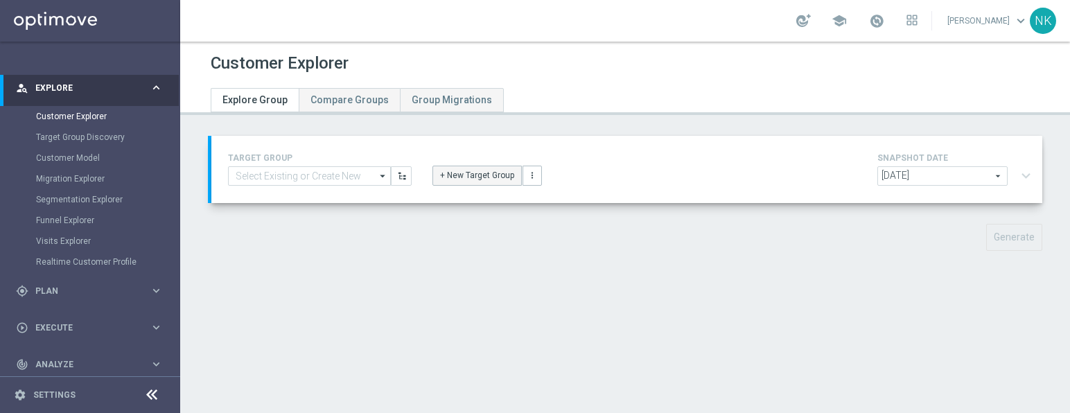
click at [499, 173] on button "+ New Target Group" at bounding box center [476, 175] width 89 height 19
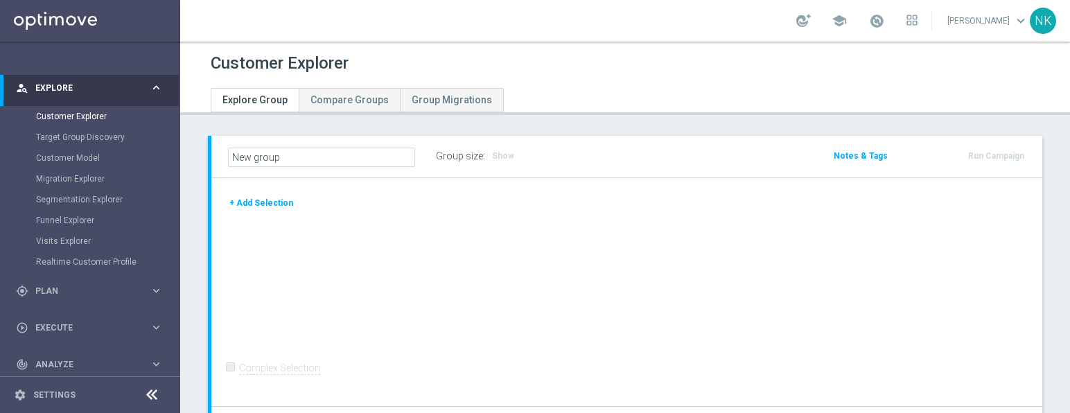
click at [261, 199] on button "+ Add Selection" at bounding box center [261, 202] width 66 height 15
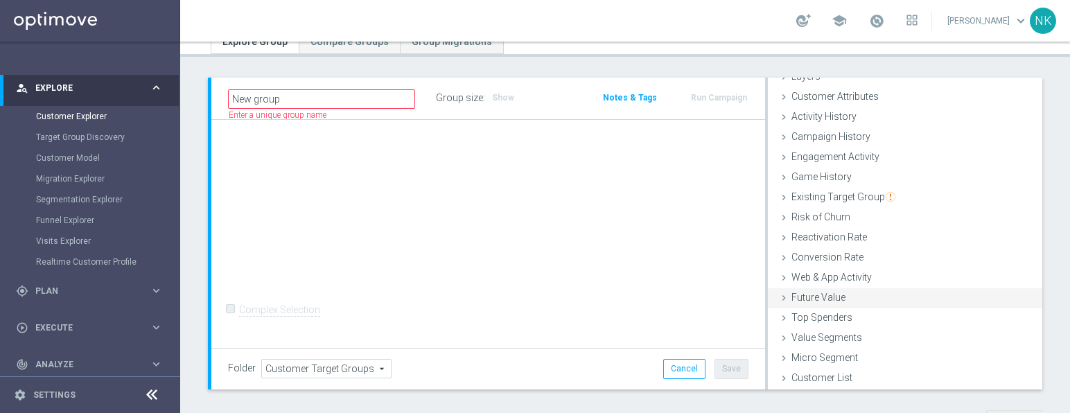
scroll to position [117, 0]
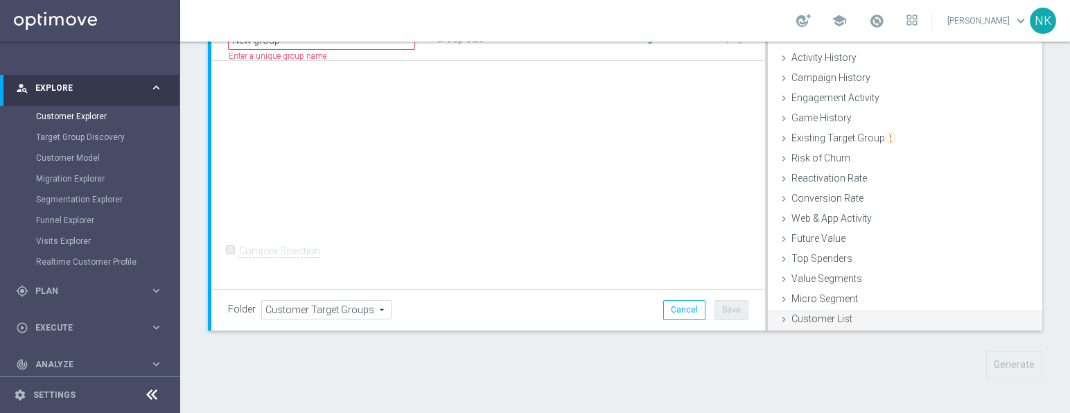
click at [811, 316] on span "Customer List" at bounding box center [821, 318] width 61 height 11
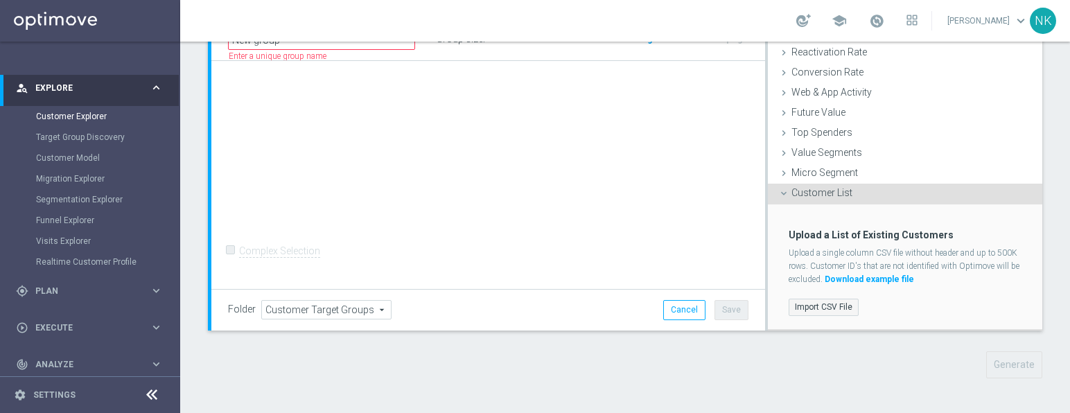
click at [822, 308] on label "Import CSV File" at bounding box center [823, 307] width 70 height 17
click at [0, 0] on input "Import CSV File" at bounding box center [0, 0] width 0 height 0
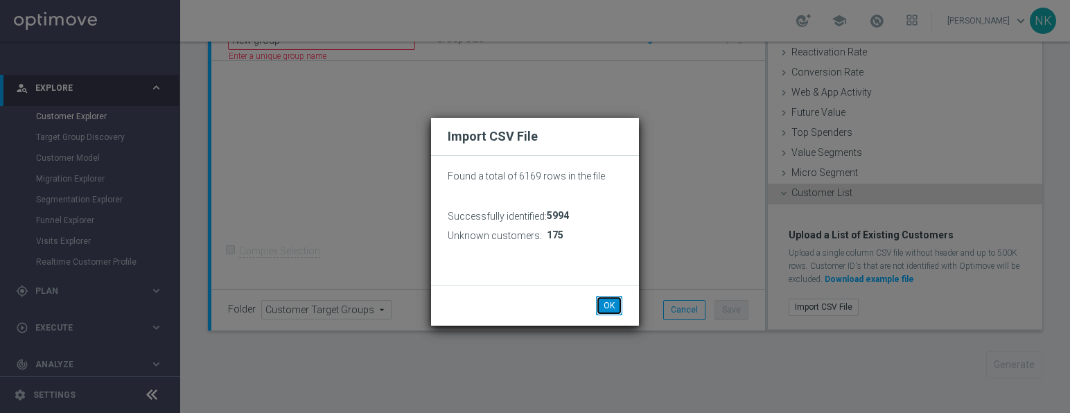
click at [611, 305] on button "OK" at bounding box center [609, 305] width 26 height 19
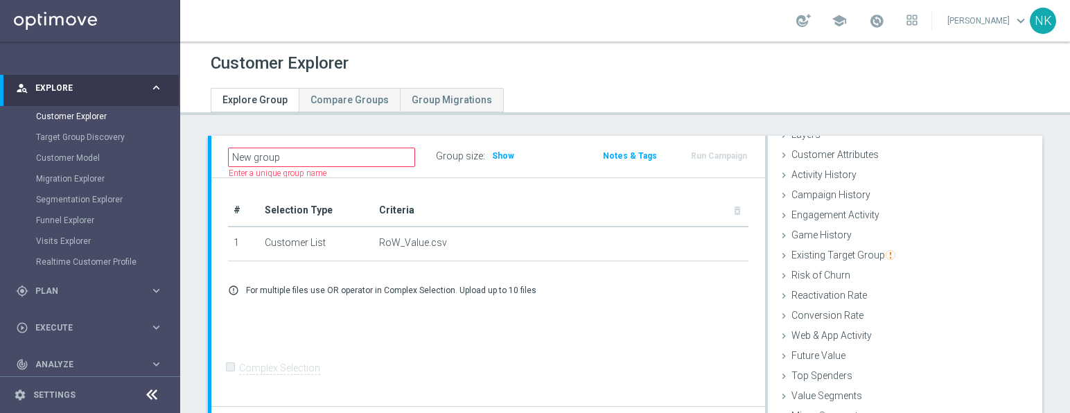
scroll to position [117, 0]
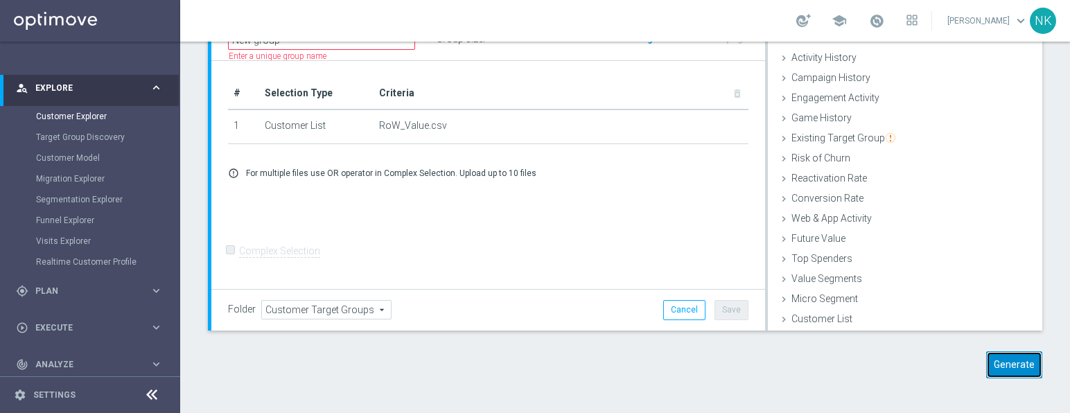
click at [1000, 362] on button "Generate" at bounding box center [1014, 364] width 56 height 27
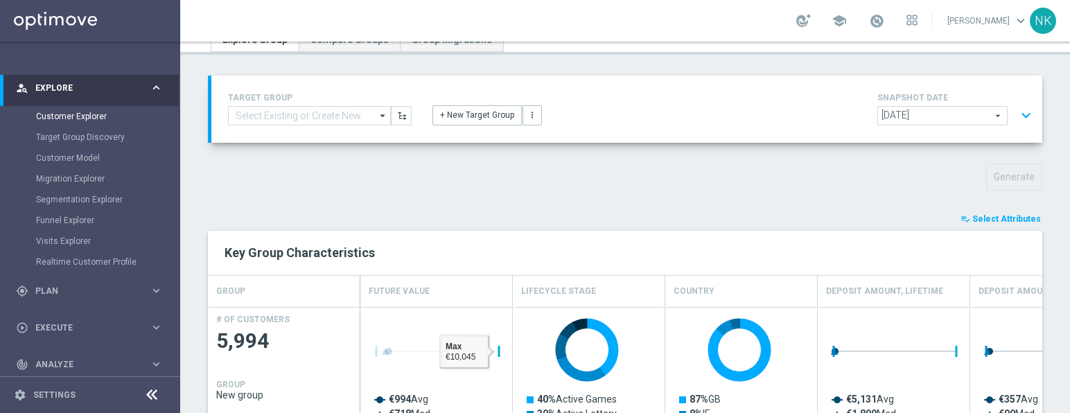
scroll to position [0, 0]
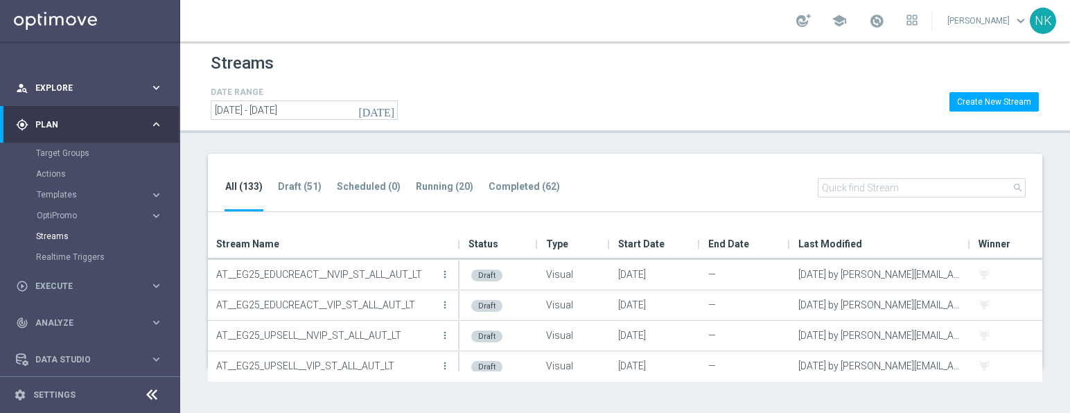
click at [59, 86] on span "Explore" at bounding box center [92, 88] width 114 height 8
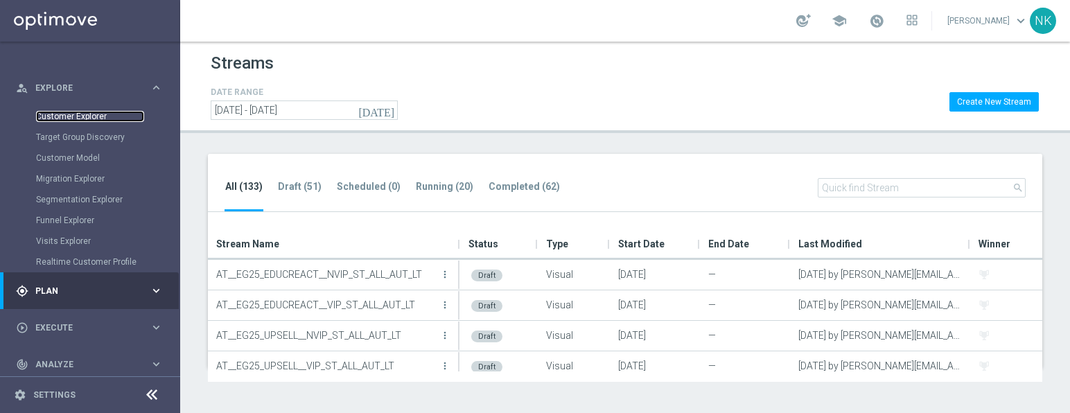
click at [70, 116] on link "Customer Explorer" at bounding box center [90, 116] width 108 height 11
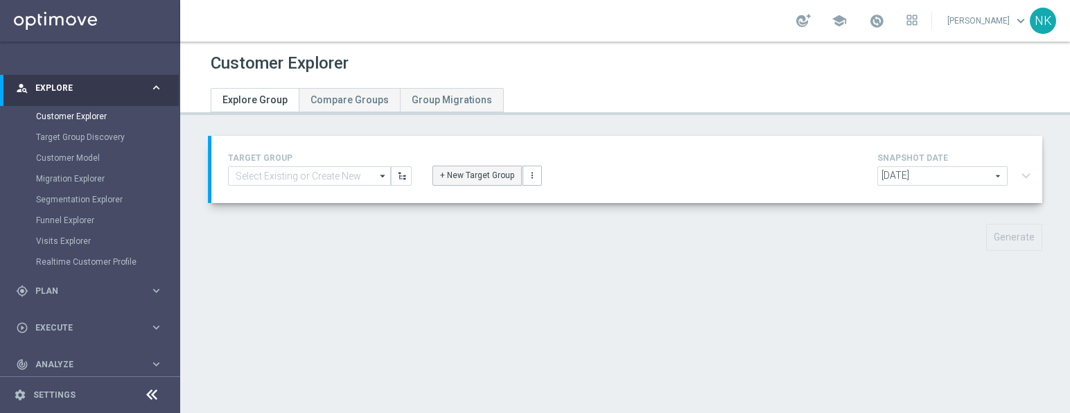
click at [498, 170] on button "+ New Target Group" at bounding box center [476, 175] width 89 height 19
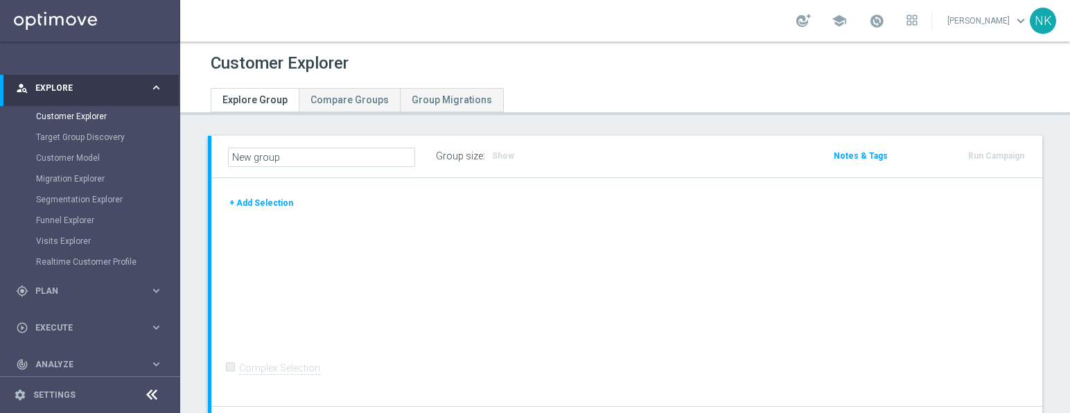
click at [275, 206] on button "+ Add Selection" at bounding box center [261, 202] width 66 height 15
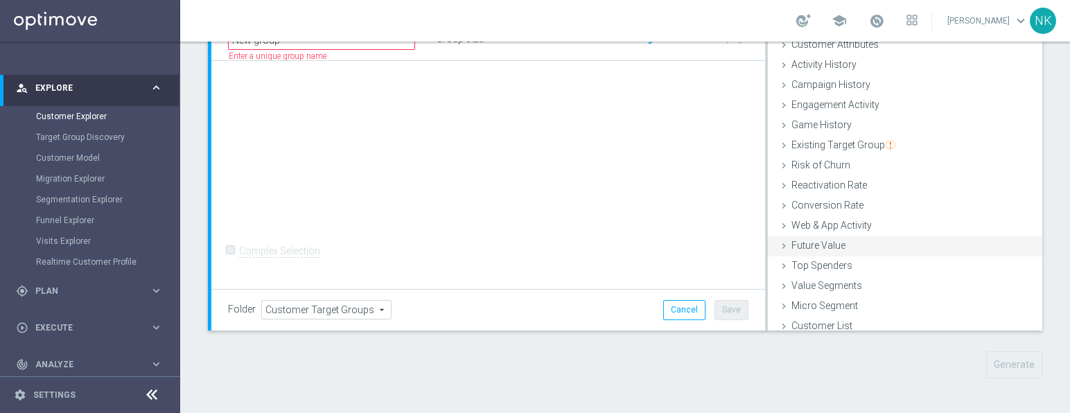
scroll to position [57, 0]
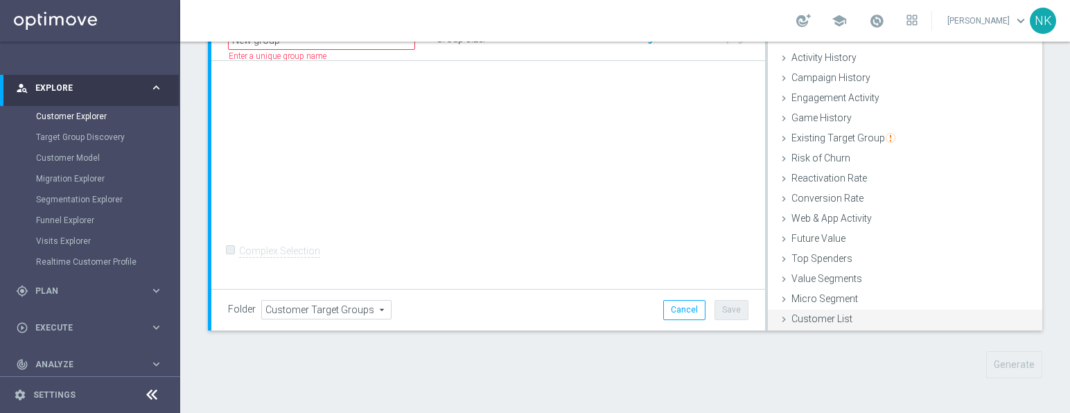
click at [822, 318] on span "Customer List" at bounding box center [821, 318] width 61 height 11
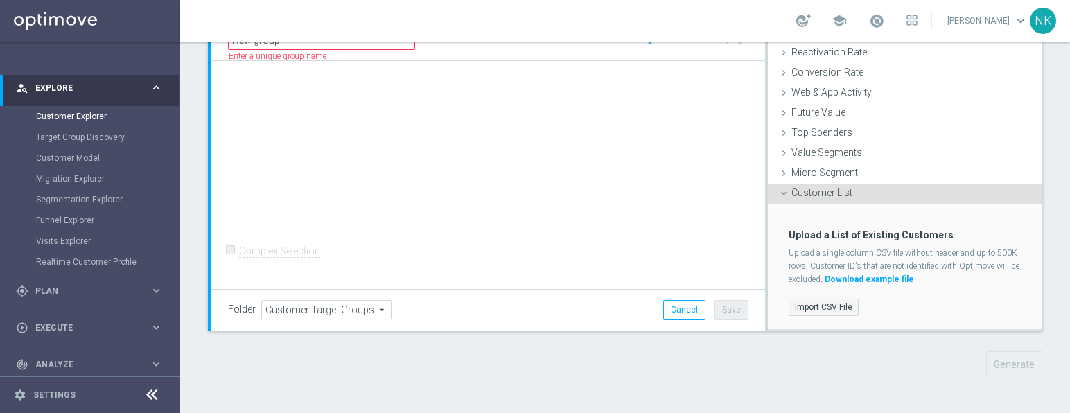
click at [821, 308] on label "Import CSV File" at bounding box center [823, 307] width 70 height 17
click at [0, 0] on input "Import CSV File" at bounding box center [0, 0] width 0 height 0
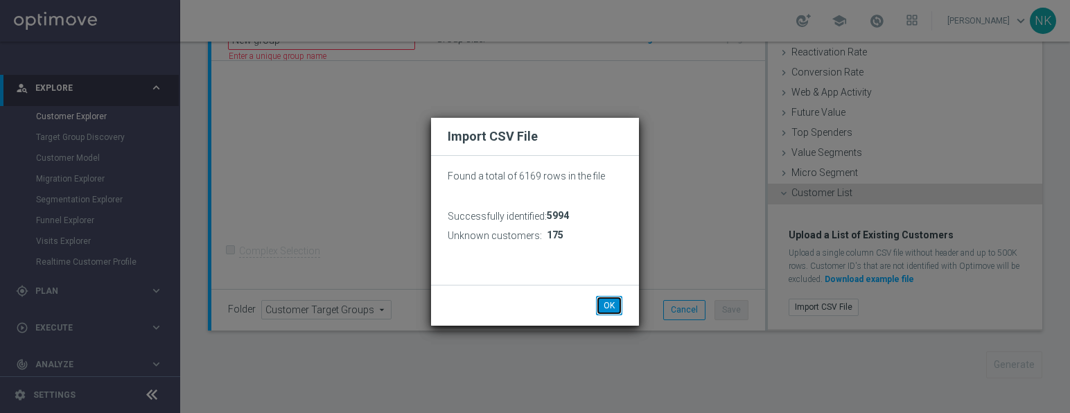
click at [607, 311] on button "OK" at bounding box center [609, 305] width 26 height 19
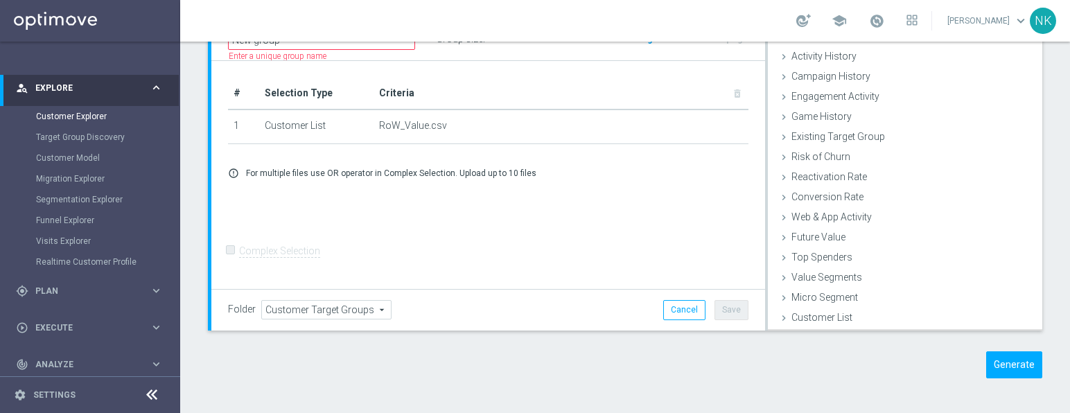
scroll to position [57, 0]
click at [994, 359] on button "Generate" at bounding box center [1014, 364] width 56 height 27
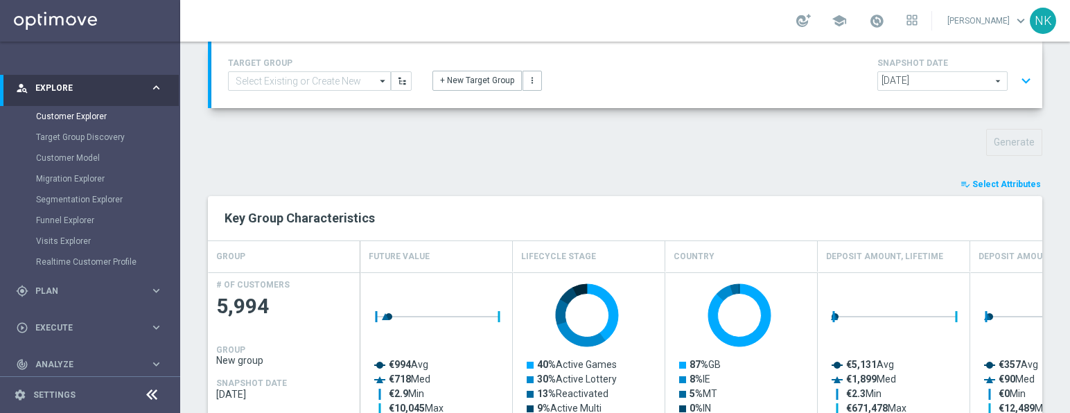
scroll to position [100, 0]
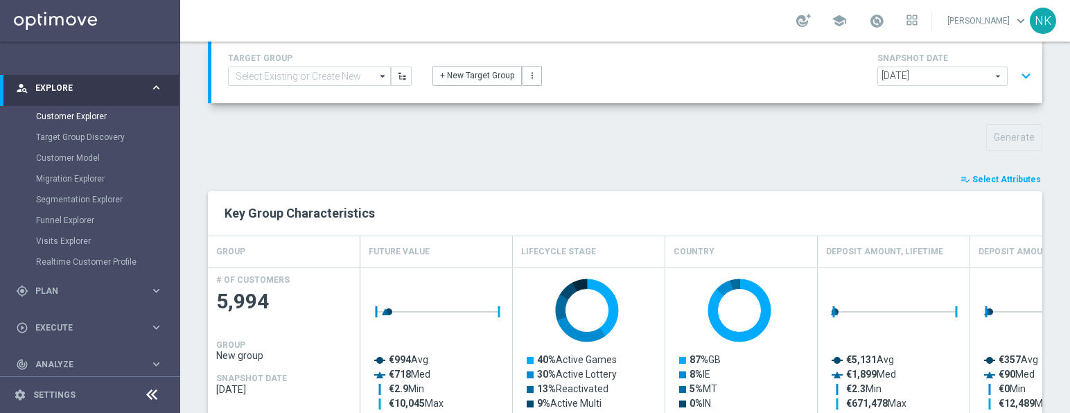
click at [988, 175] on span "Select Attributes" at bounding box center [1006, 180] width 69 height 10
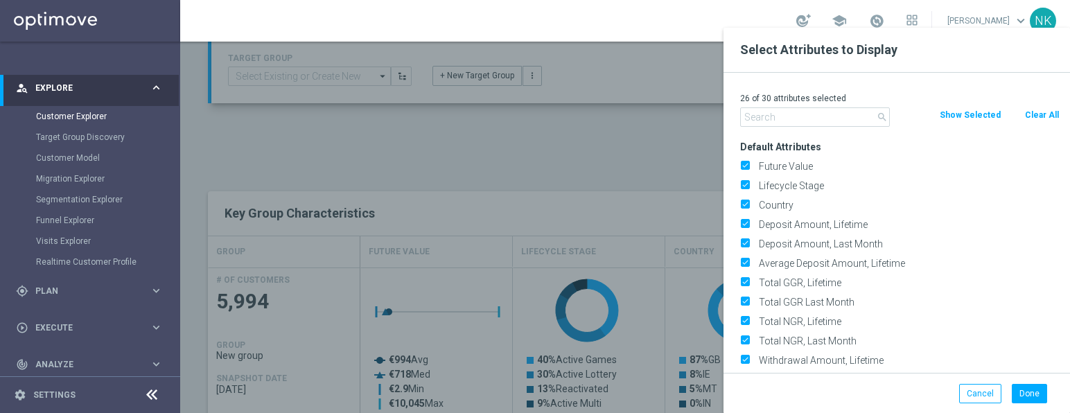
click at [1038, 121] on button "Clear All" at bounding box center [1041, 114] width 37 height 15
checkbox input "false"
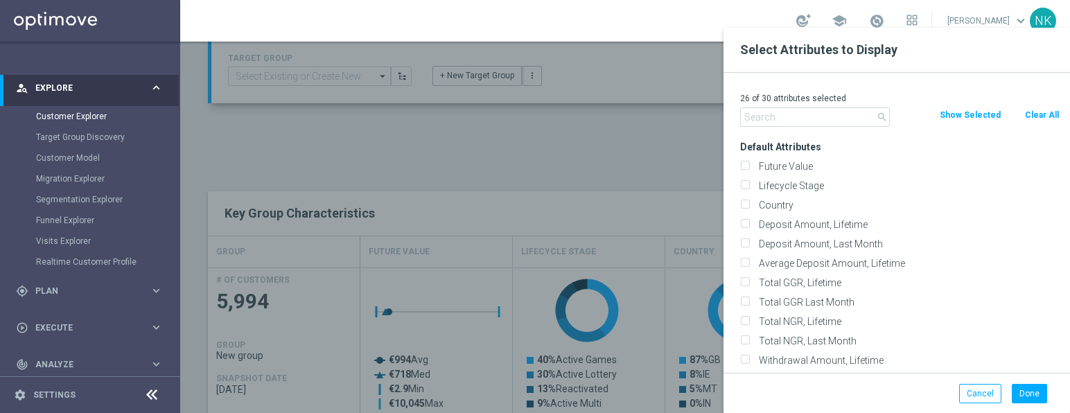
checkbox input "false"
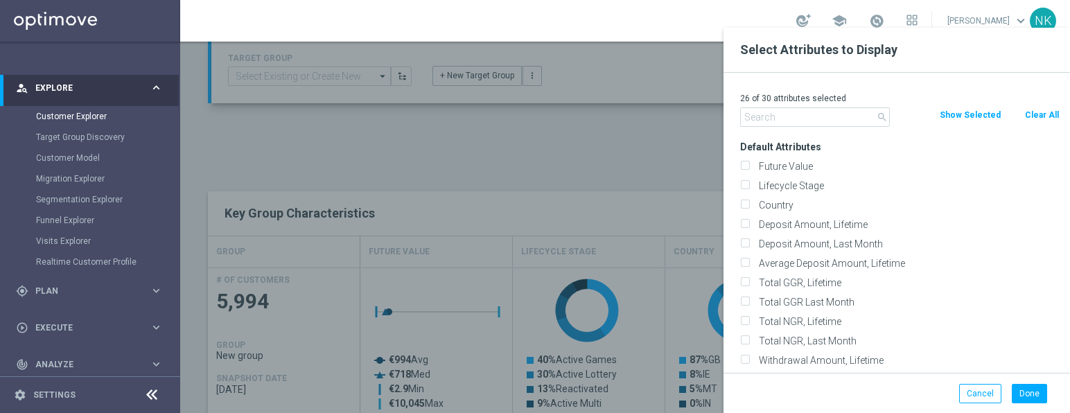
checkbox input "false"
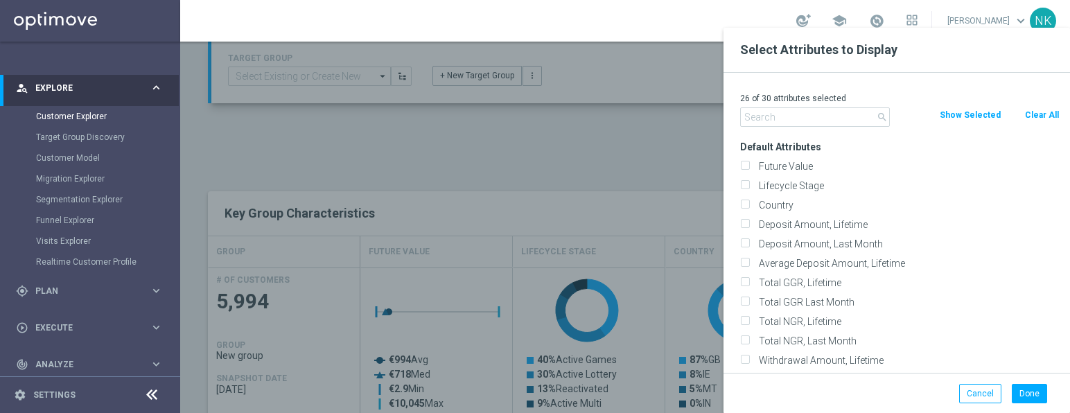
checkbox input "false"
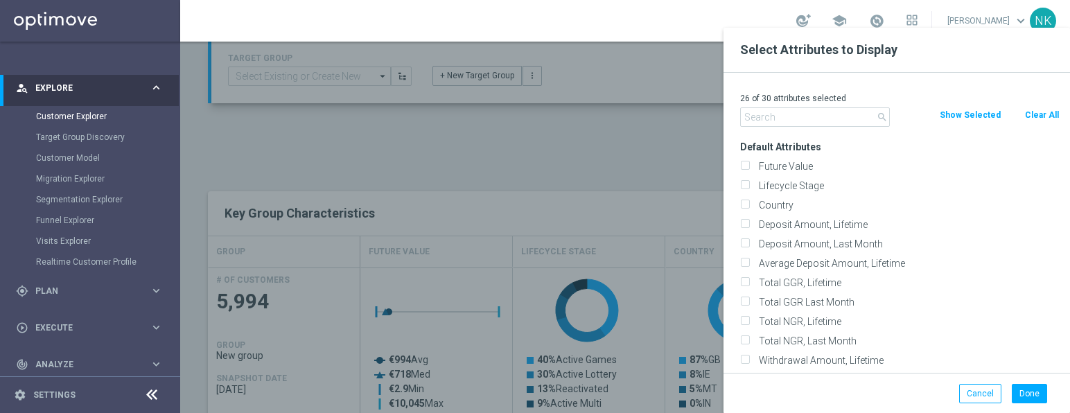
checkbox input "false"
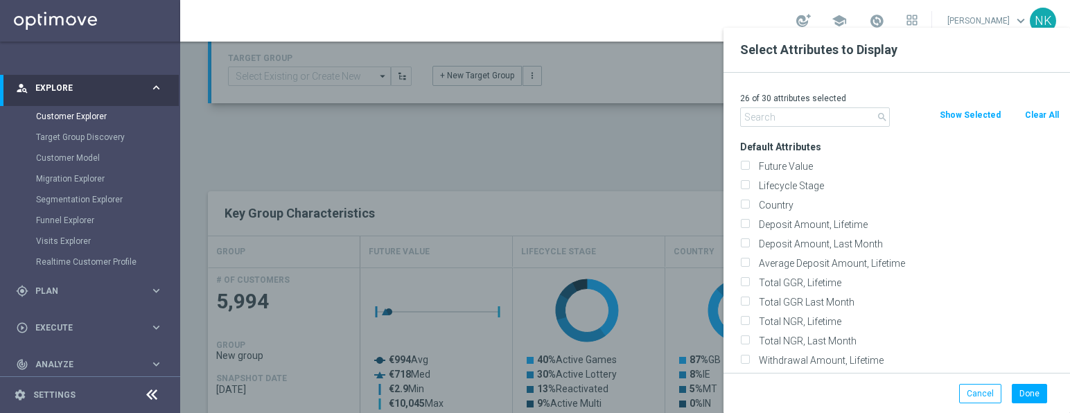
checkbox input "false"
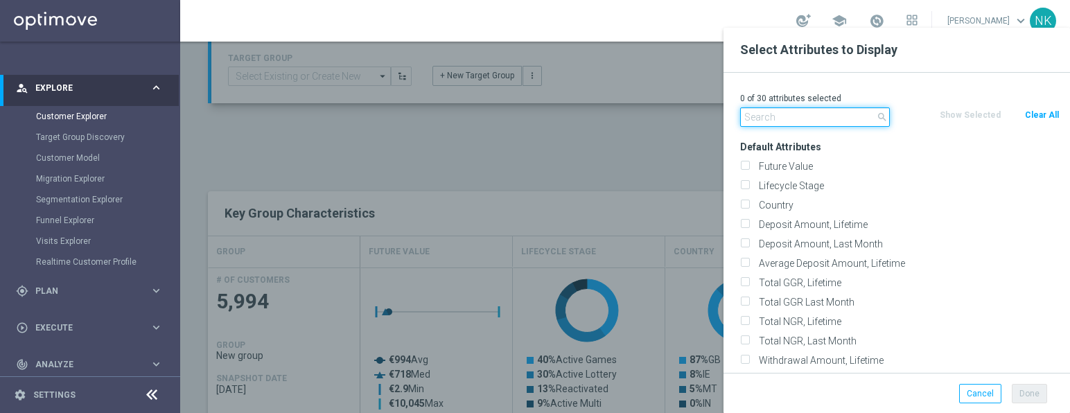
click at [797, 112] on input "text" at bounding box center [815, 116] width 150 height 19
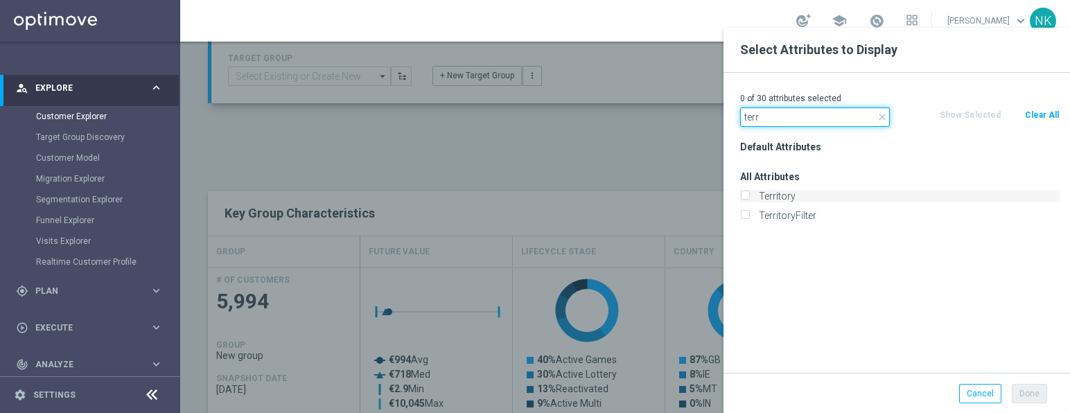
type input "terr"
click at [779, 192] on label "Territory" at bounding box center [906, 196] width 305 height 12
click at [749, 193] on input "Territory" at bounding box center [744, 197] width 9 height 9
checkbox input "true"
click at [810, 114] on input "terr" at bounding box center [815, 116] width 150 height 19
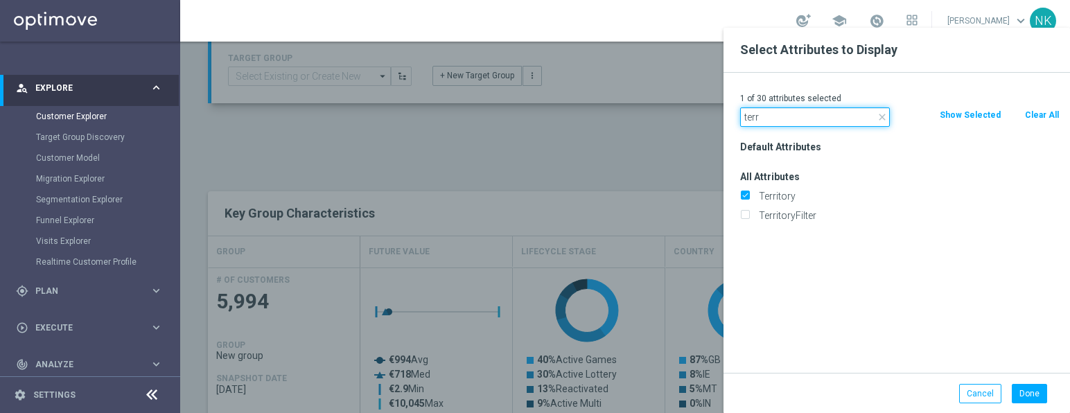
click at [810, 114] on input "terr" at bounding box center [815, 116] width 150 height 19
type input "mark"
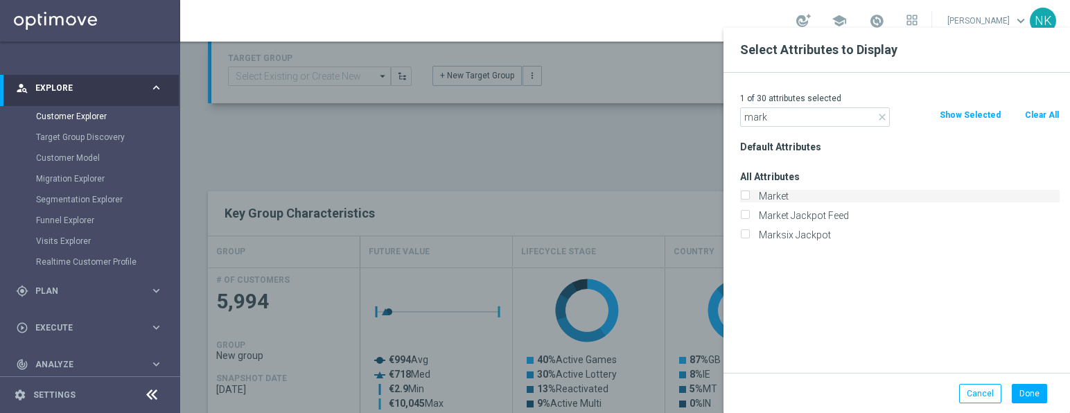
click at [775, 197] on label "Market" at bounding box center [906, 196] width 305 height 12
click at [749, 197] on input "Market" at bounding box center [744, 197] width 9 height 9
checkbox input "true"
click at [797, 116] on input "mark" at bounding box center [815, 116] width 150 height 19
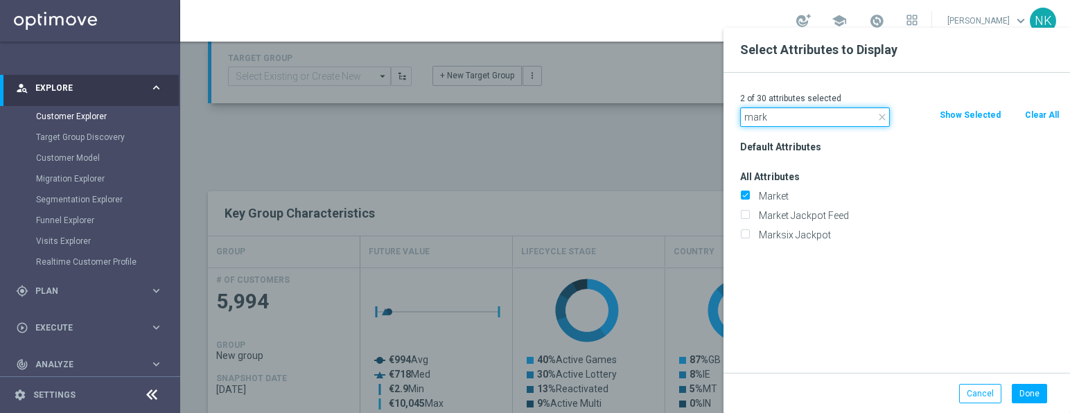
click at [797, 116] on input "mark" at bounding box center [815, 116] width 150 height 19
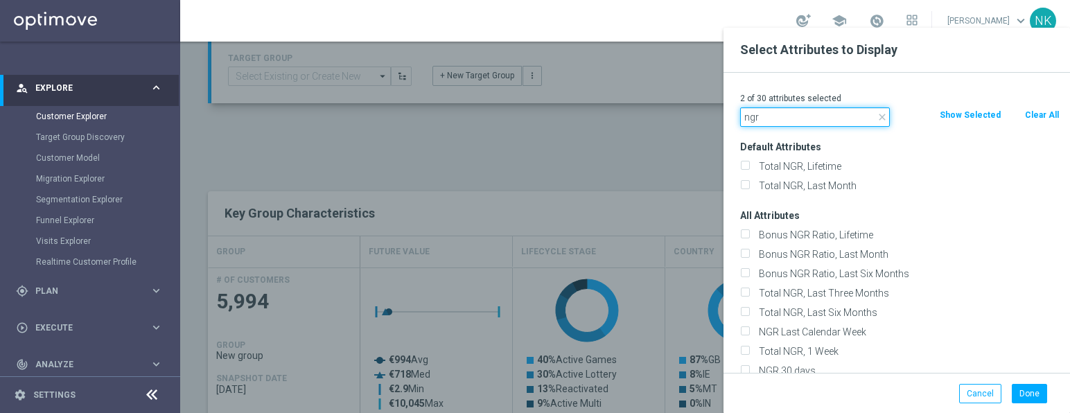
type input "ngr"
